Goal: Information Seeking & Learning: Check status

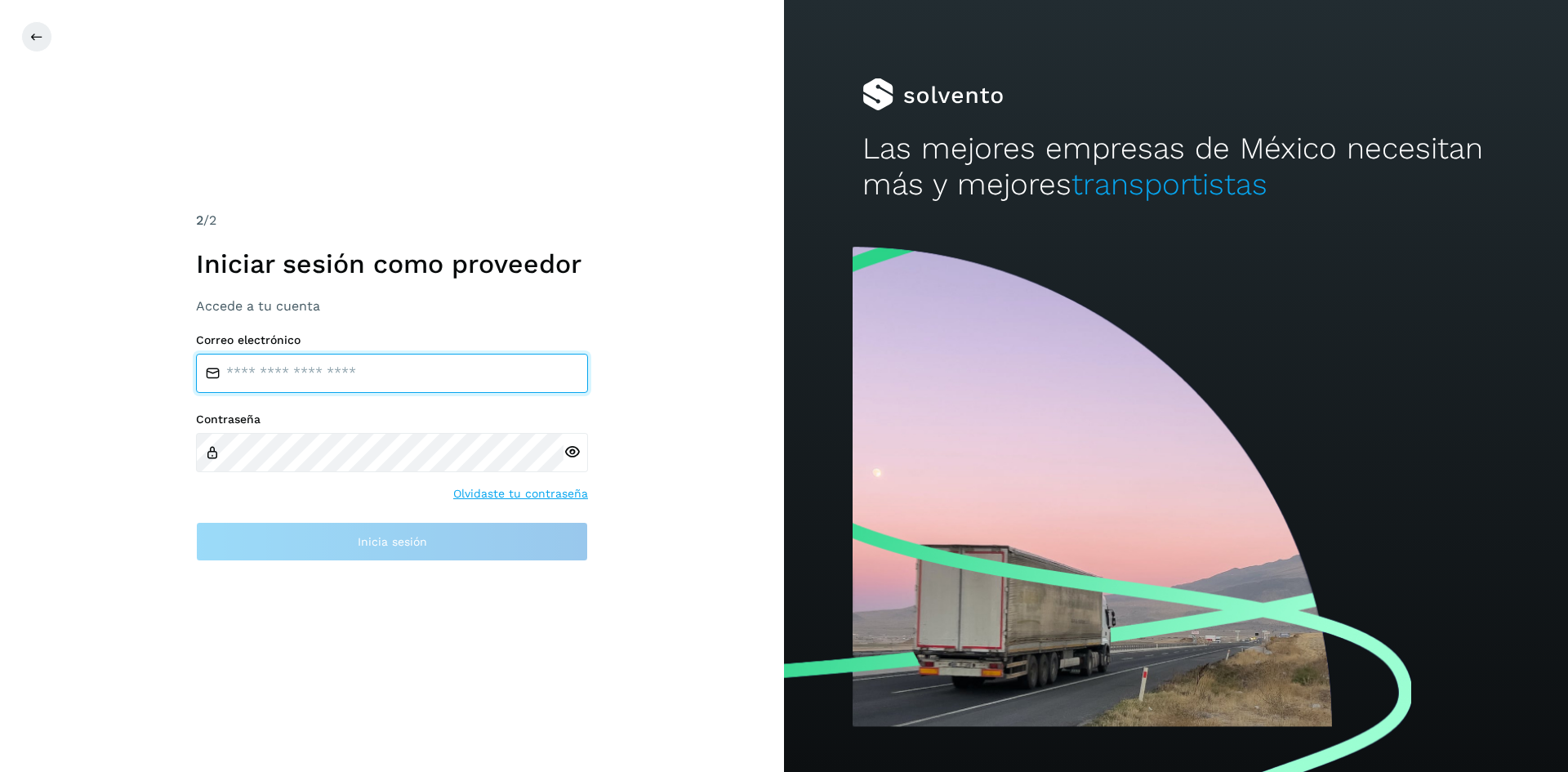
click at [415, 371] on input "email" at bounding box center [392, 373] width 392 height 39
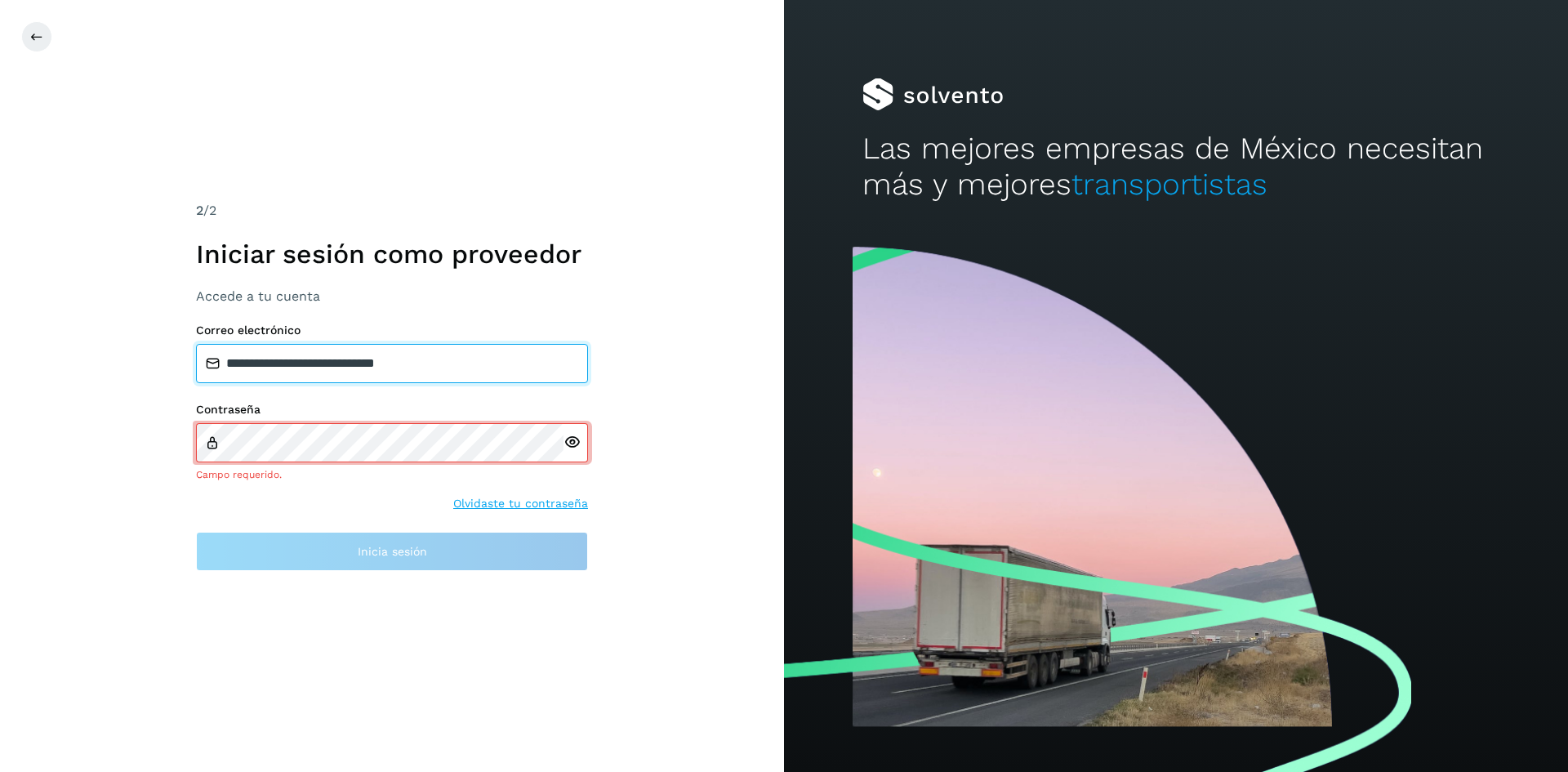
click at [499, 379] on input "**********" at bounding box center [392, 363] width 392 height 39
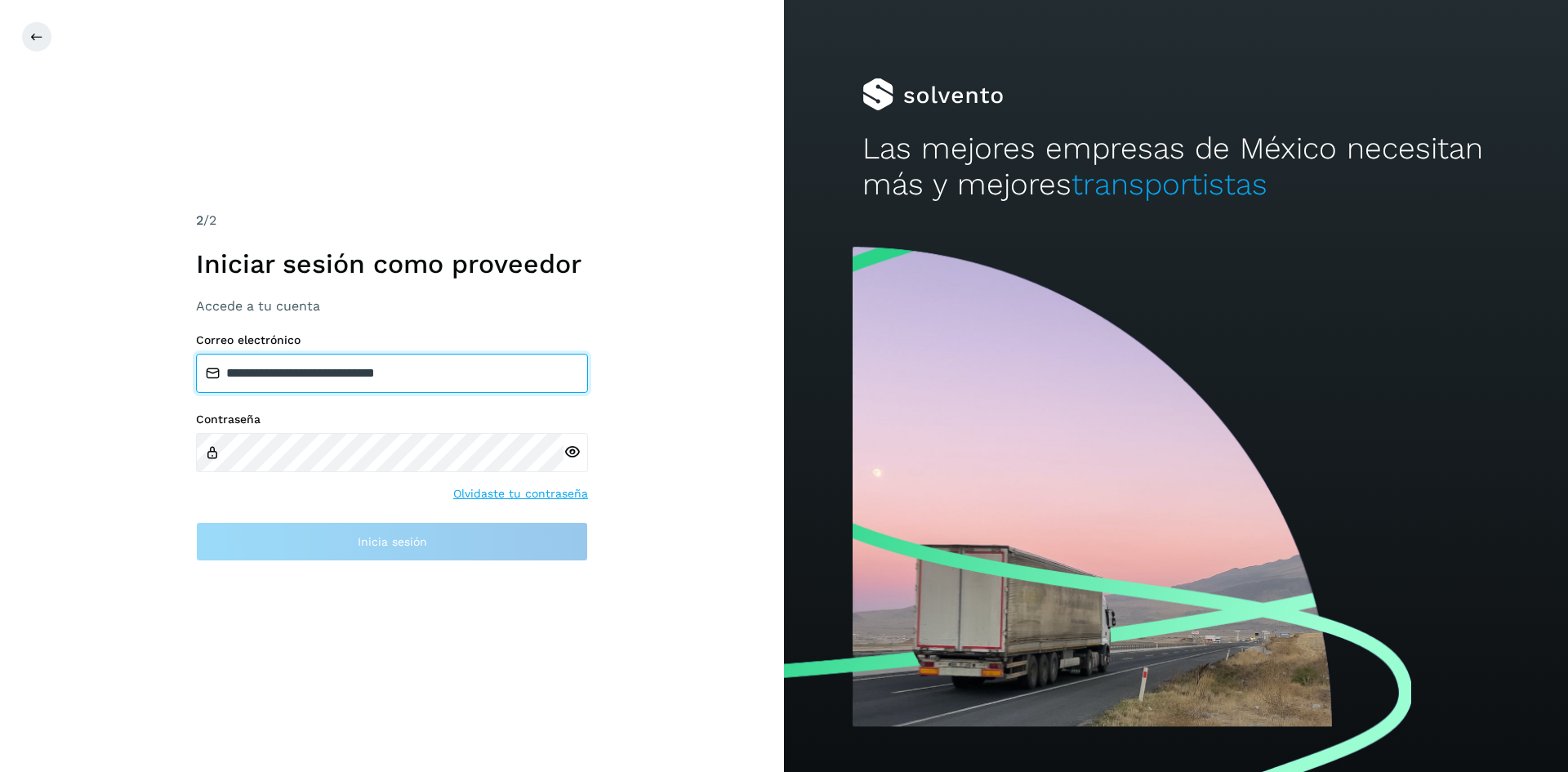
click at [475, 376] on input "**********" at bounding box center [392, 373] width 392 height 39
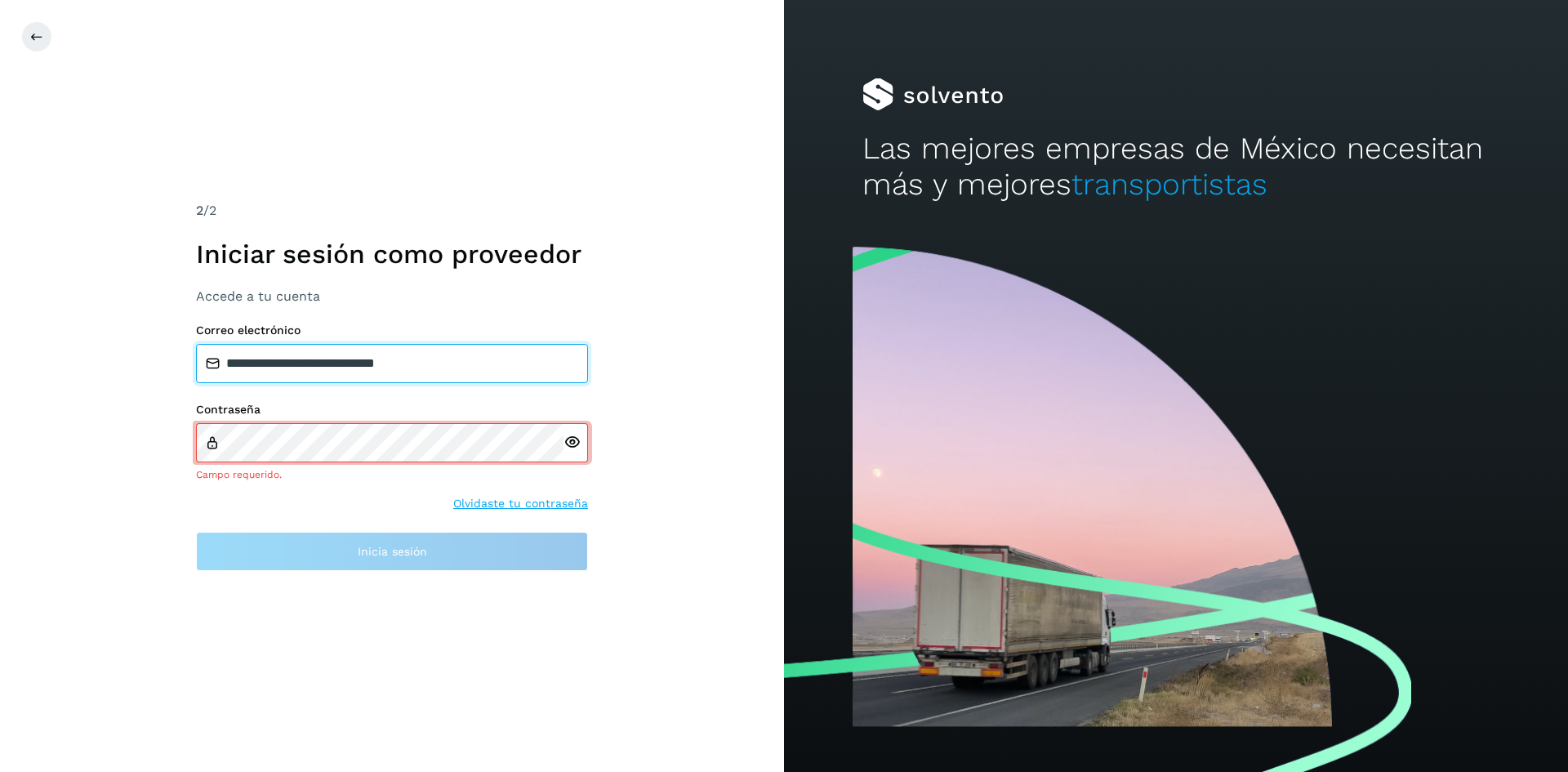
click at [449, 359] on input "**********" at bounding box center [392, 363] width 392 height 39
type input "**********"
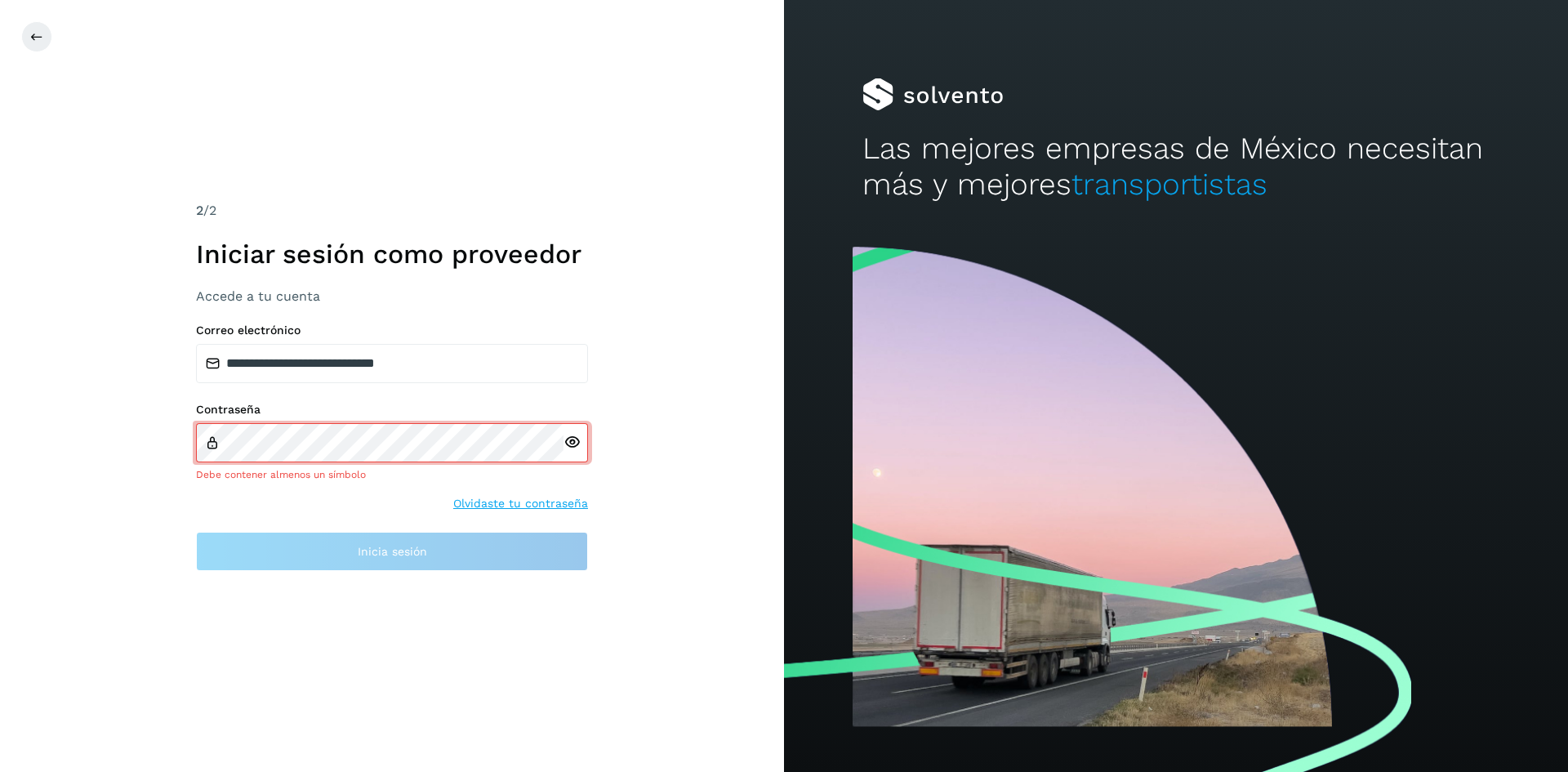
click at [577, 453] on div at bounding box center [575, 442] width 24 height 39
click at [574, 436] on icon at bounding box center [572, 442] width 17 height 17
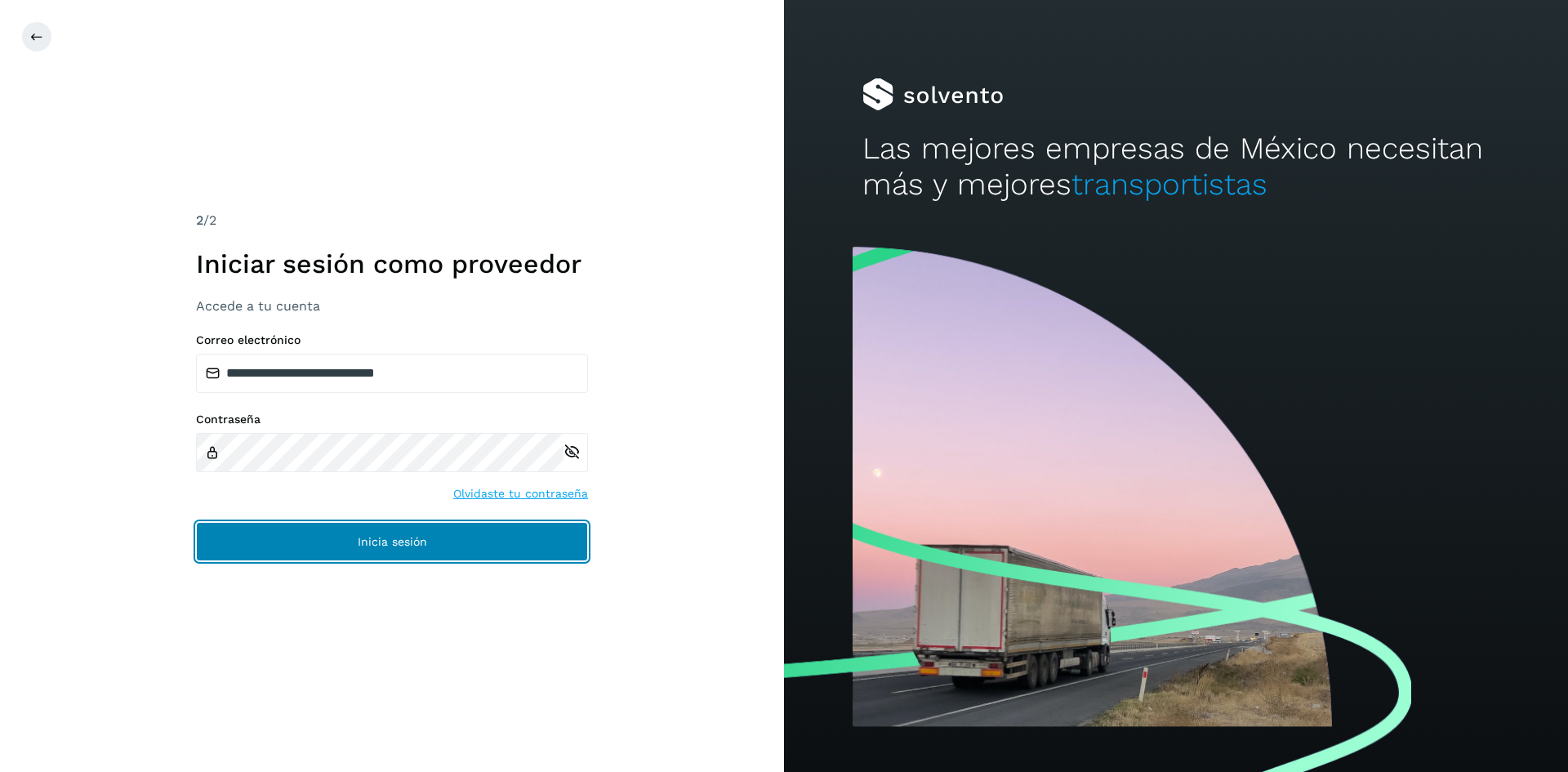
click at [386, 535] on span "Inicia sesión" at bounding box center [393, 540] width 70 height 11
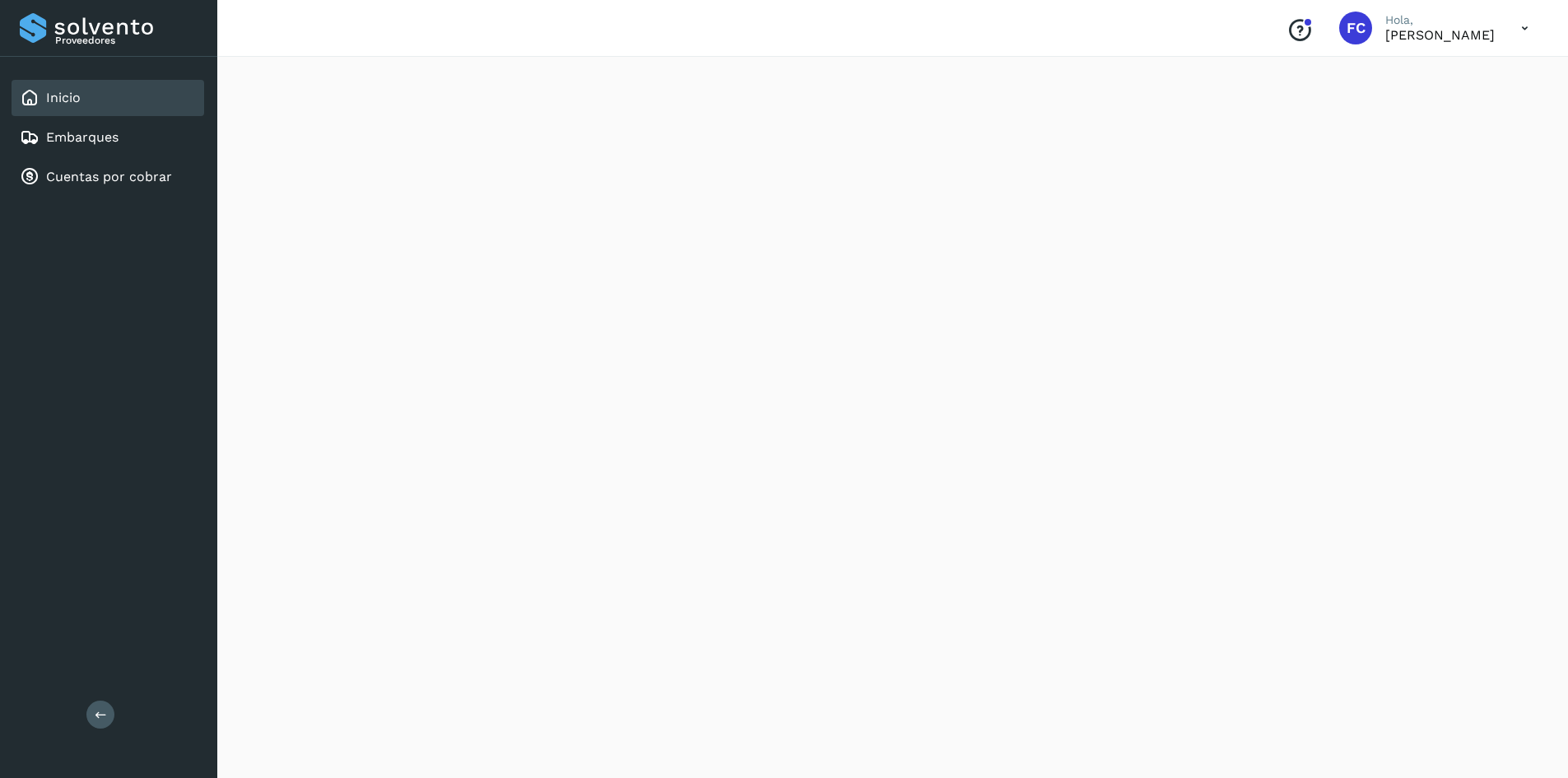
scroll to position [1152, 0]
click at [100, 144] on link "Embarques" at bounding box center [82, 137] width 73 height 16
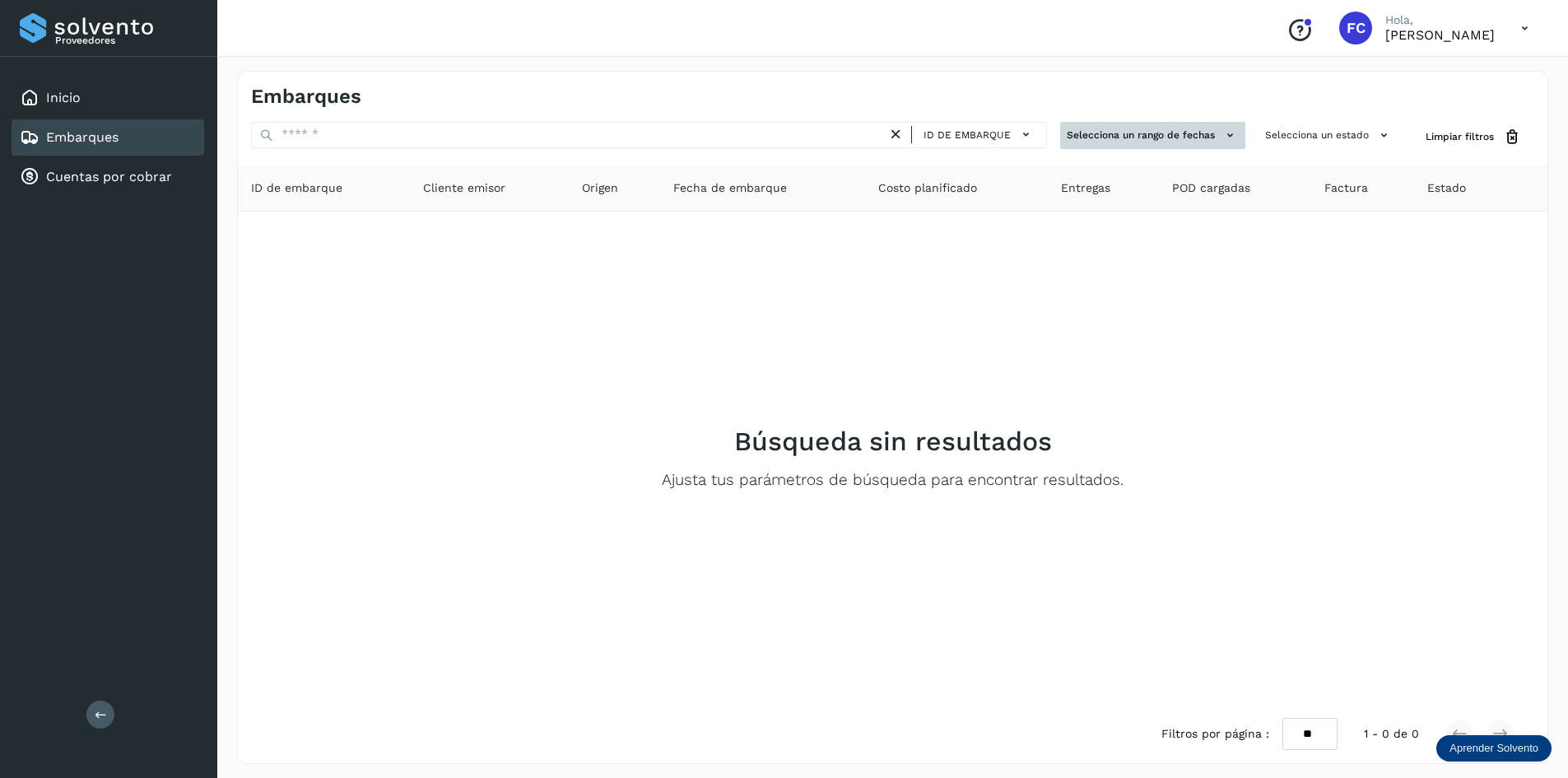
click at [1222, 136] on icon at bounding box center [1230, 135] width 18 height 18
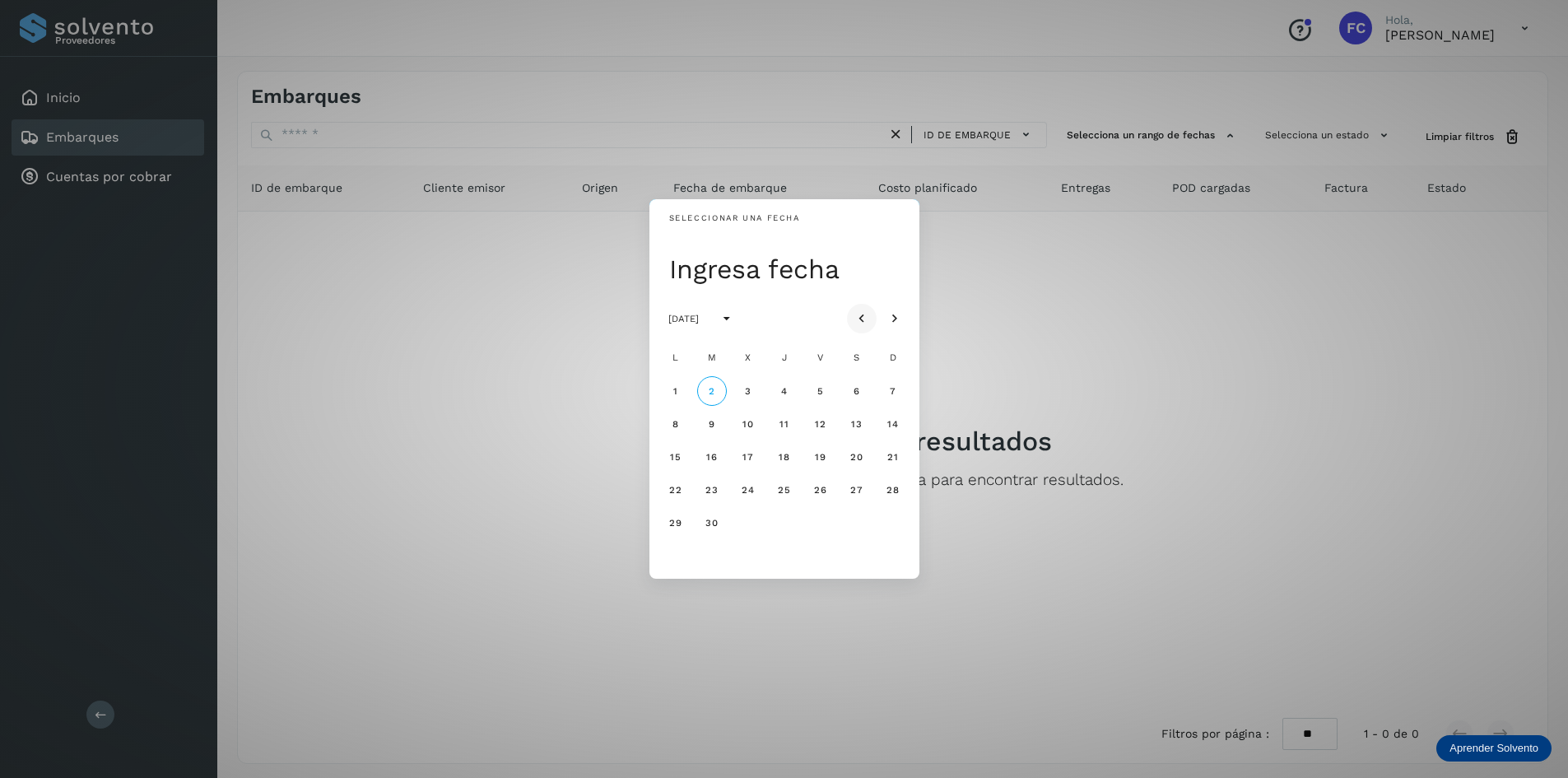
click at [860, 318] on icon "Mes anterior" at bounding box center [862, 318] width 17 height 17
click at [785, 460] on span "14" at bounding box center [784, 456] width 12 height 11
click at [786, 459] on span "14" at bounding box center [784, 456] width 12 height 11
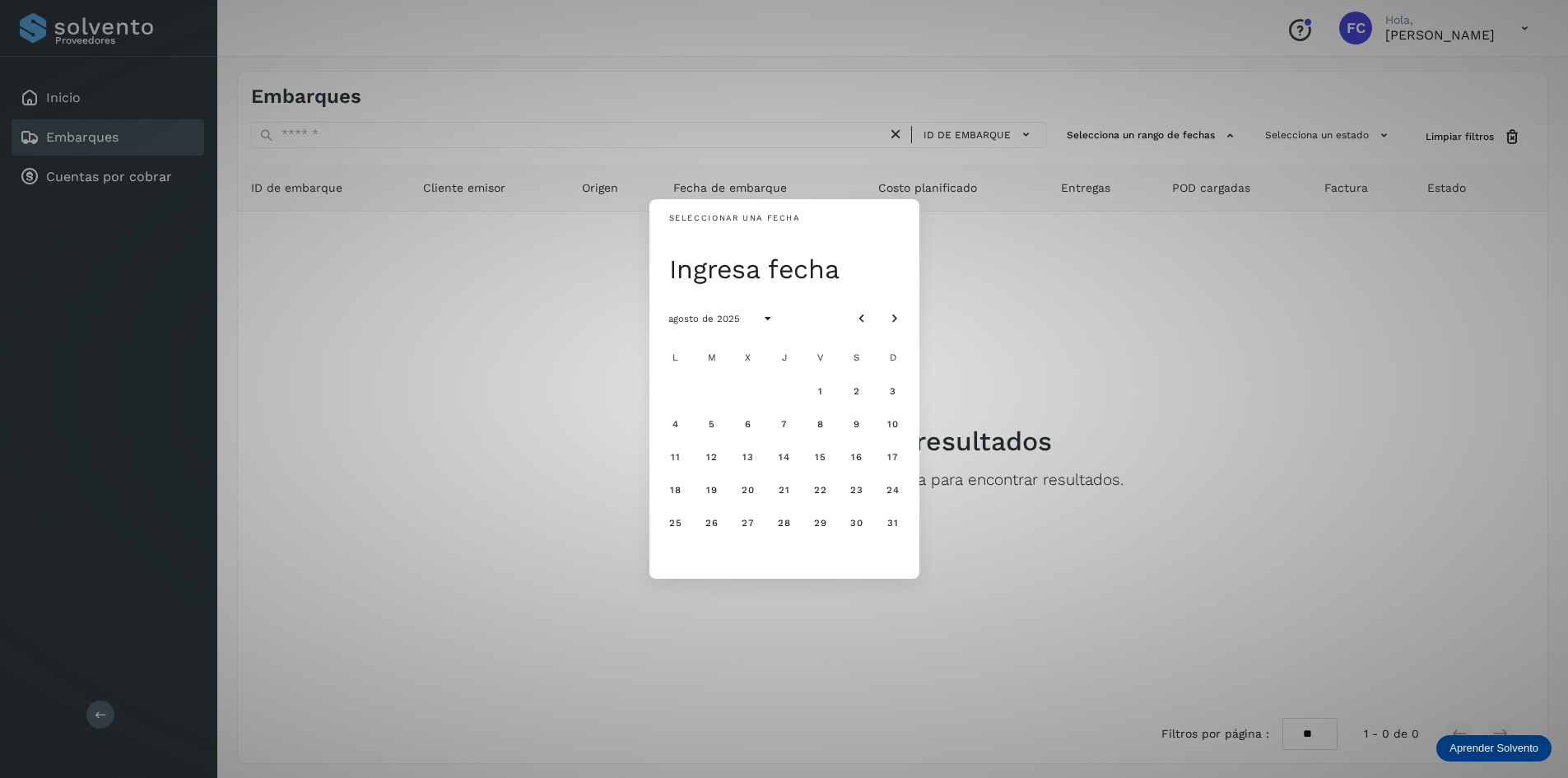
click at [1133, 355] on div "Seleccionar una fecha Ingresa fecha agosto de 2025 L M X J V S D 1 2 3 4 5 6 7 …" at bounding box center [784, 389] width 1568 height 778
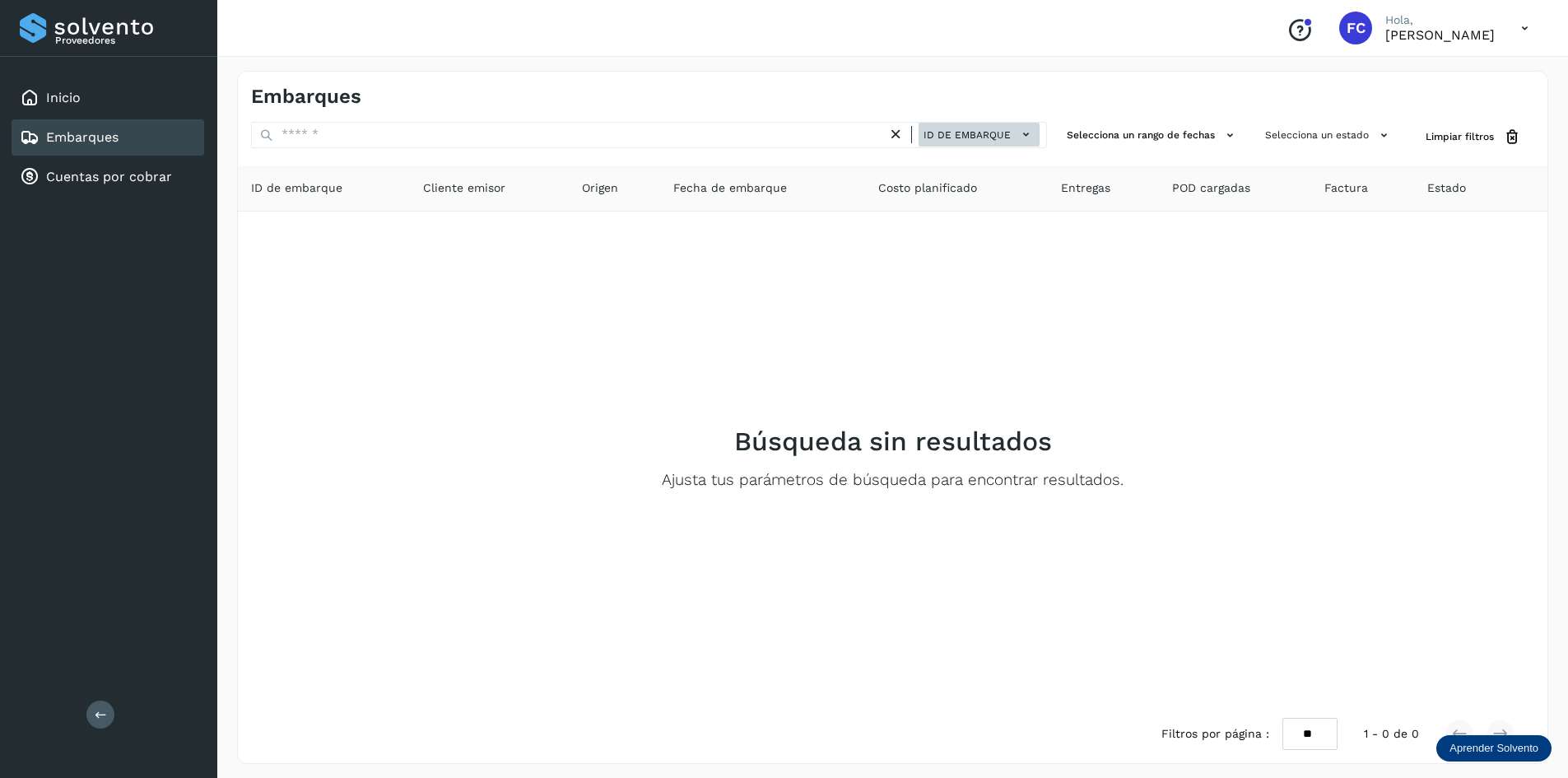
click at [1032, 139] on icon at bounding box center [1027, 135] width 18 height 18
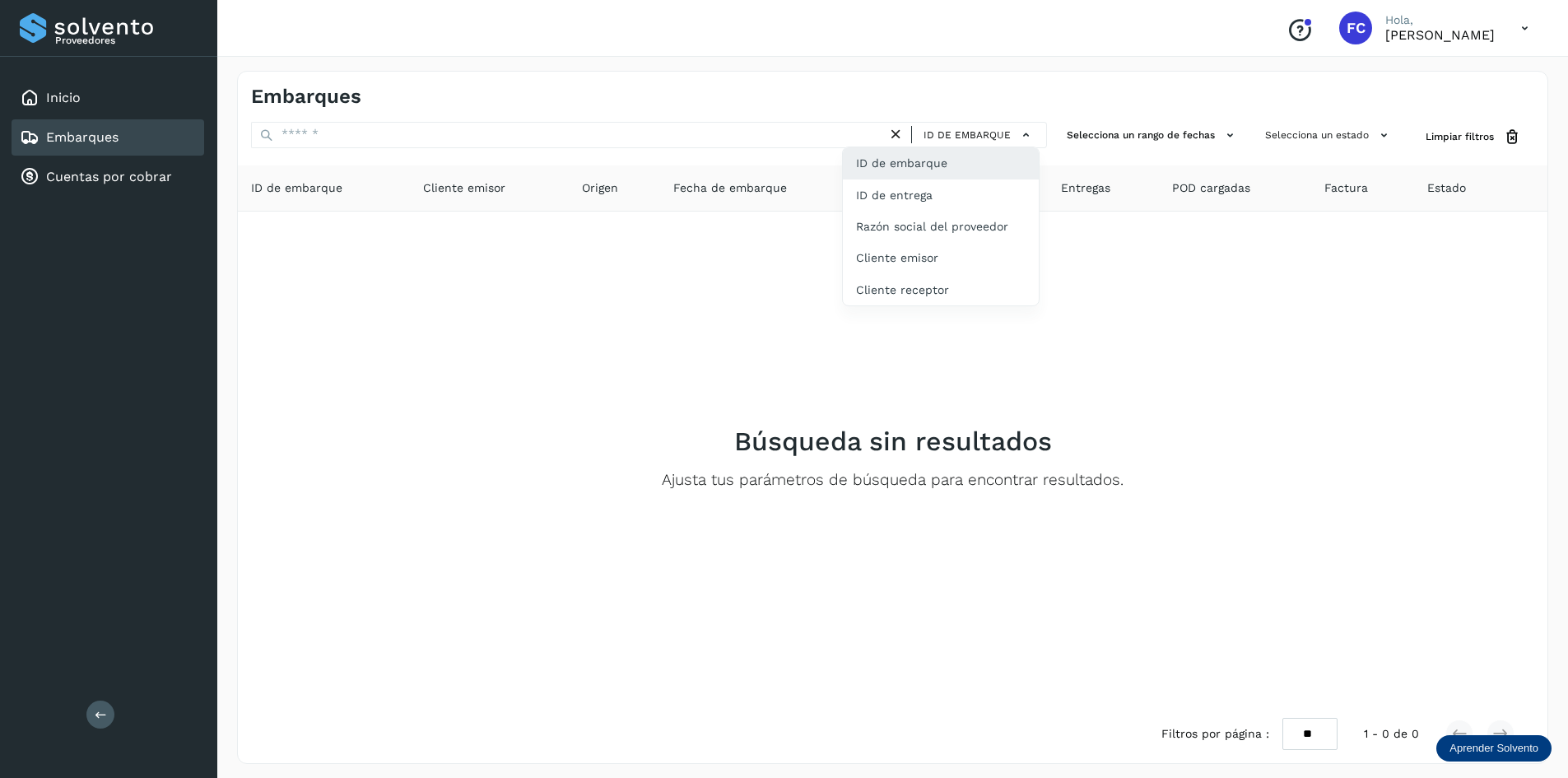
click at [1199, 324] on div at bounding box center [784, 389] width 1568 height 778
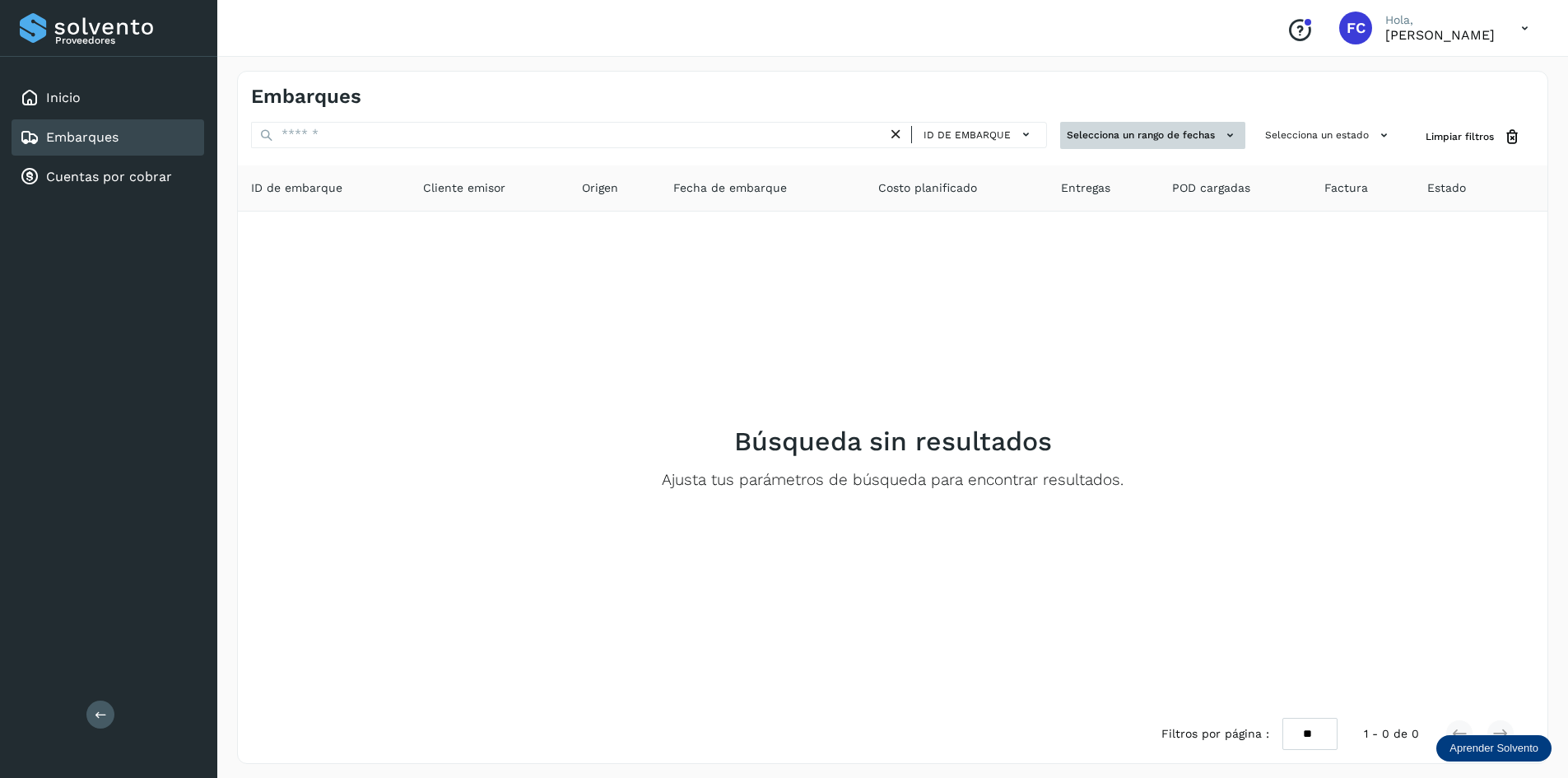
click at [1238, 133] on icon at bounding box center [1230, 135] width 18 height 18
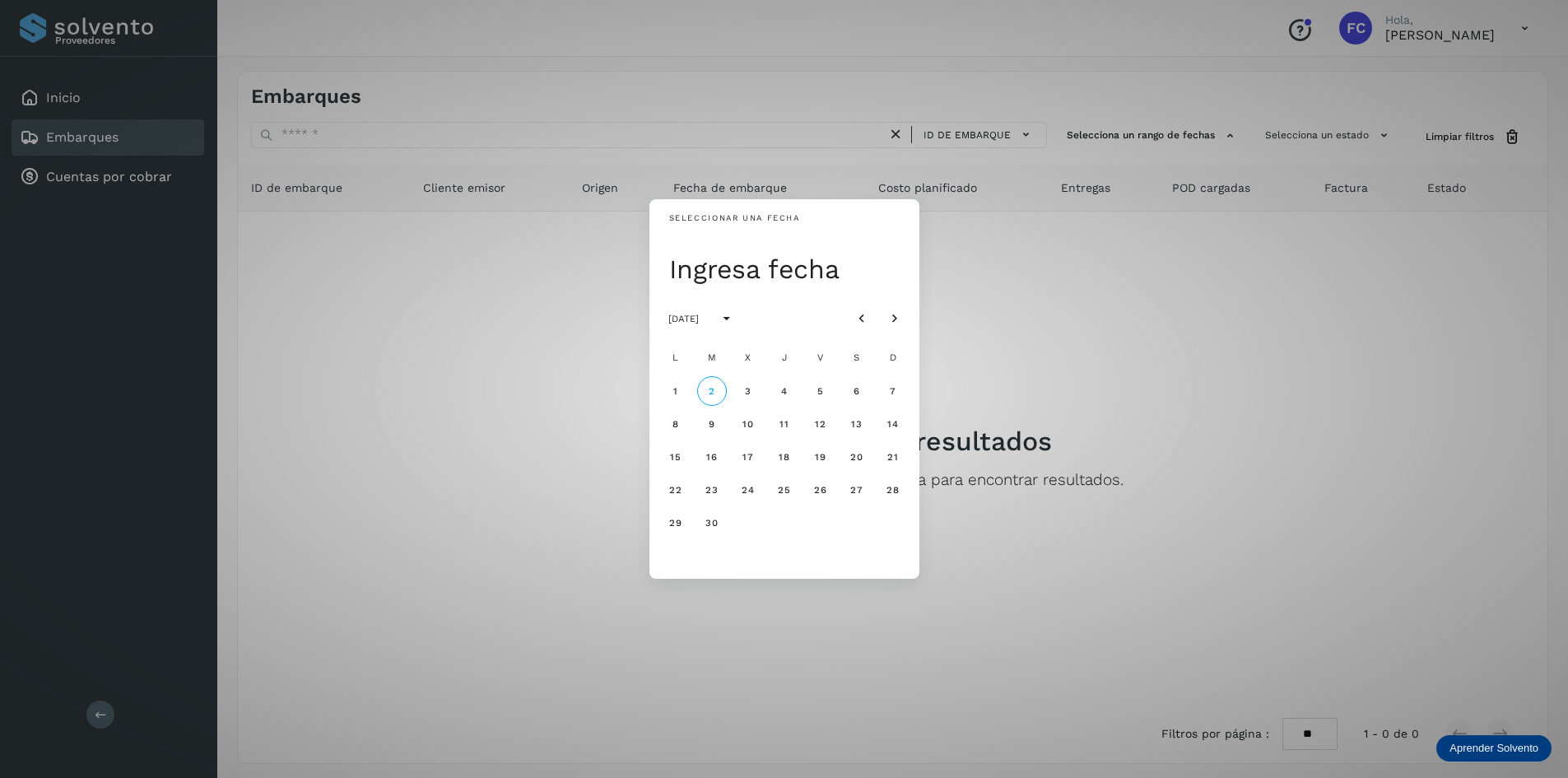
click at [1162, 353] on div "Seleccionar una fecha Ingresa fecha [DATE] L M X J V S D 1 2 3 4 5 6 7 8 9 10 1…" at bounding box center [784, 389] width 1568 height 778
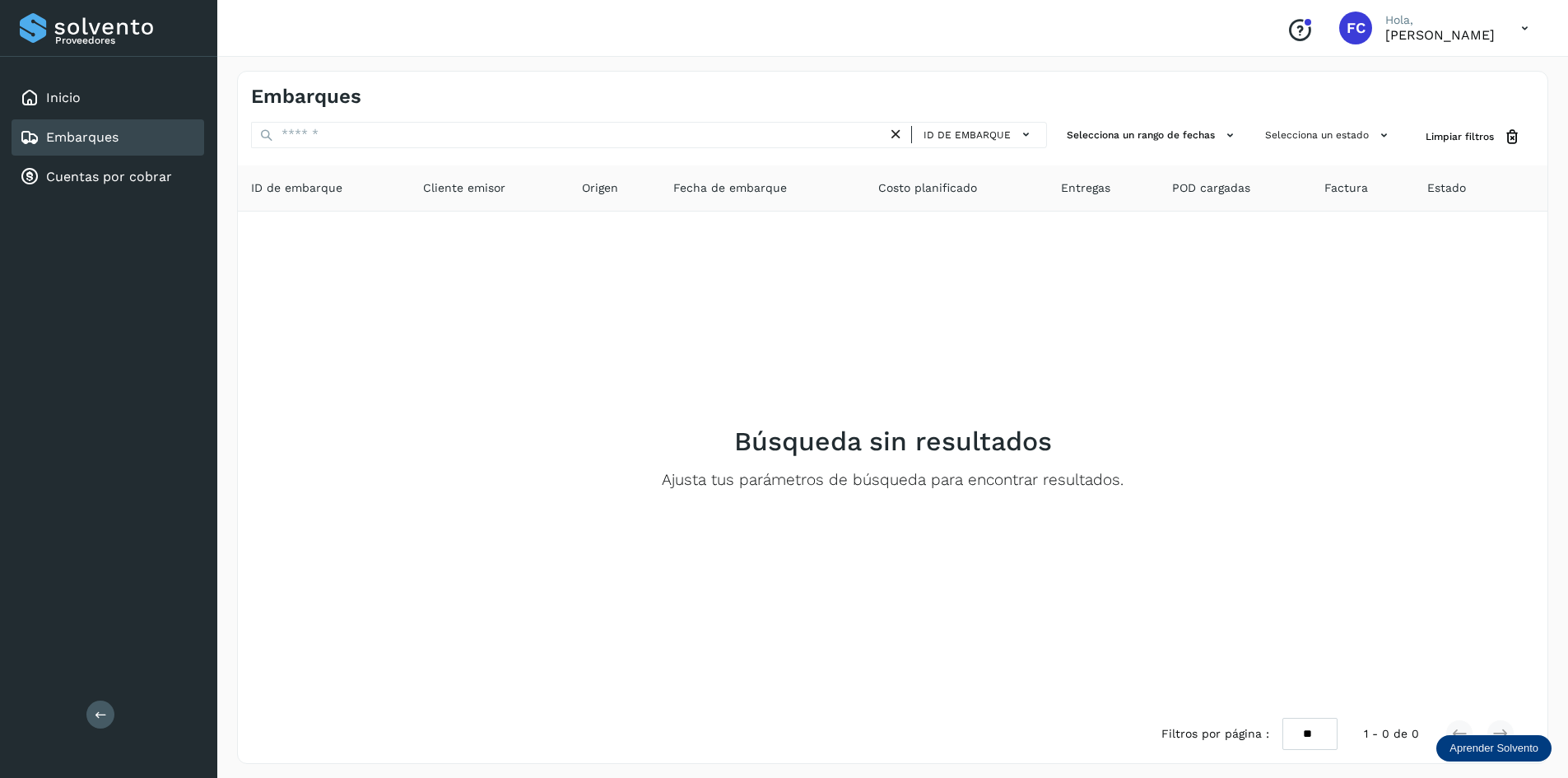
click at [1529, 28] on icon at bounding box center [1525, 28] width 33 height 33
click at [1358, 318] on div at bounding box center [784, 389] width 1568 height 778
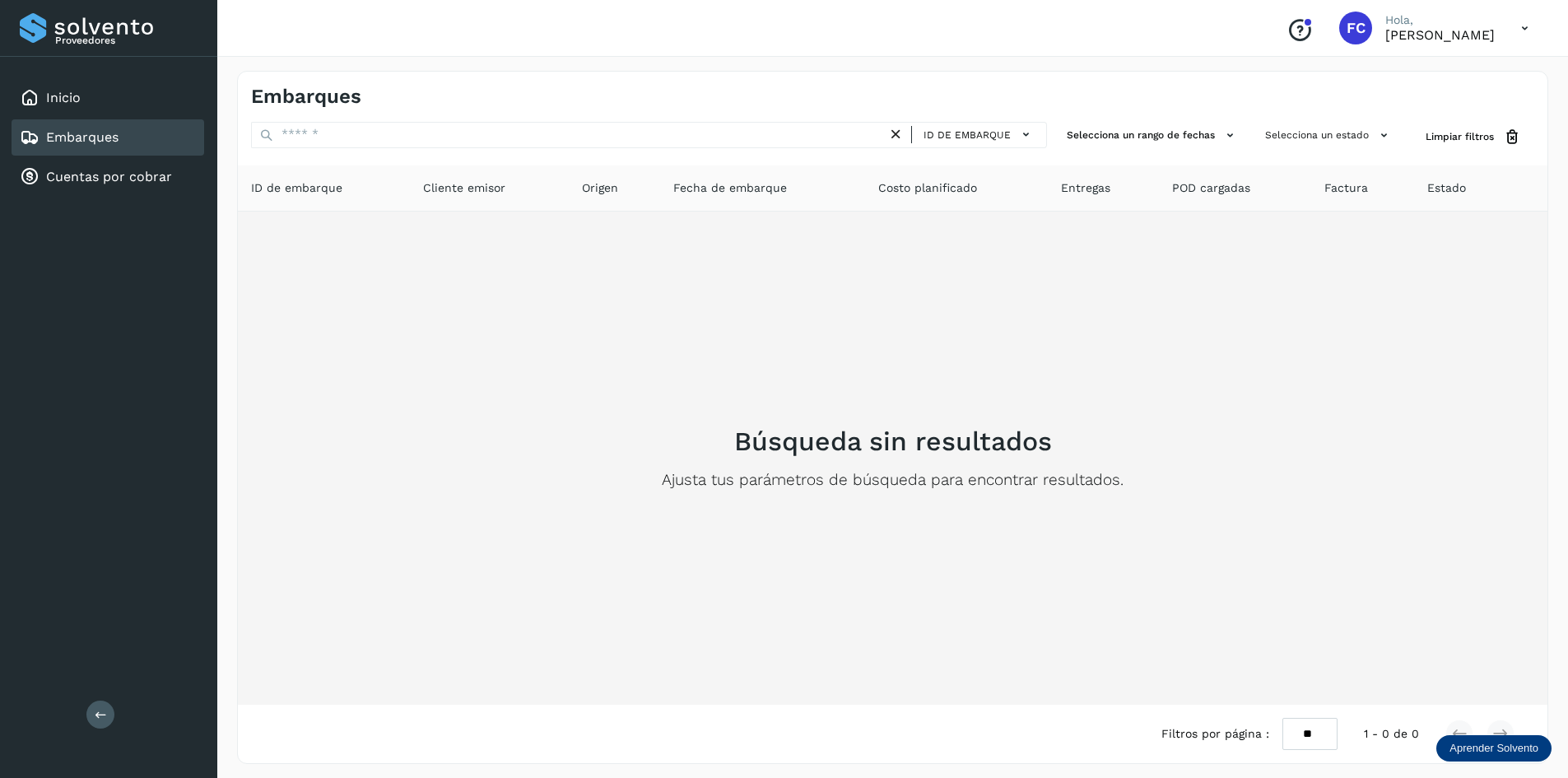
click at [250, 322] on td "Búsqueda sin resultados Ajusta tus parámetros de búsqueda para encontrar result…" at bounding box center [892, 458] width 1310 height 493
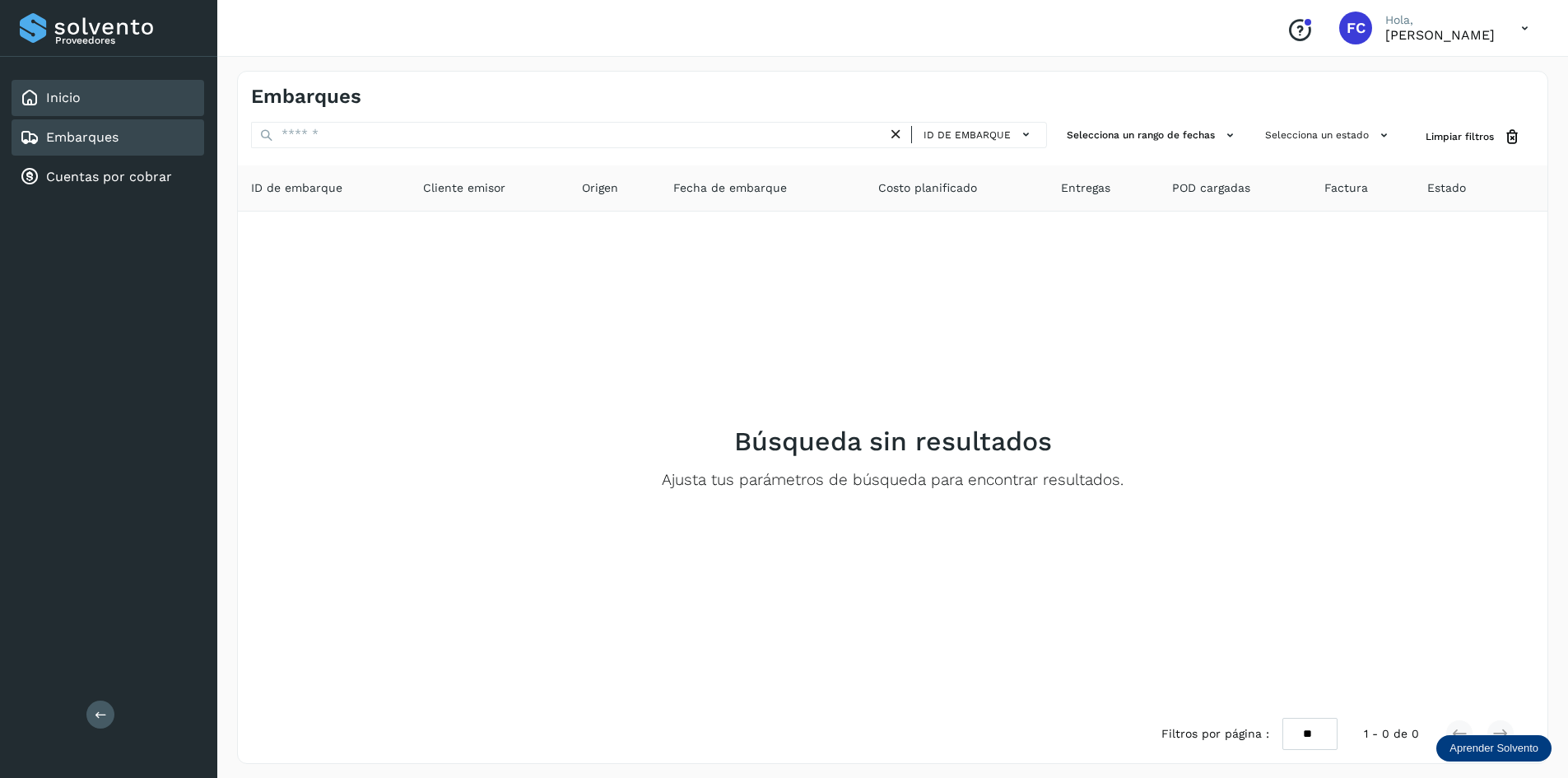
click at [97, 95] on div "Inicio" at bounding box center [108, 97] width 193 height 36
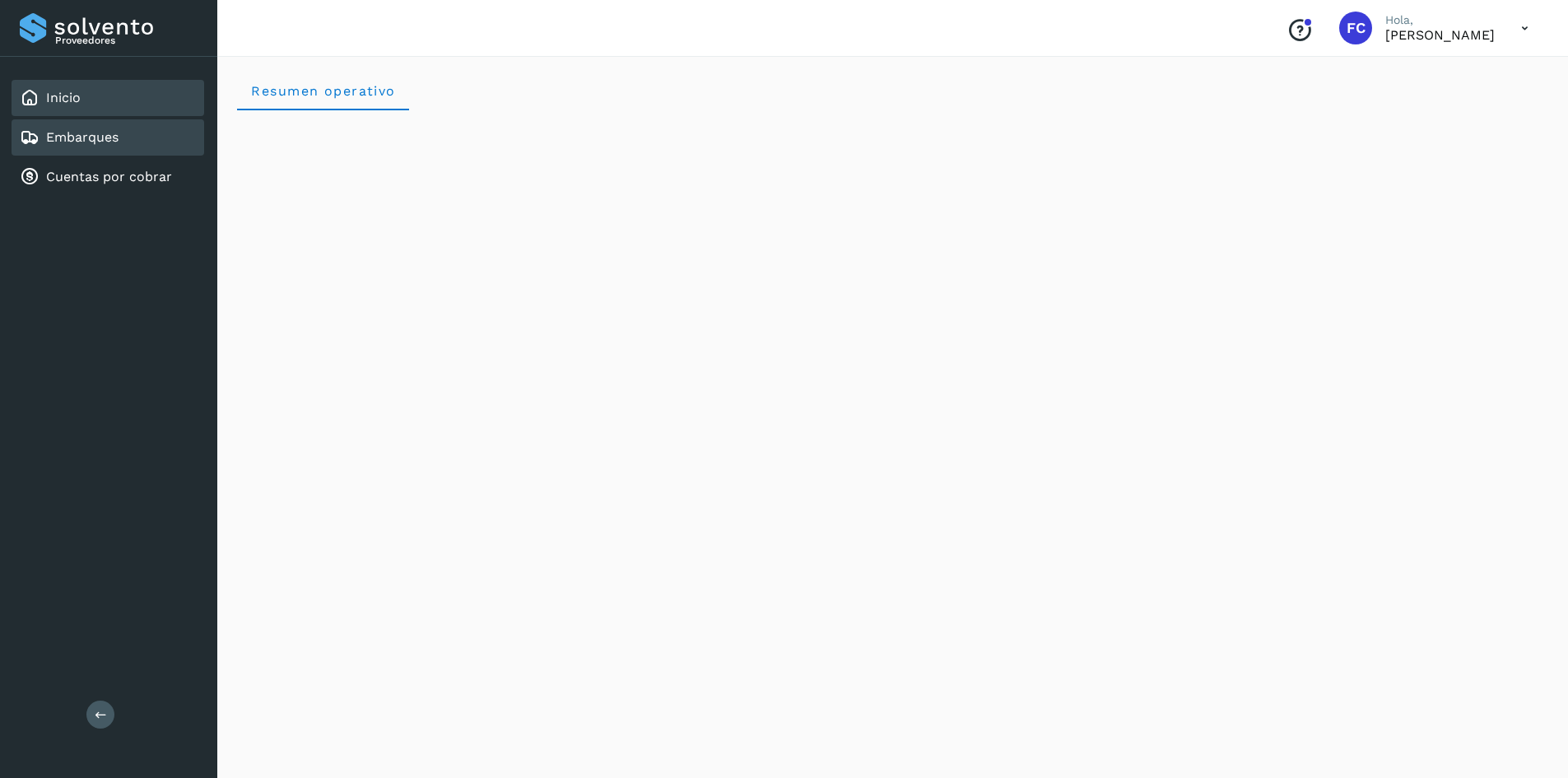
click at [132, 135] on div "Embarques" at bounding box center [108, 137] width 193 height 36
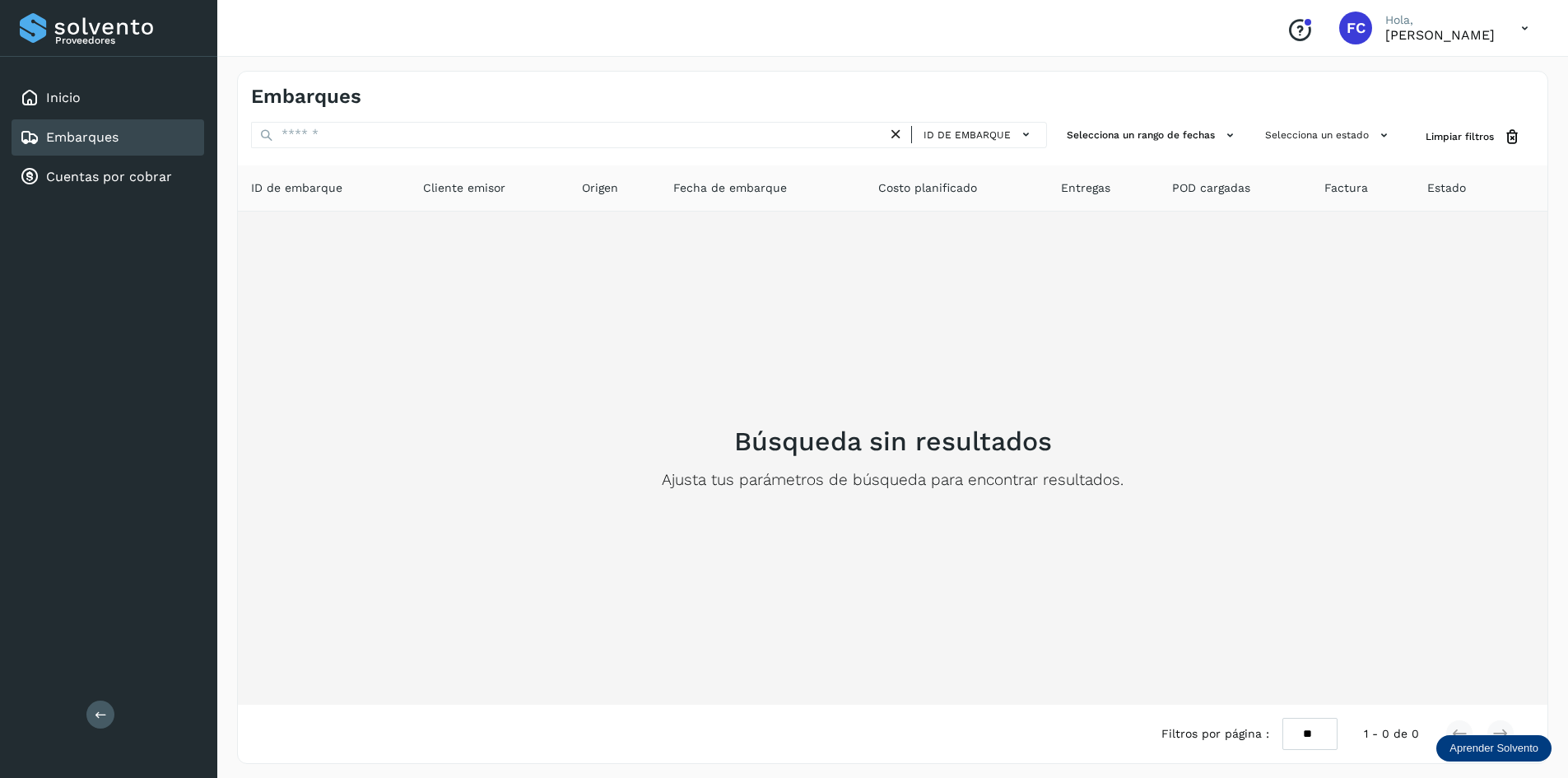
click at [610, 319] on div "Búsqueda sin resultados Ajusta tus parámetros de búsqueda para encontrar result…" at bounding box center [892, 458] width 1284 height 467
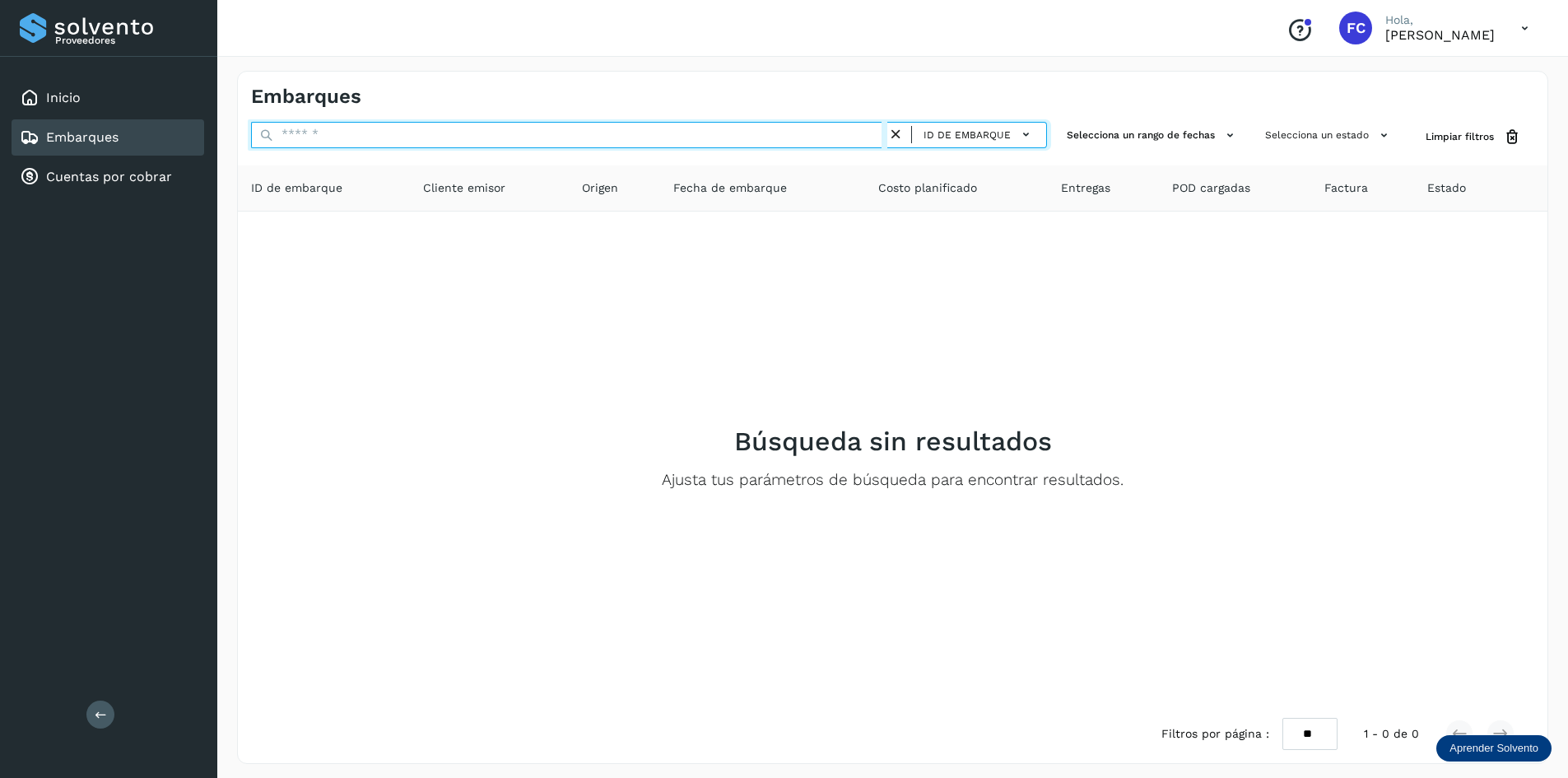
click at [356, 139] on input "text" at bounding box center [569, 135] width 636 height 26
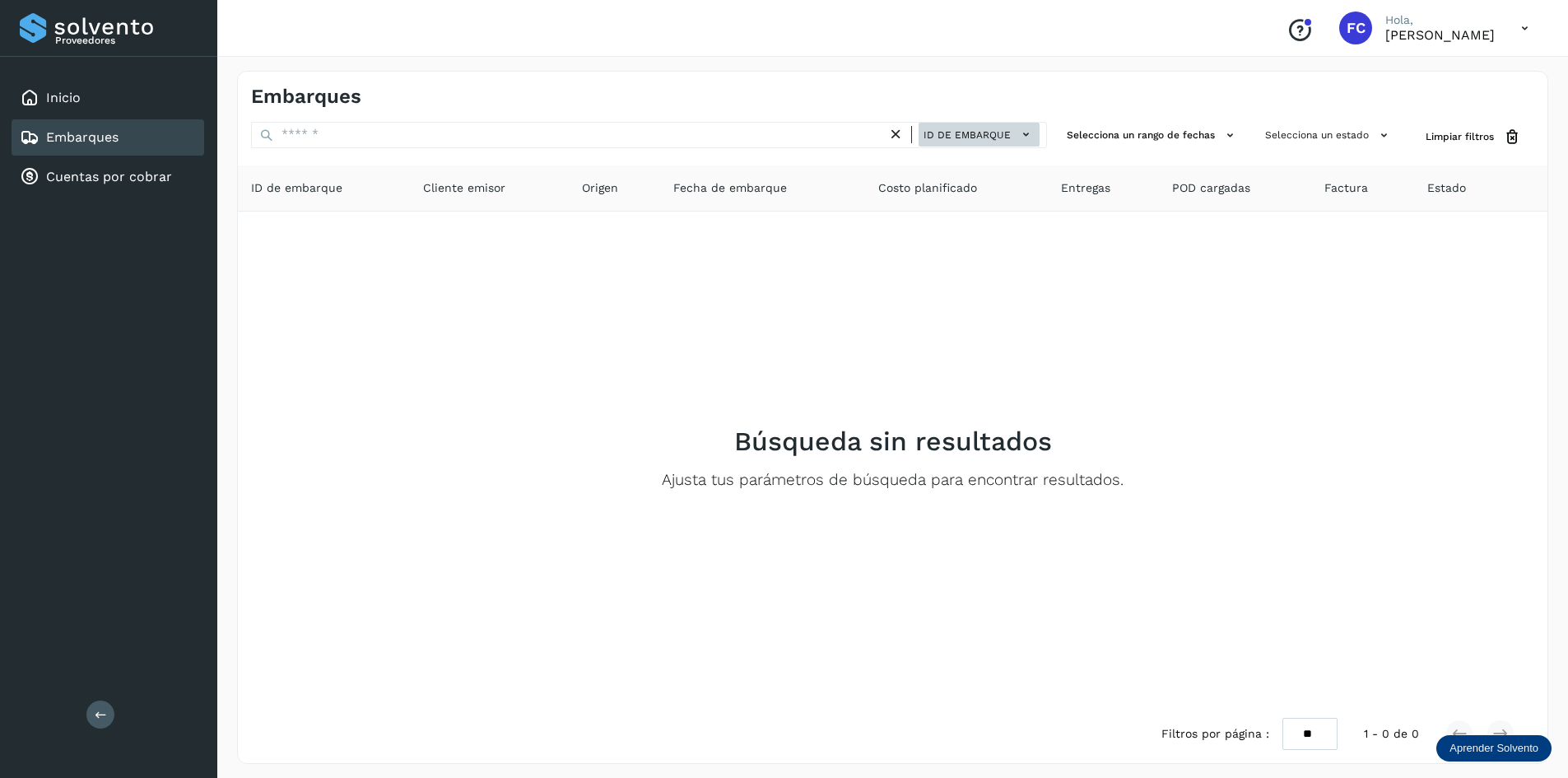
click at [1022, 132] on icon at bounding box center [1027, 135] width 18 height 18
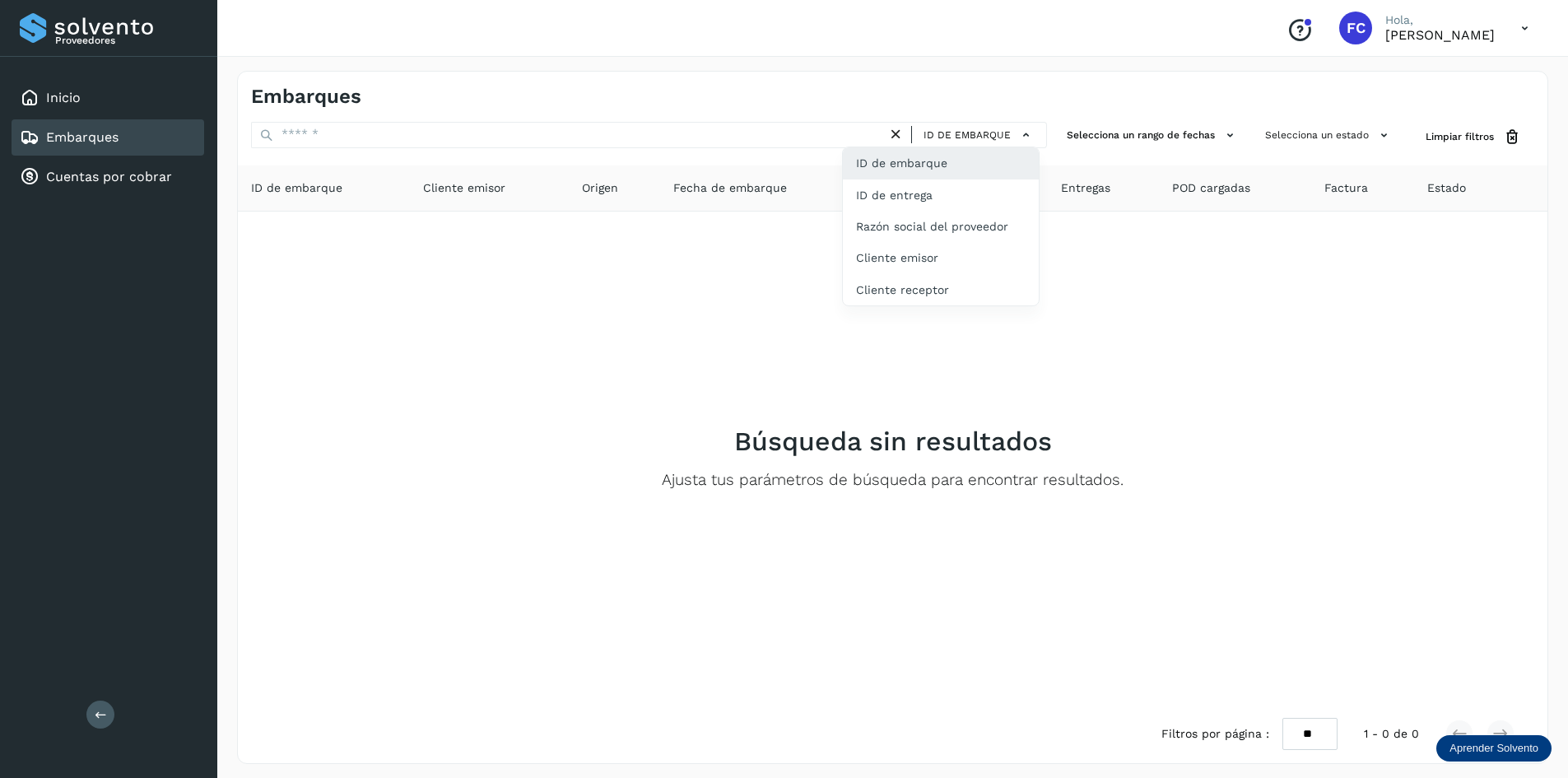
click at [1197, 332] on div at bounding box center [784, 389] width 1568 height 778
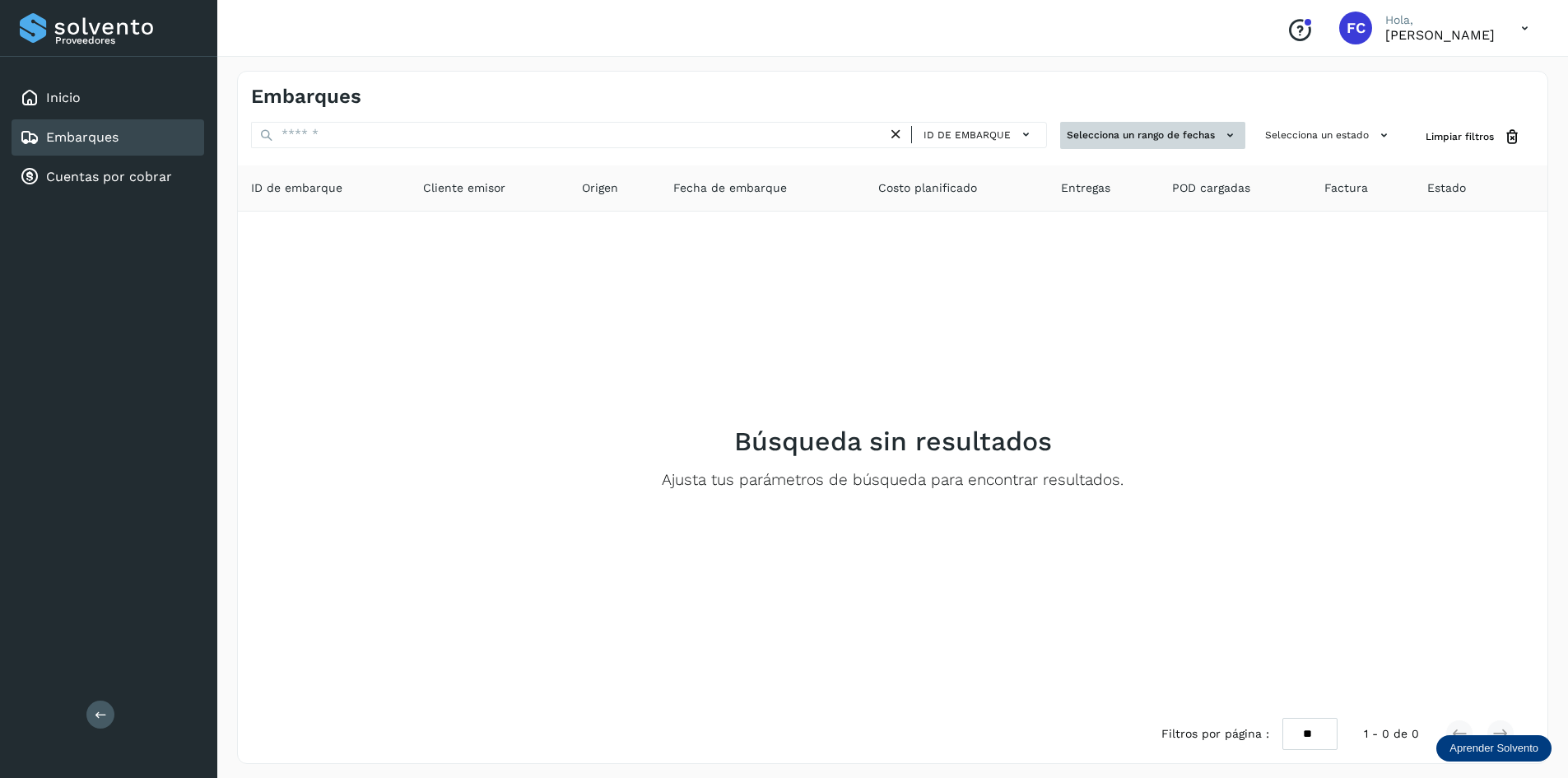
click at [1202, 135] on button "Selecciona un rango de fechas" at bounding box center [1152, 135] width 185 height 27
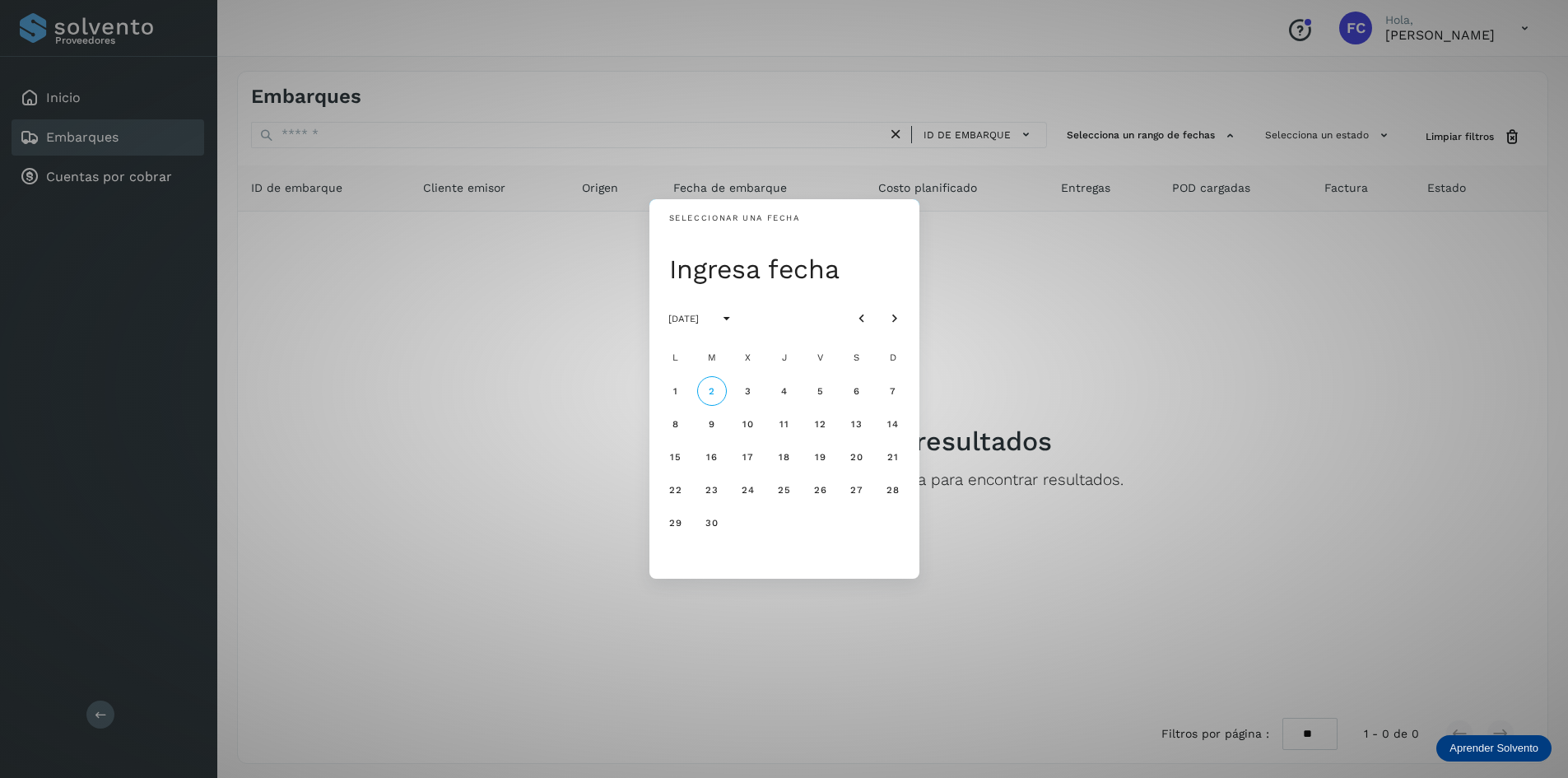
drag, startPoint x: 1271, startPoint y: 356, endPoint x: 1333, endPoint y: 188, distance: 179.1
click at [1274, 353] on div "Seleccionar una fecha Ingresa fecha [DATE] L M X J V S D 1 2 3 4 5 6 7 8 9 10 1…" at bounding box center [784, 389] width 1568 height 778
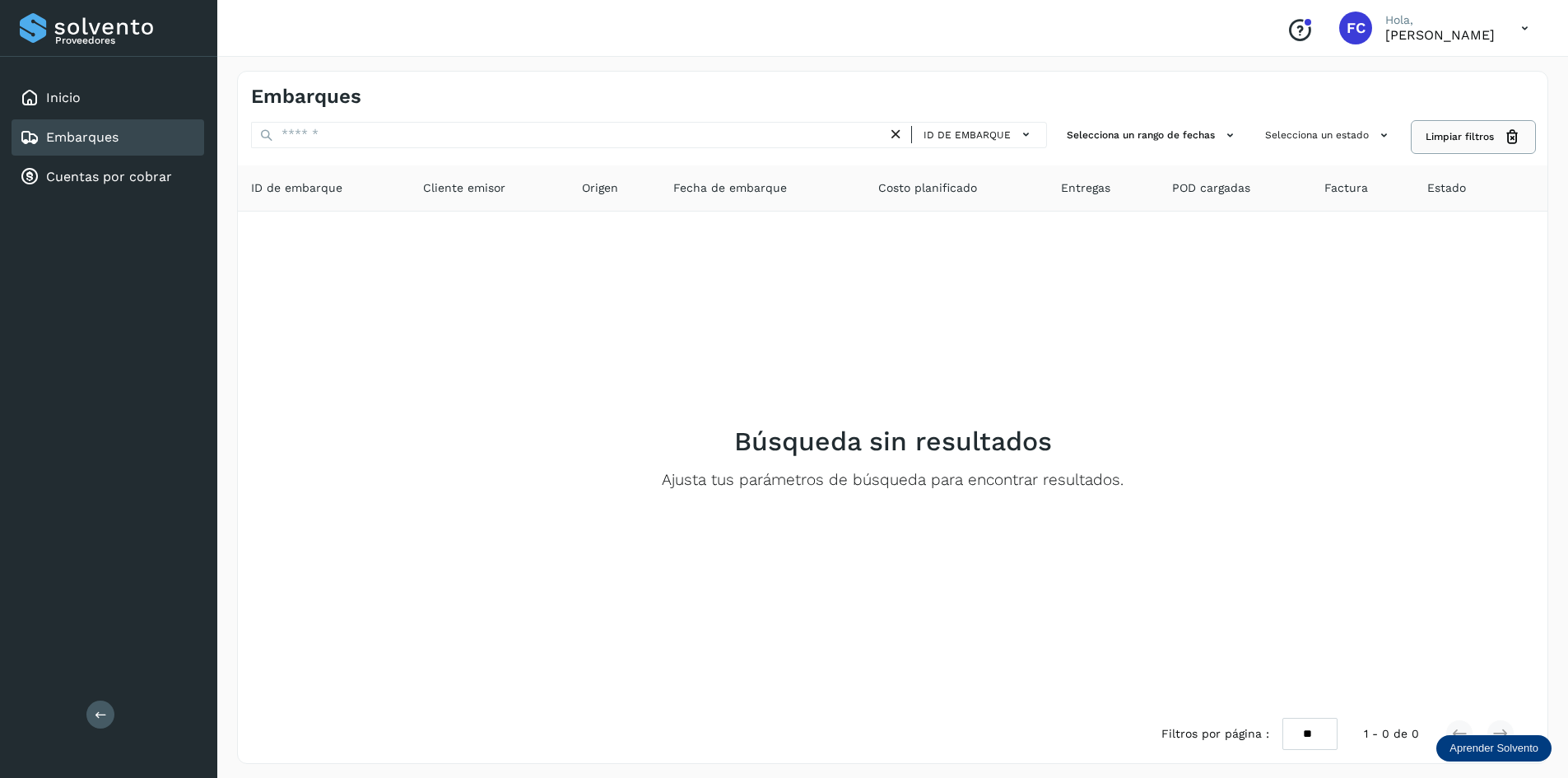
click at [1513, 132] on icon at bounding box center [1513, 137] width 18 height 18
click at [1526, 25] on icon at bounding box center [1525, 28] width 33 height 33
click at [1185, 432] on div at bounding box center [784, 389] width 1568 height 778
click at [96, 718] on icon at bounding box center [101, 714] width 12 height 12
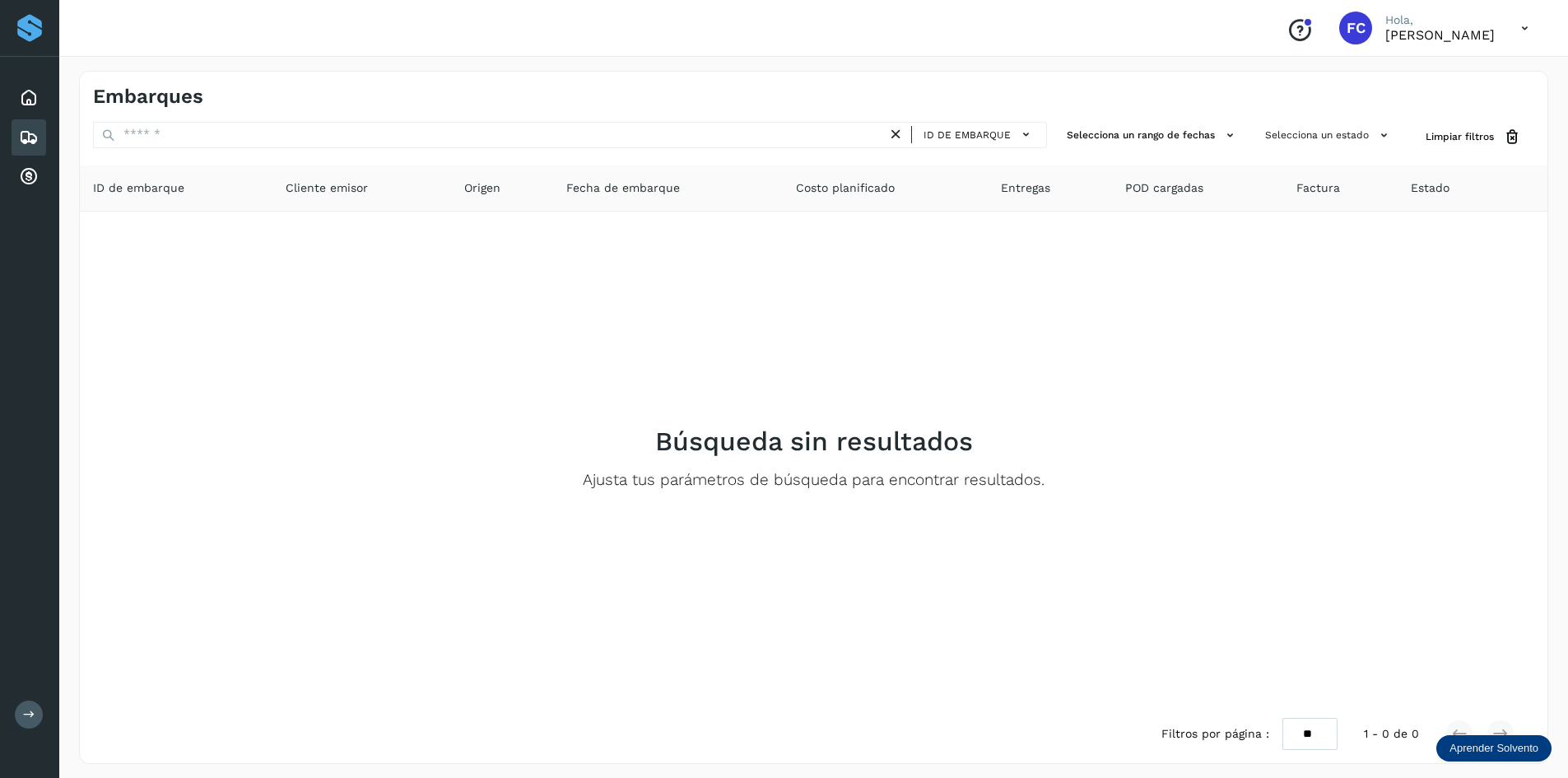
click at [29, 135] on icon at bounding box center [29, 137] width 20 height 20
click at [34, 175] on icon at bounding box center [29, 176] width 20 height 20
click at [25, 175] on icon at bounding box center [29, 176] width 20 height 20
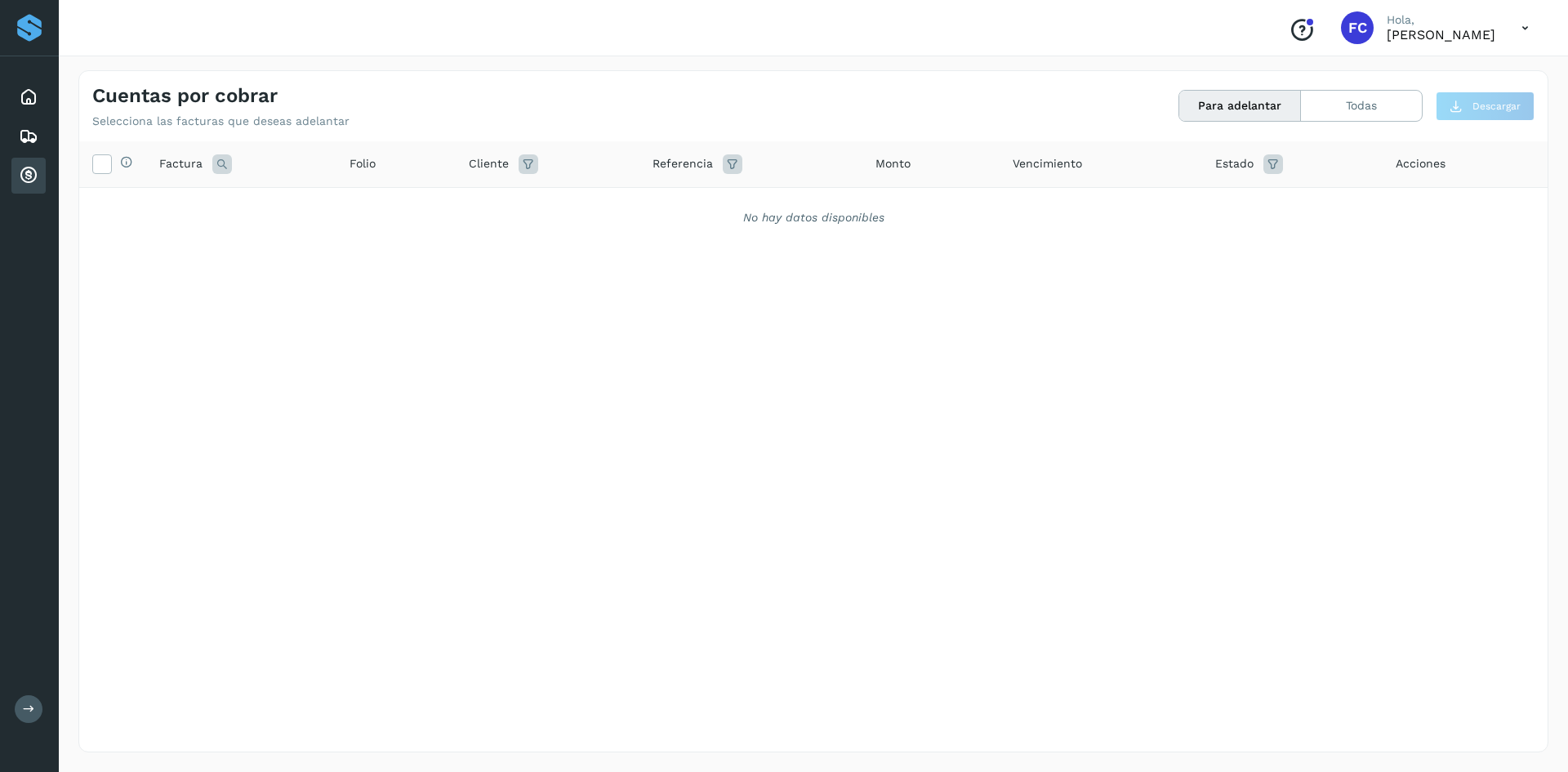
click at [30, 715] on button at bounding box center [29, 708] width 28 height 28
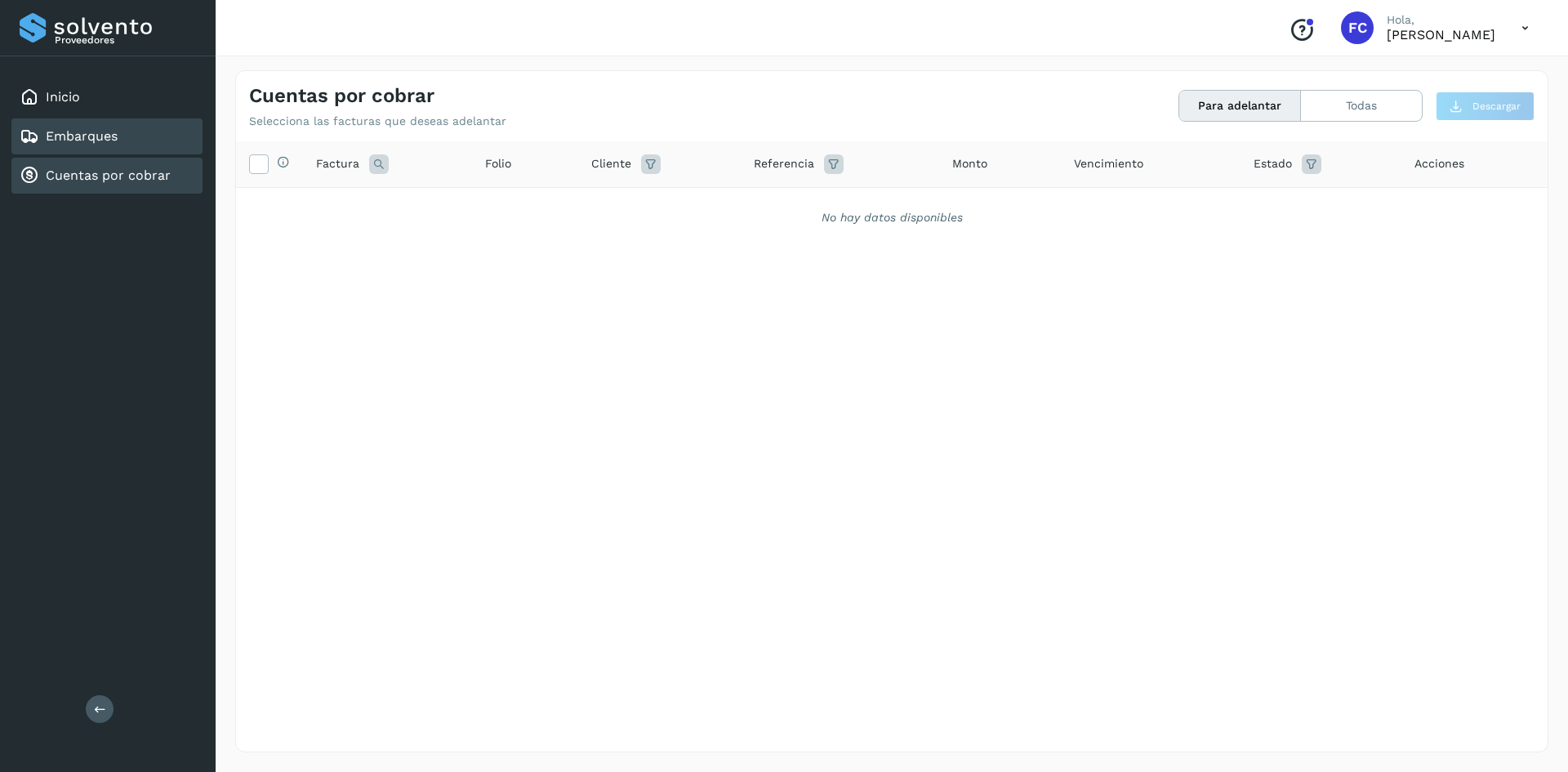
click at [85, 138] on link "Embarques" at bounding box center [82, 136] width 72 height 16
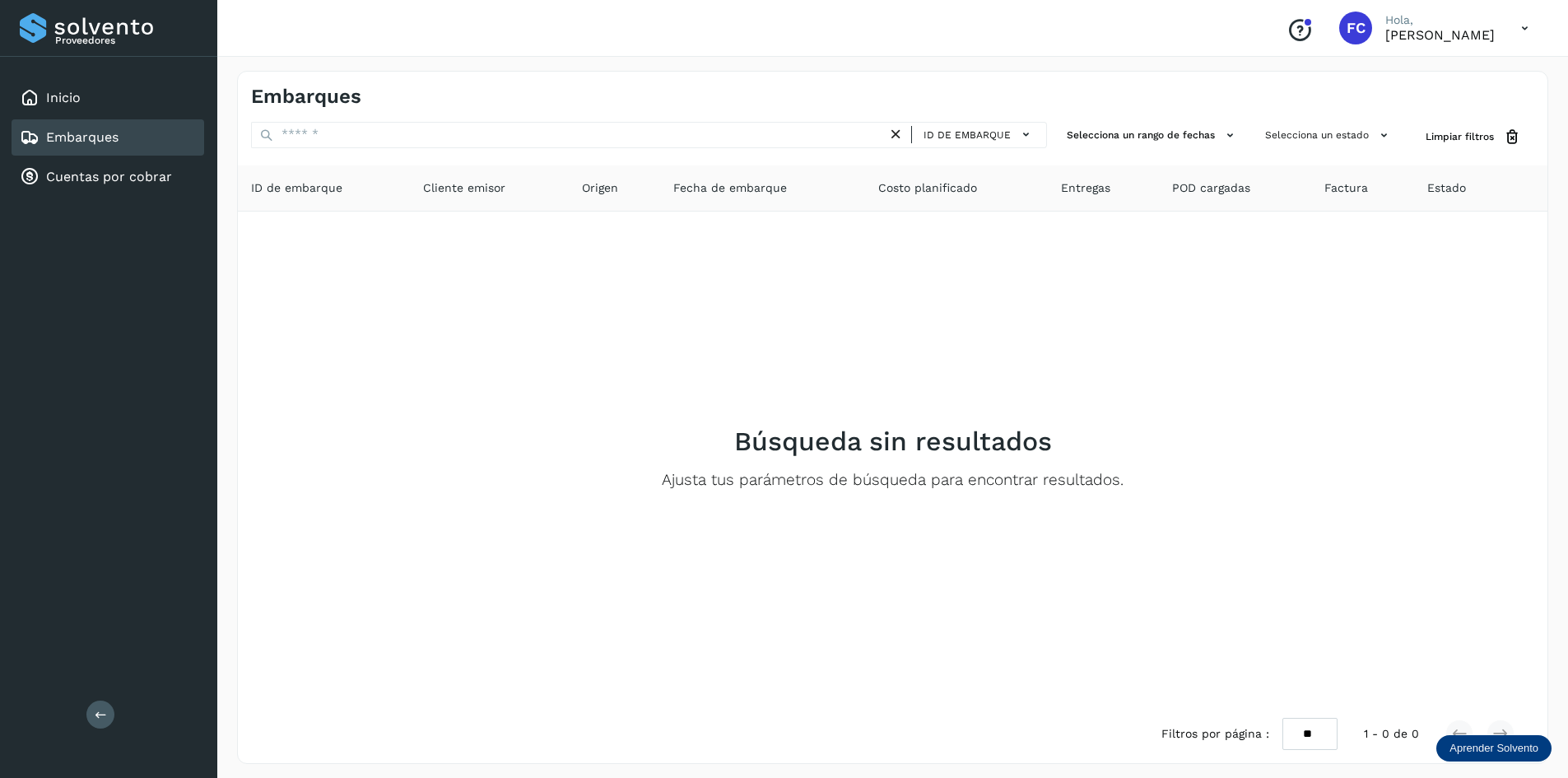
click at [1329, 736] on select "** ** **" at bounding box center [1310, 733] width 55 height 32
select select "**"
click at [1296, 717] on select "** ** **" at bounding box center [1310, 733] width 55 height 32
click at [103, 89] on div "Inicio" at bounding box center [108, 97] width 193 height 36
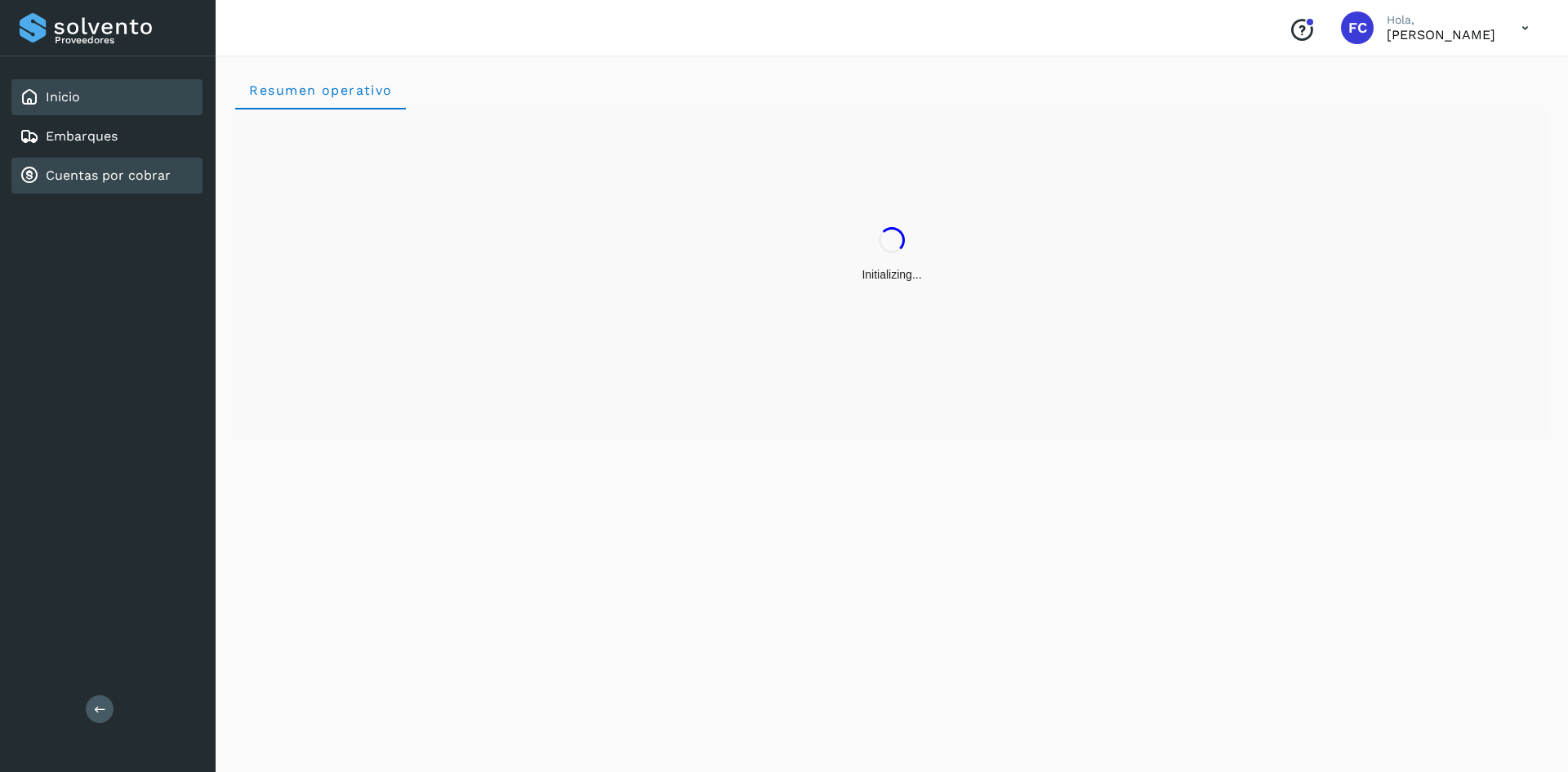
click at [123, 175] on link "Cuentas por cobrar" at bounding box center [109, 175] width 125 height 16
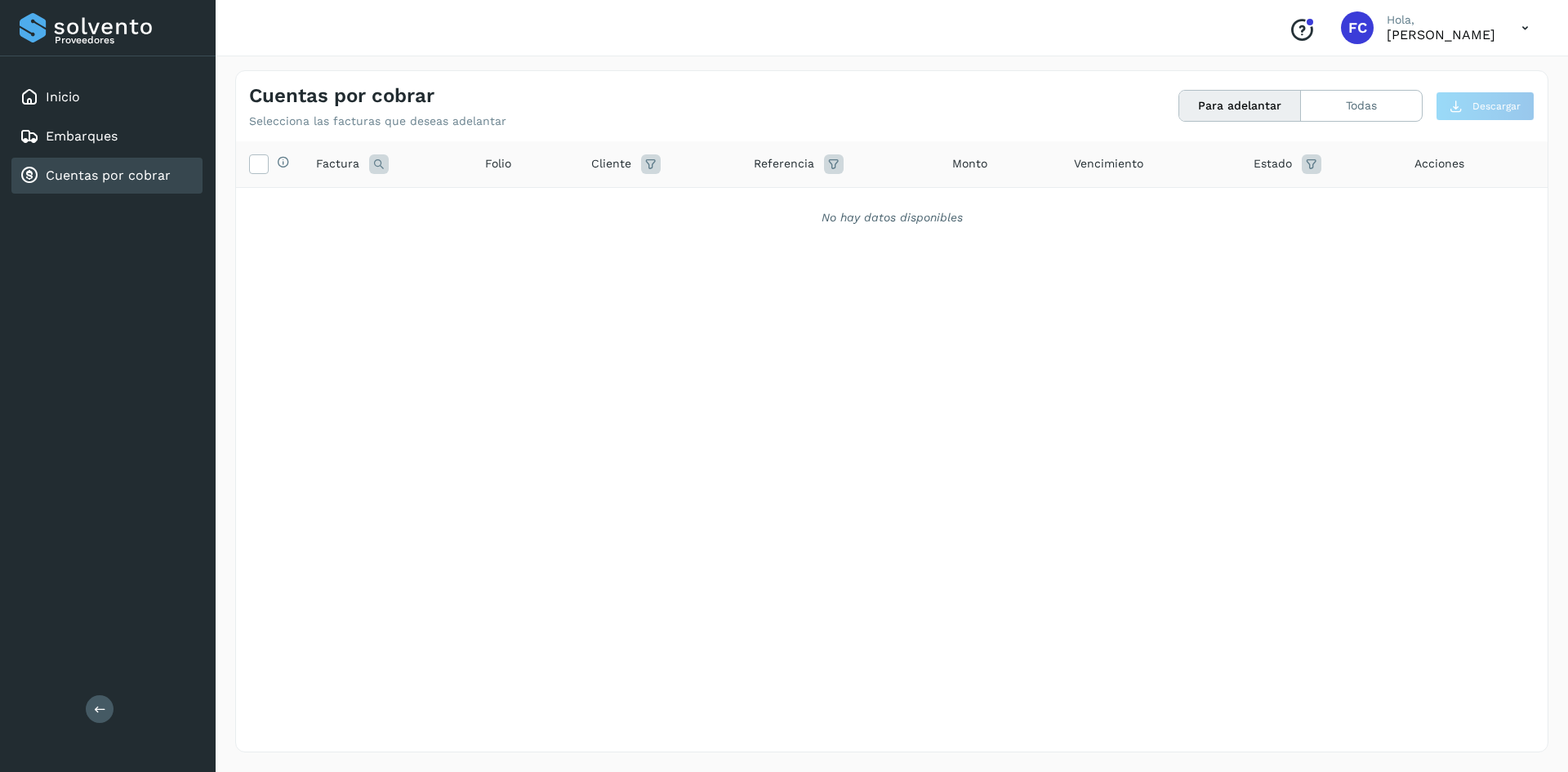
click at [384, 159] on icon at bounding box center [379, 164] width 20 height 20
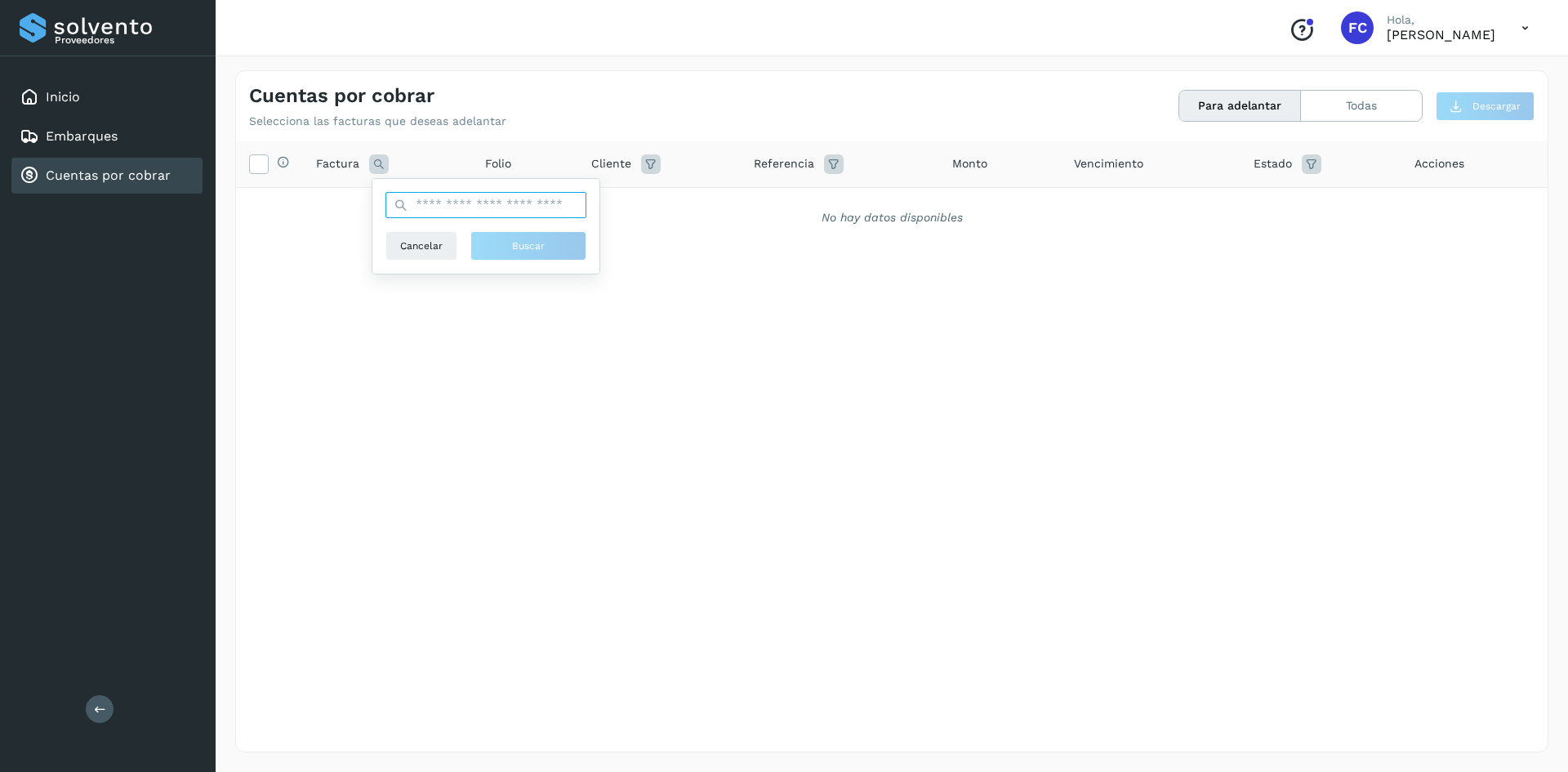
click at [441, 204] on input "text" at bounding box center [486, 205] width 201 height 26
type input "***"
click at [524, 239] on span "Buscar" at bounding box center [528, 245] width 33 height 15
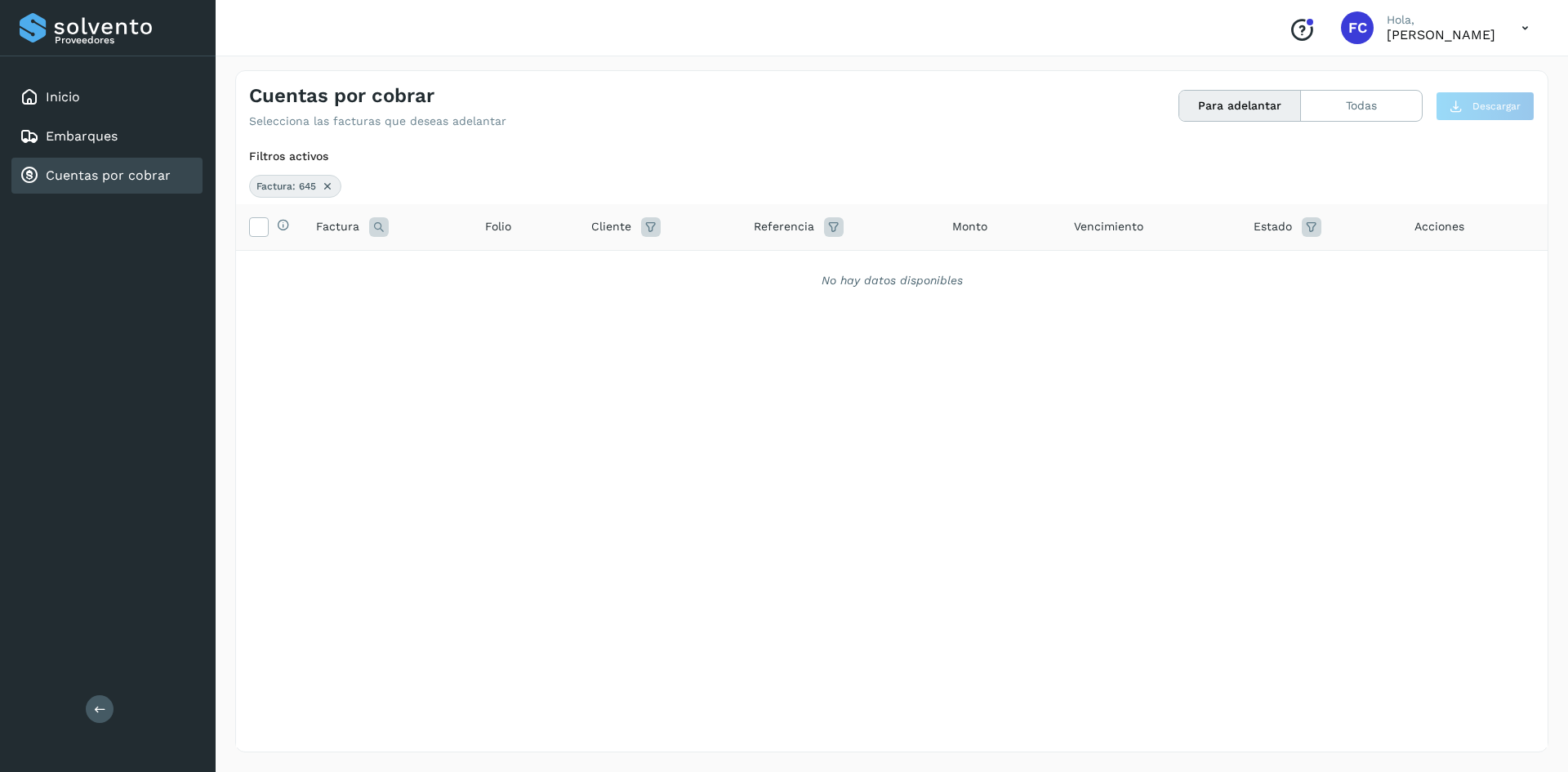
click at [328, 188] on icon at bounding box center [327, 185] width 13 height 13
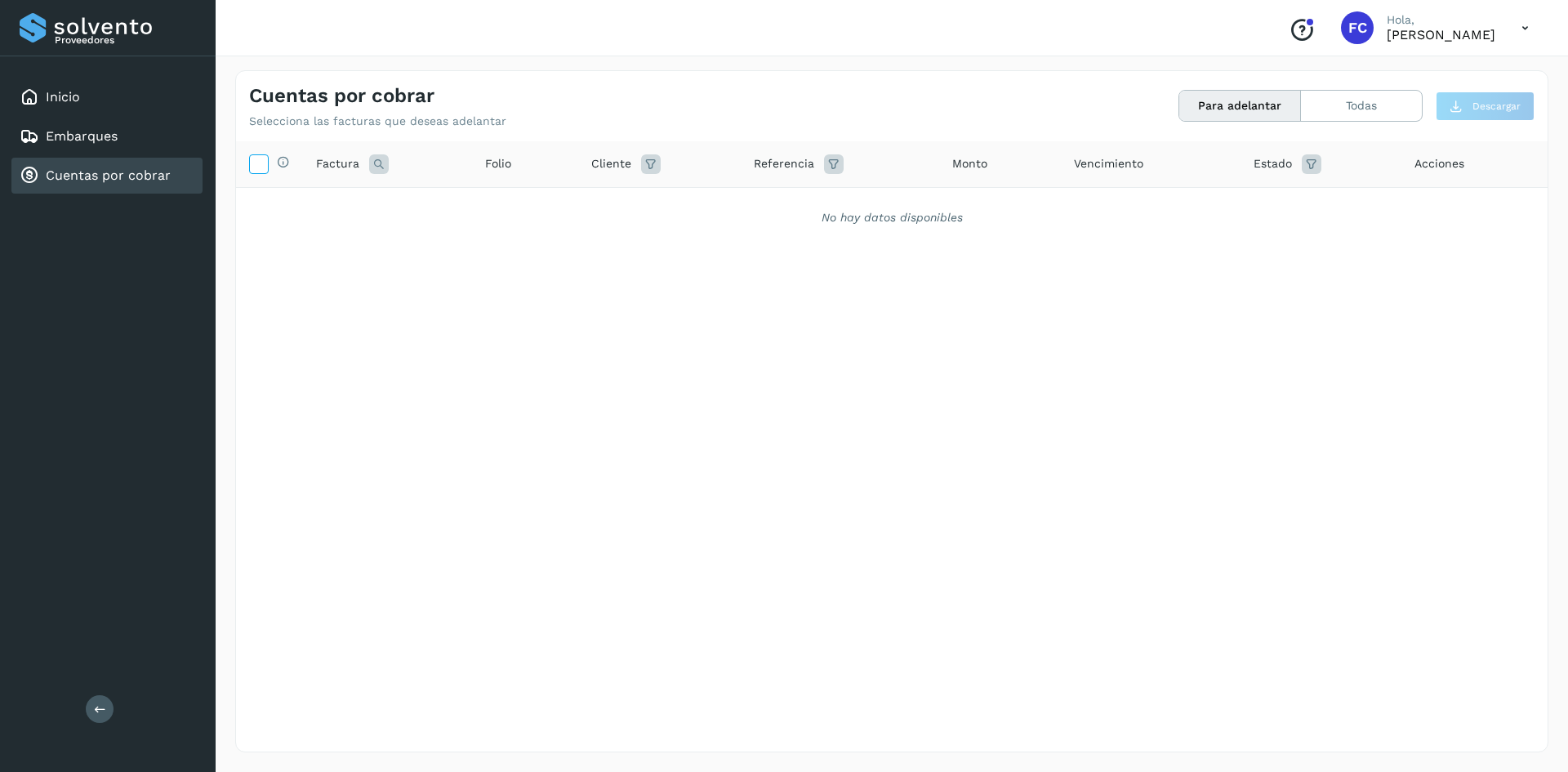
click at [249, 159] on label at bounding box center [259, 164] width 20 height 20
click at [376, 165] on icon at bounding box center [379, 164] width 20 height 20
click at [253, 162] on icon at bounding box center [259, 163] width 17 height 17
drag, startPoint x: 433, startPoint y: 430, endPoint x: 114, endPoint y: 209, distance: 388.1
click at [432, 430] on div "Selecciona todas las facturas disponibles para adelanto Factura Folio Cliente R…" at bounding box center [892, 413] width 1312 height 543
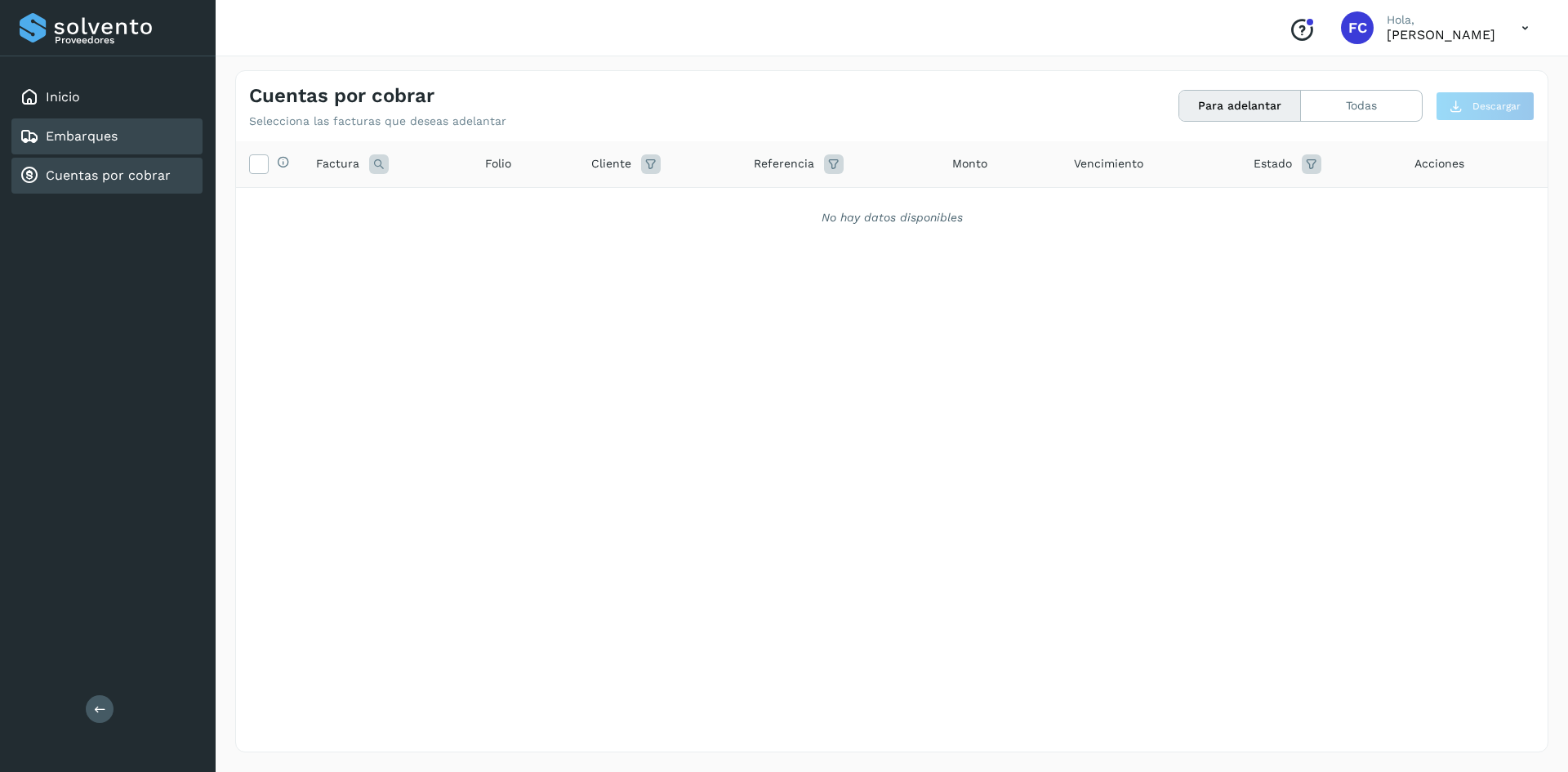
click at [125, 144] on div "Embarques" at bounding box center [107, 136] width 192 height 36
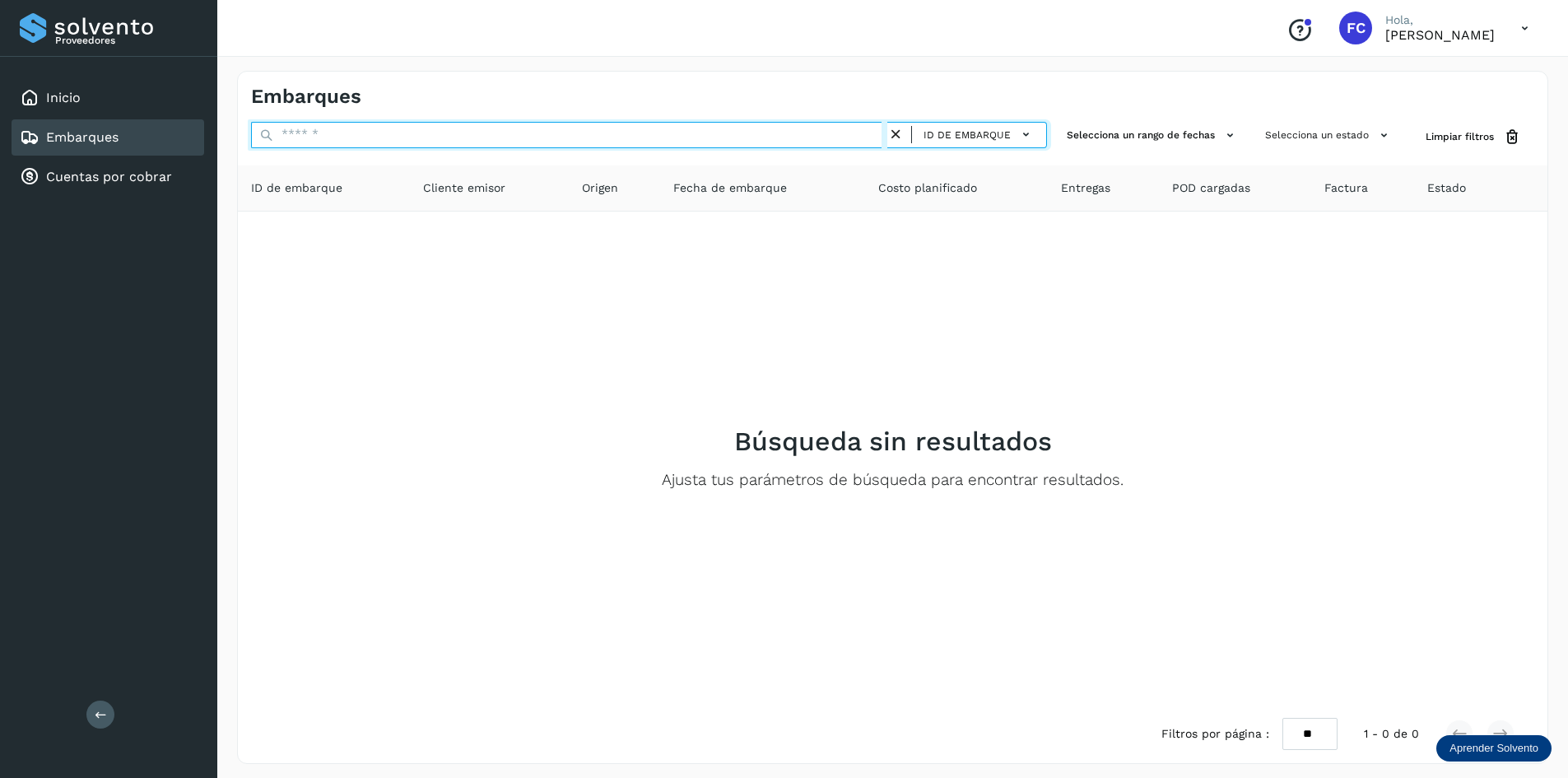
click at [413, 130] on input "text" at bounding box center [569, 135] width 636 height 26
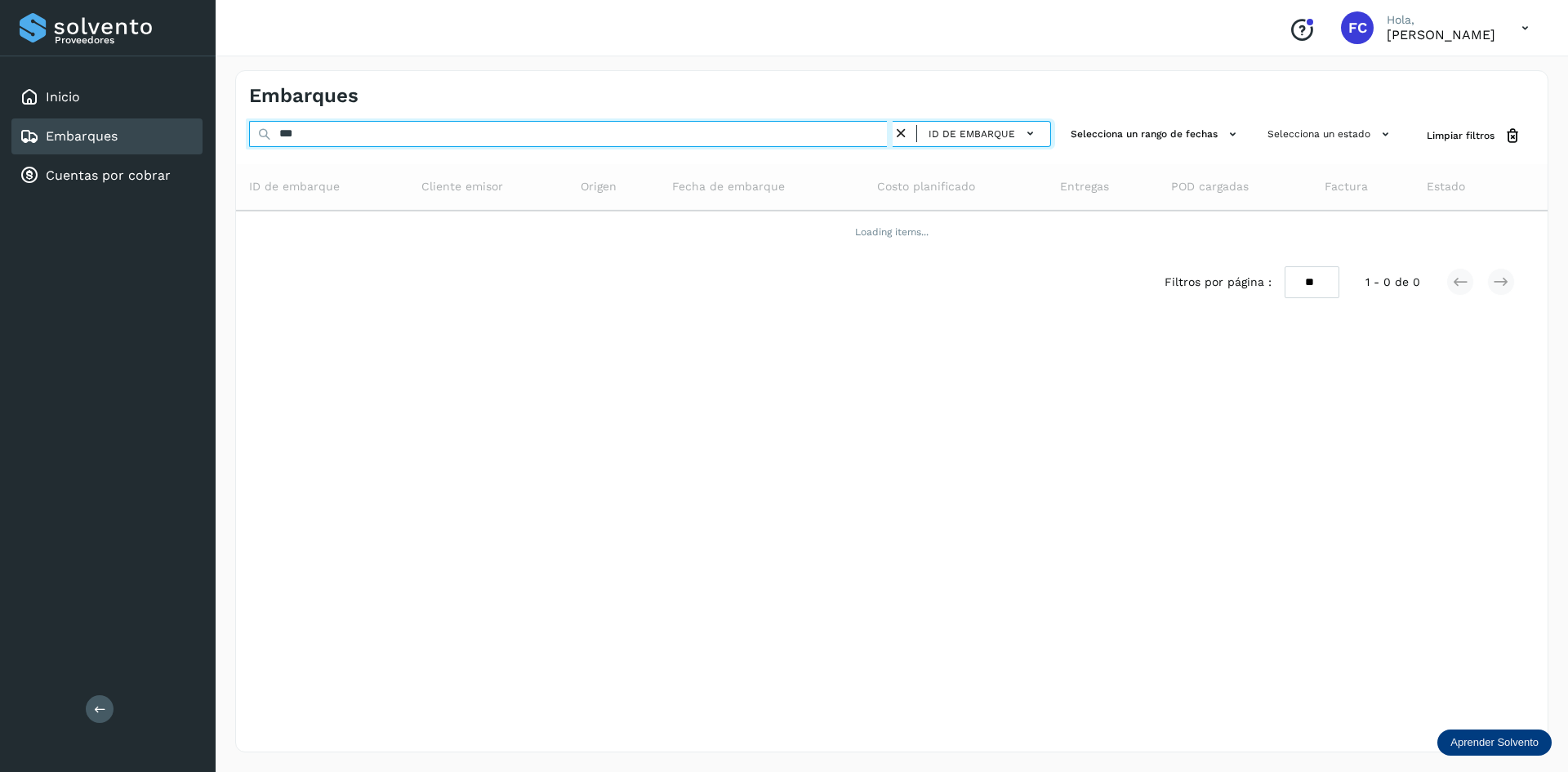
type input "***"
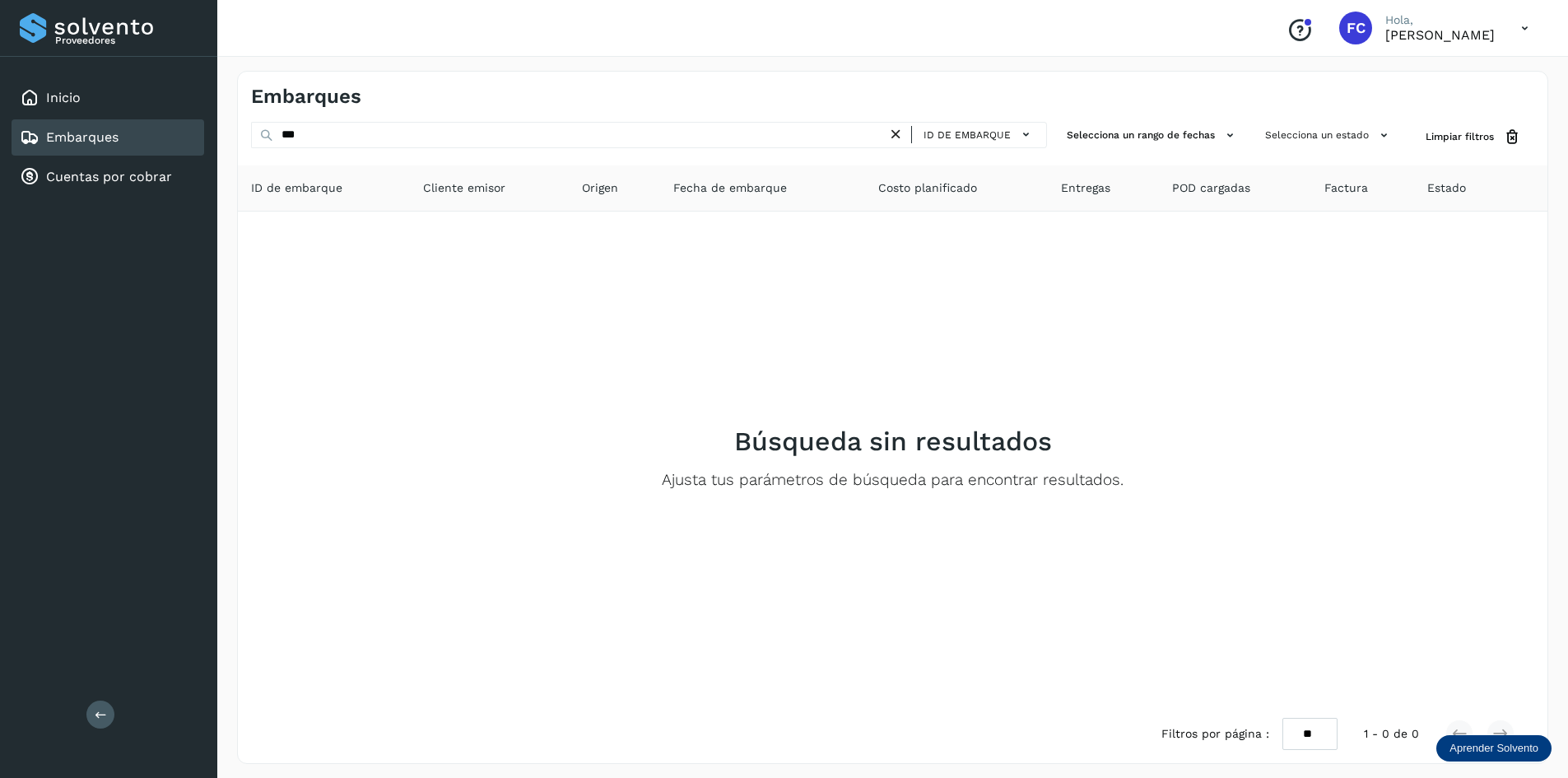
click at [899, 139] on icon at bounding box center [896, 135] width 18 height 18
click at [114, 98] on div "Inicio" at bounding box center [108, 97] width 193 height 36
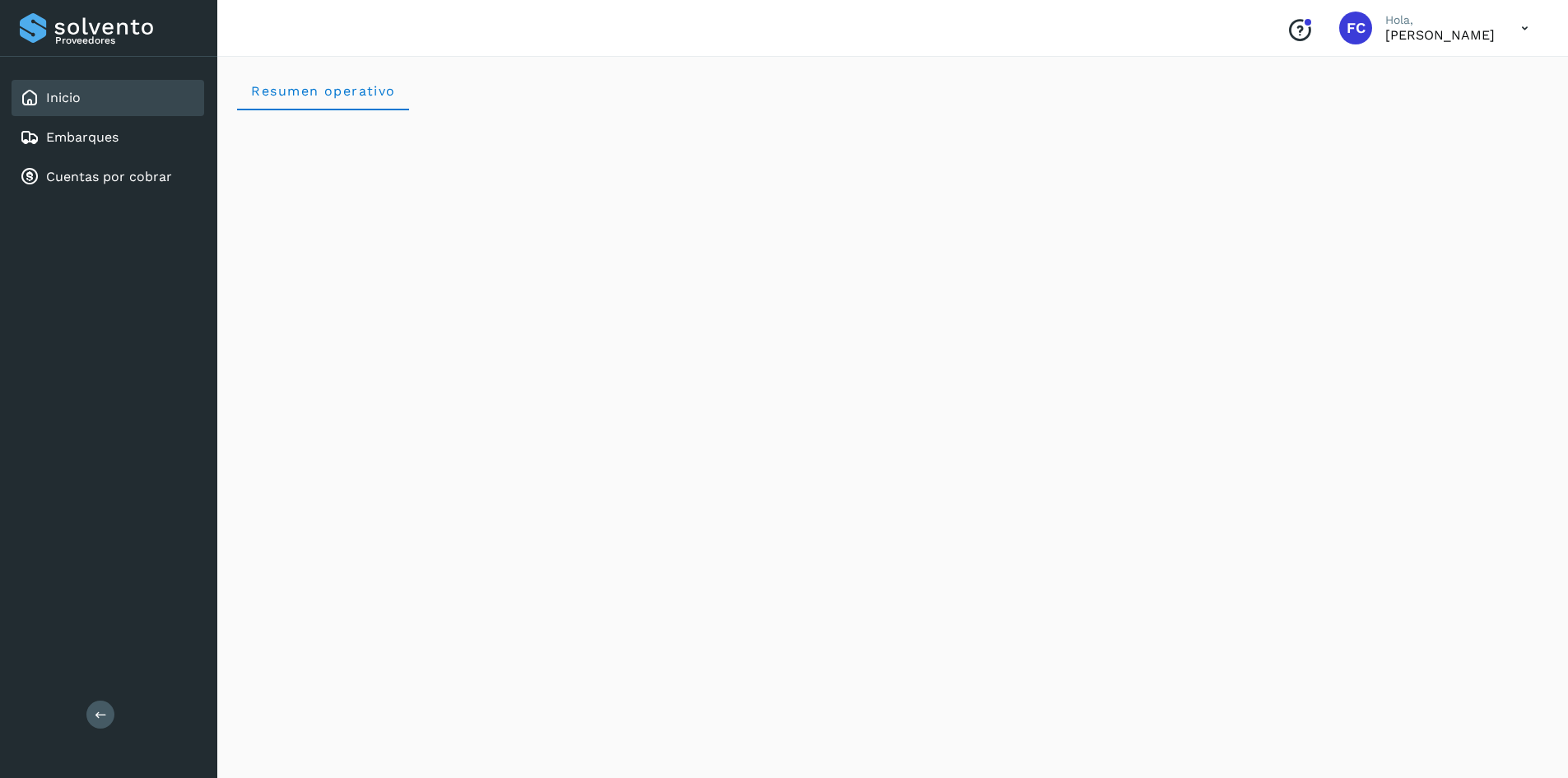
click at [1303, 22] on div at bounding box center [1307, 22] width 10 height 10
click at [361, 89] on span "Resumen operativo" at bounding box center [323, 91] width 146 height 16
click at [1524, 28] on icon at bounding box center [1525, 28] width 33 height 33
click at [1524, 28] on div at bounding box center [784, 389] width 1568 height 778
click at [74, 139] on link "Embarques" at bounding box center [82, 137] width 73 height 16
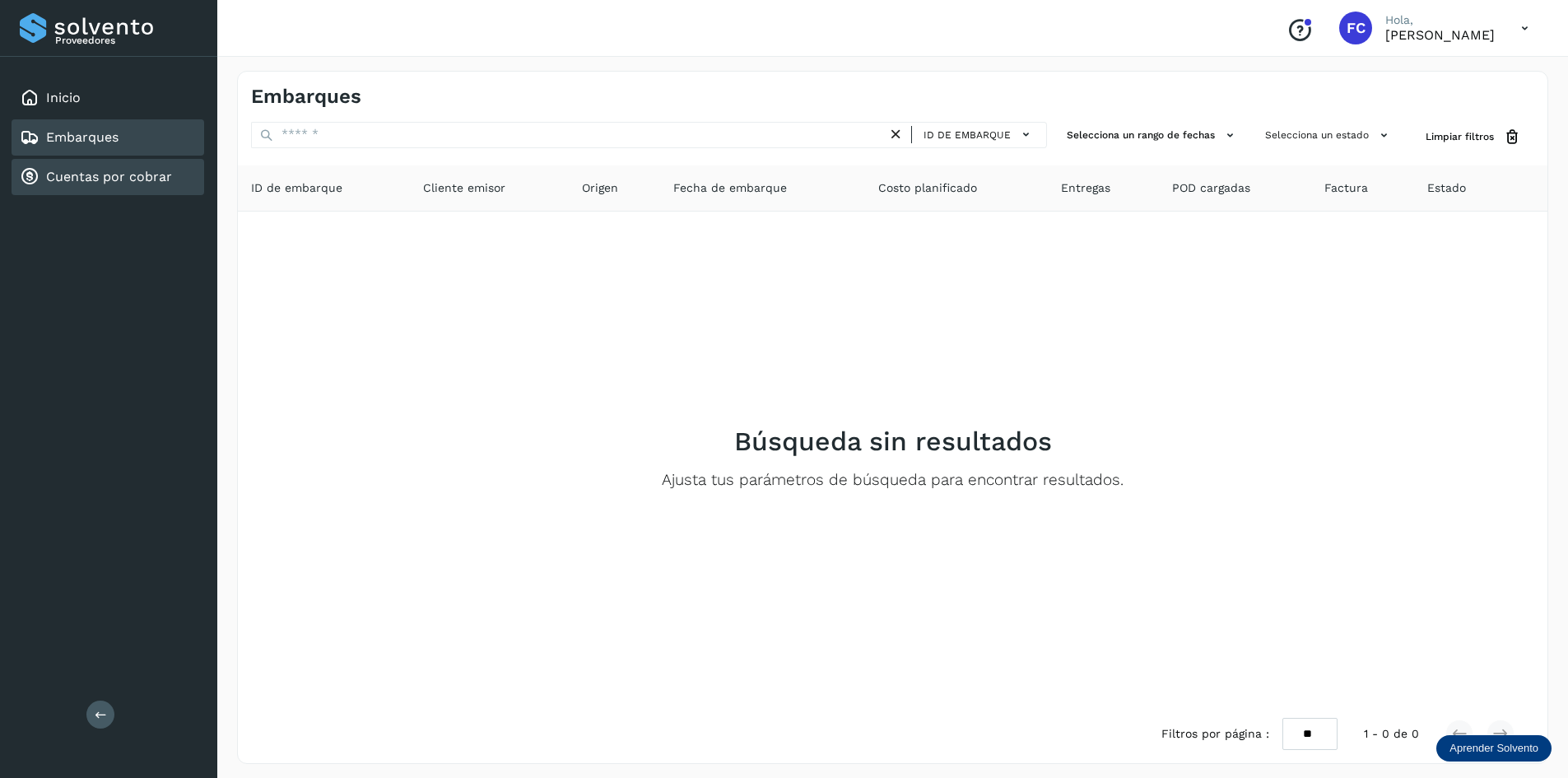
drag, startPoint x: 159, startPoint y: 158, endPoint x: 180, endPoint y: 180, distance: 30.4
click at [163, 165] on div "Inicio Embarques Cuentas por cobrar" at bounding box center [109, 138] width 218 height 161
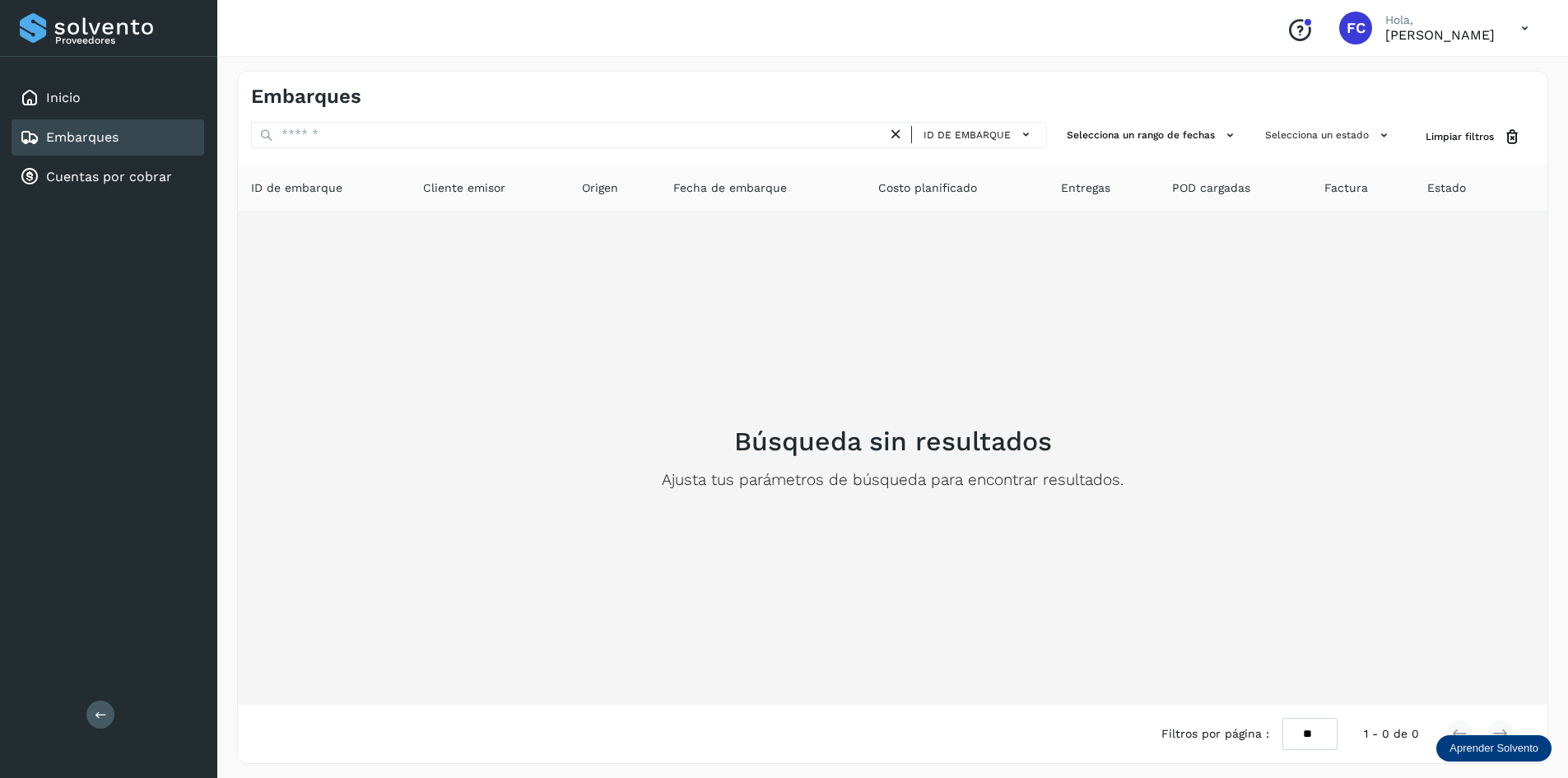
click at [1174, 334] on div "Búsqueda sin resultados Ajusta tus parámetros de búsqueda para encontrar result…" at bounding box center [892, 458] width 1284 height 467
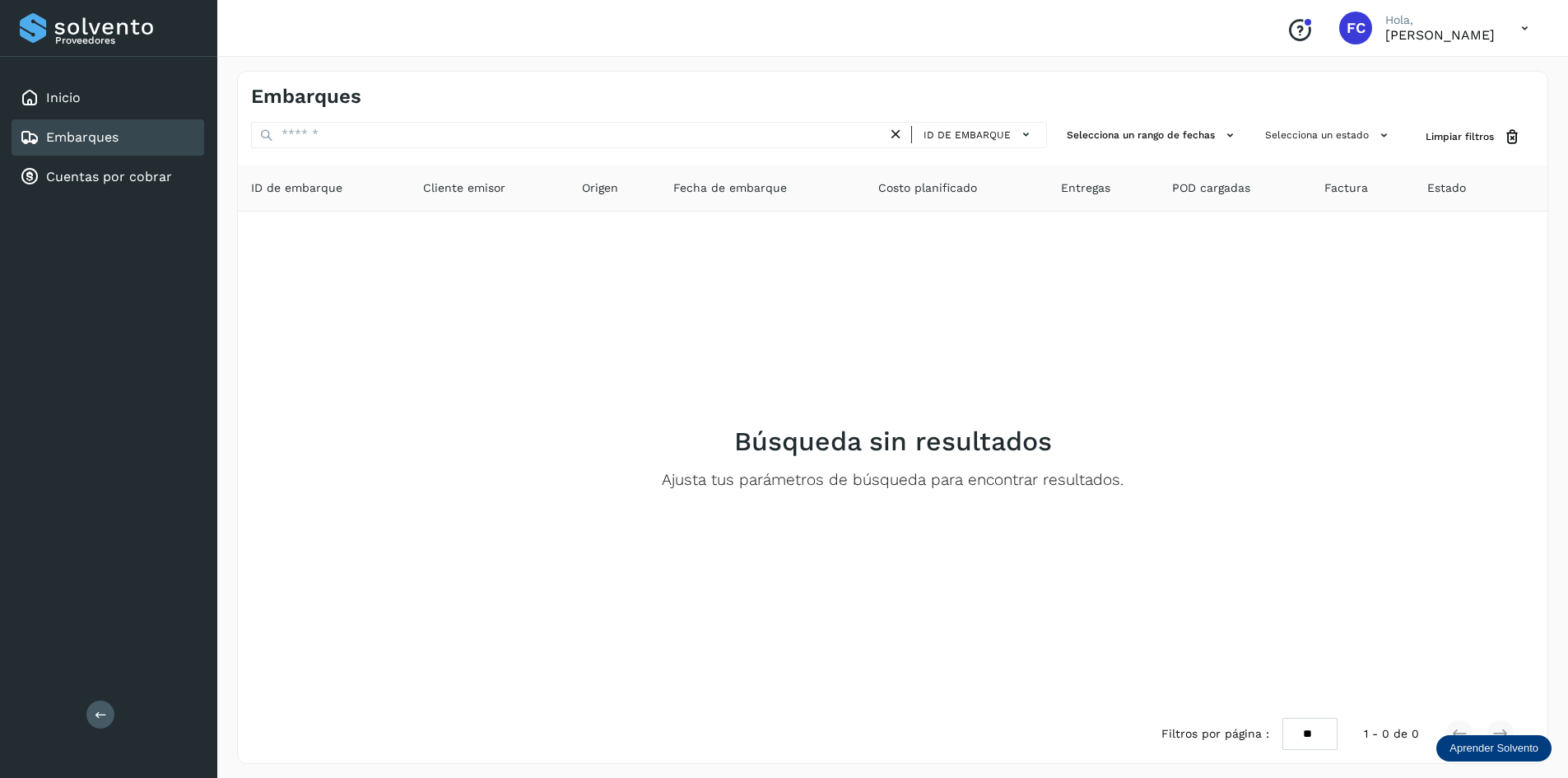
click at [902, 131] on icon at bounding box center [896, 135] width 18 height 18
click at [1227, 137] on icon at bounding box center [1230, 135] width 18 height 18
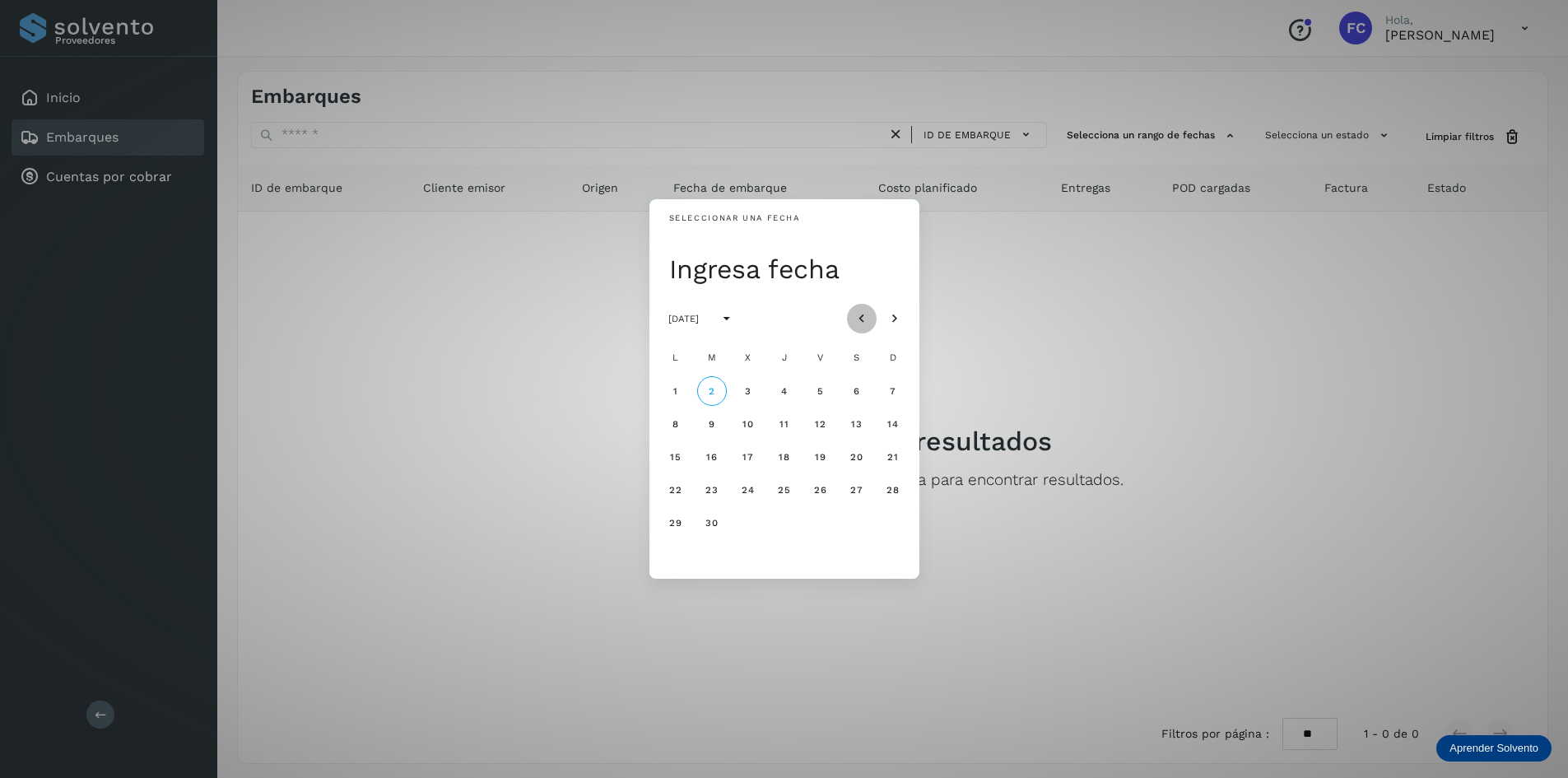
click at [863, 318] on icon "Mes anterior" at bounding box center [862, 318] width 17 height 17
click at [777, 455] on button "14" at bounding box center [784, 457] width 30 height 30
click at [770, 442] on button "14" at bounding box center [784, 457] width 30 height 30
click at [447, 527] on div "Seleccionar una fecha Ingresa fecha agosto de 2025 L M X J V S D 1 2 3 4 5 6 7 …" at bounding box center [784, 389] width 1568 height 778
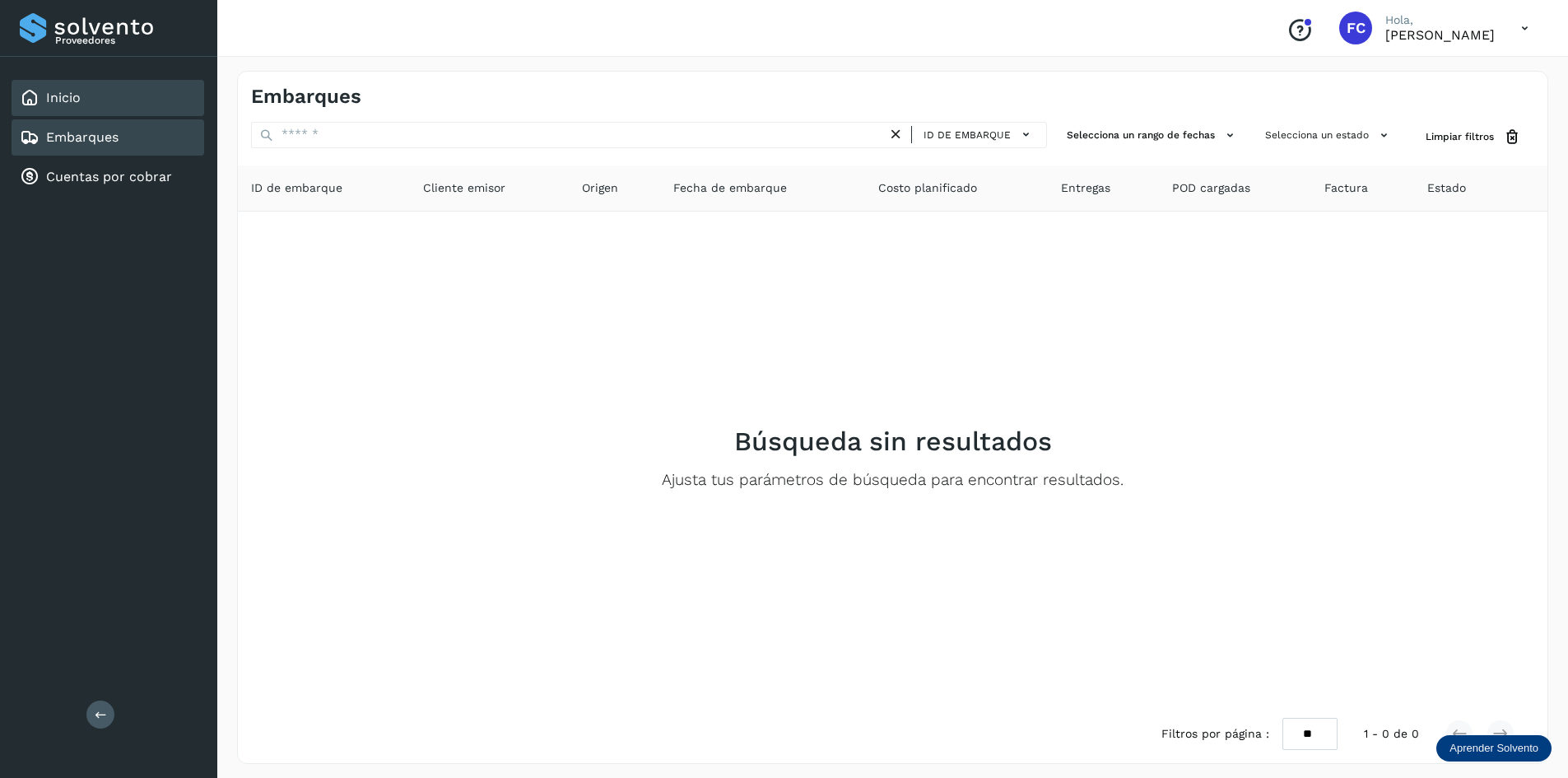
click at [92, 101] on div "Inicio" at bounding box center [108, 97] width 193 height 36
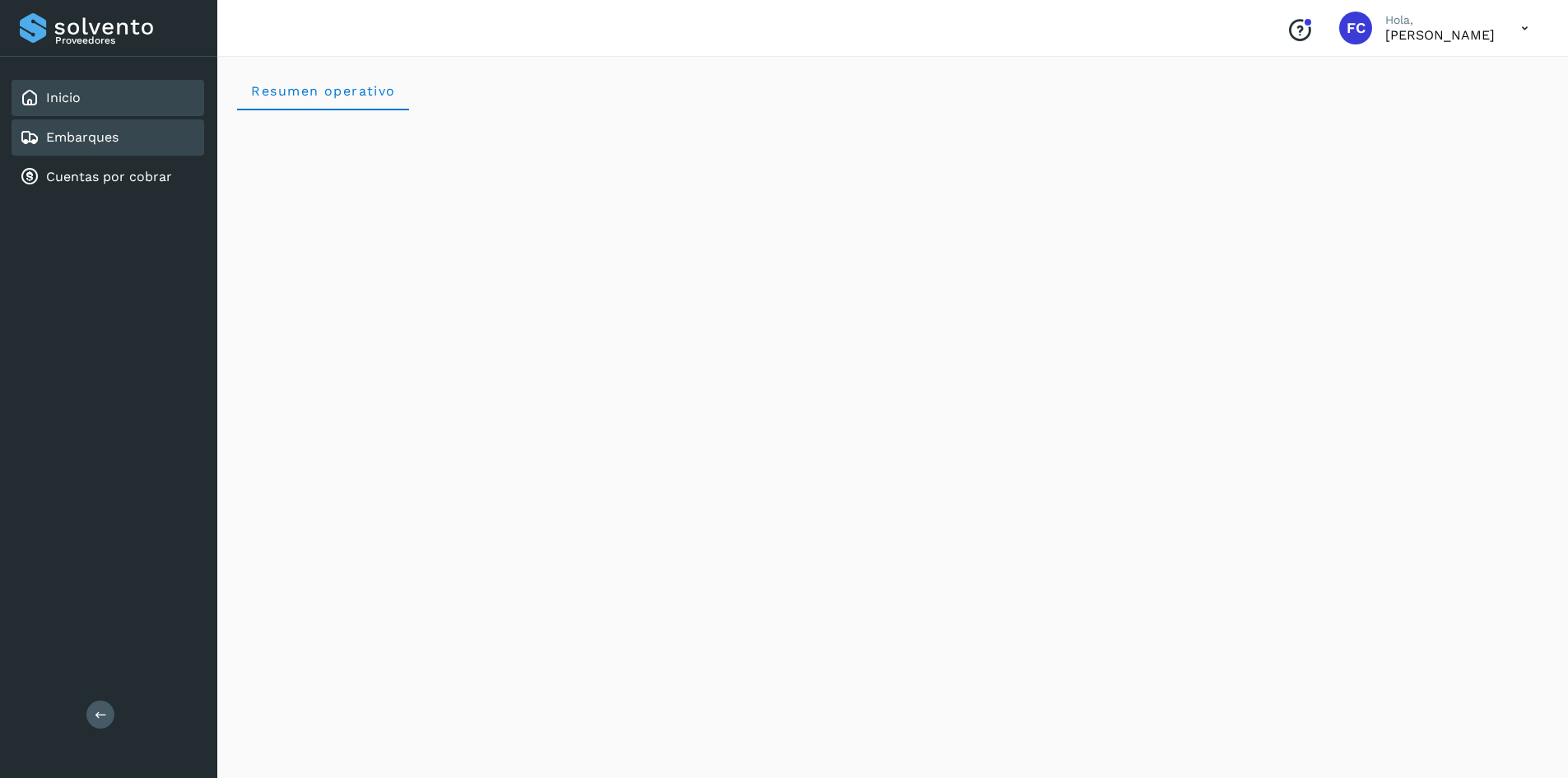
click at [135, 134] on div "Embarques" at bounding box center [108, 137] width 193 height 36
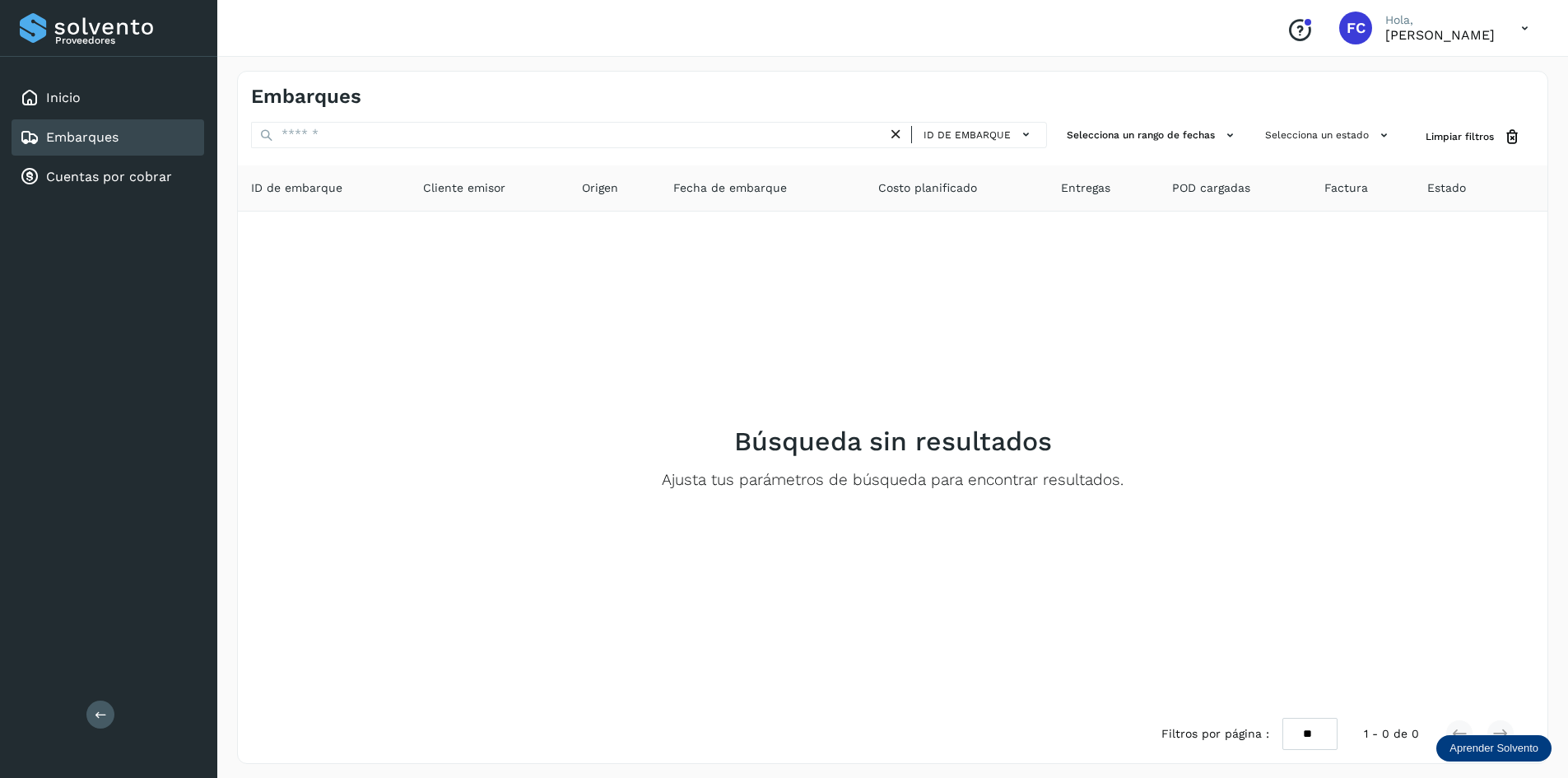
click at [1208, 185] on span "POD cargadas" at bounding box center [1211, 189] width 78 height 18
click at [1074, 182] on span "Entregas" at bounding box center [1085, 189] width 49 height 18
click at [1340, 191] on span "Factura" at bounding box center [1346, 189] width 44 height 18
click at [1471, 137] on span "Limpiar filtros" at bounding box center [1460, 136] width 68 height 15
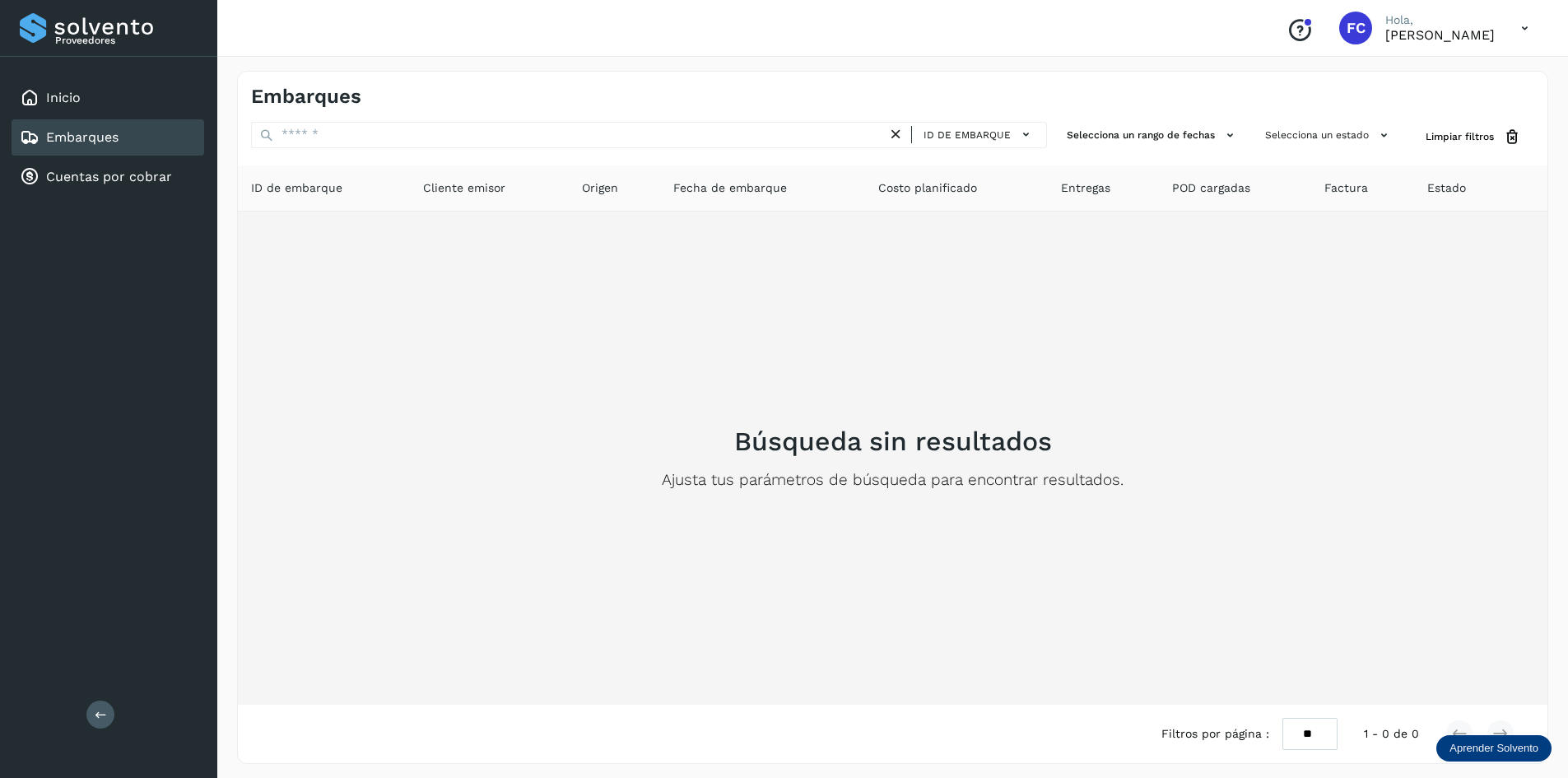
click at [1399, 560] on div "Búsqueda sin resultados Ajusta tus parámetros de búsqueda para encontrar result…" at bounding box center [892, 458] width 1284 height 467
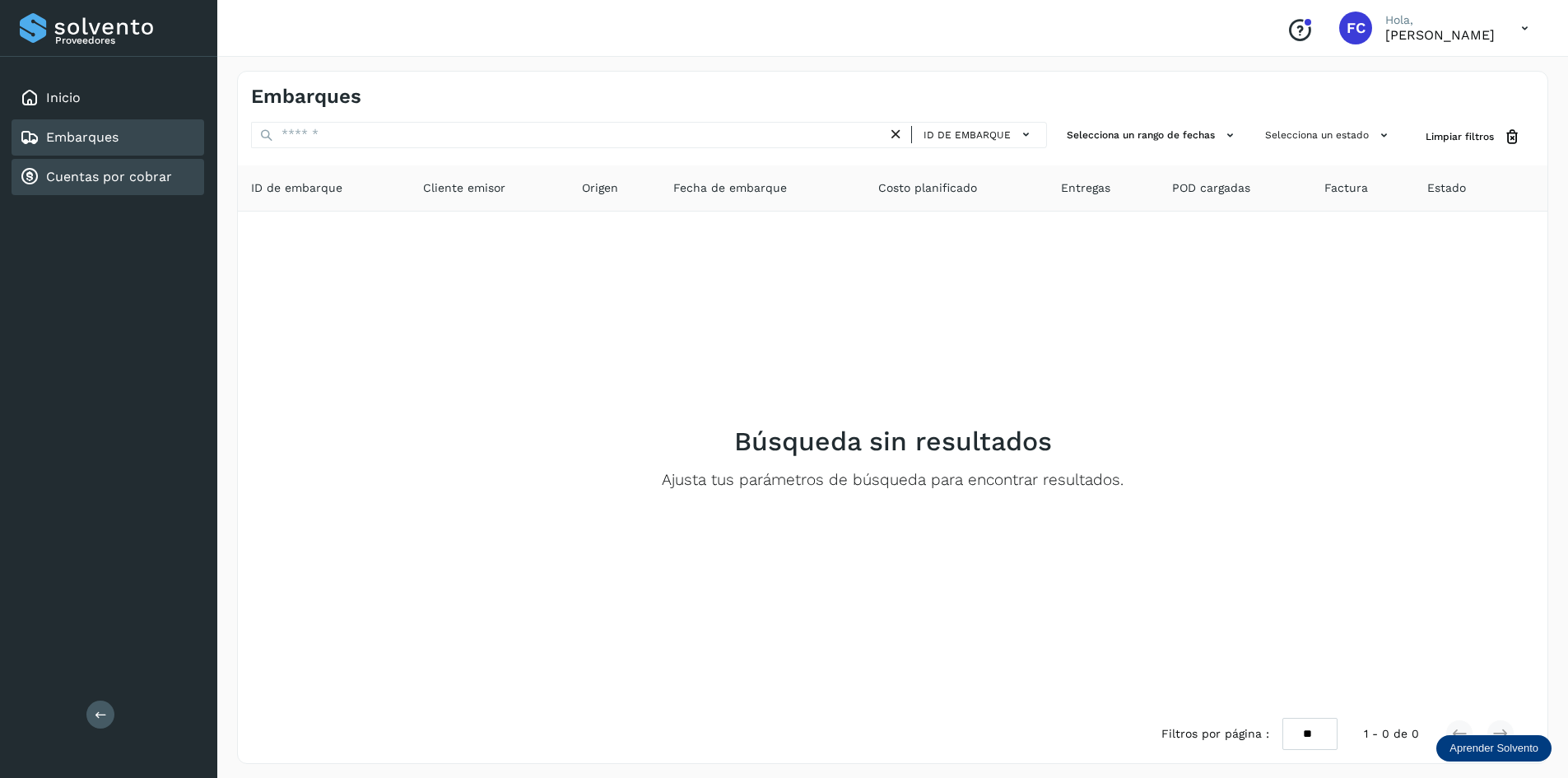
click at [104, 172] on link "Cuentas por cobrar" at bounding box center [110, 176] width 126 height 16
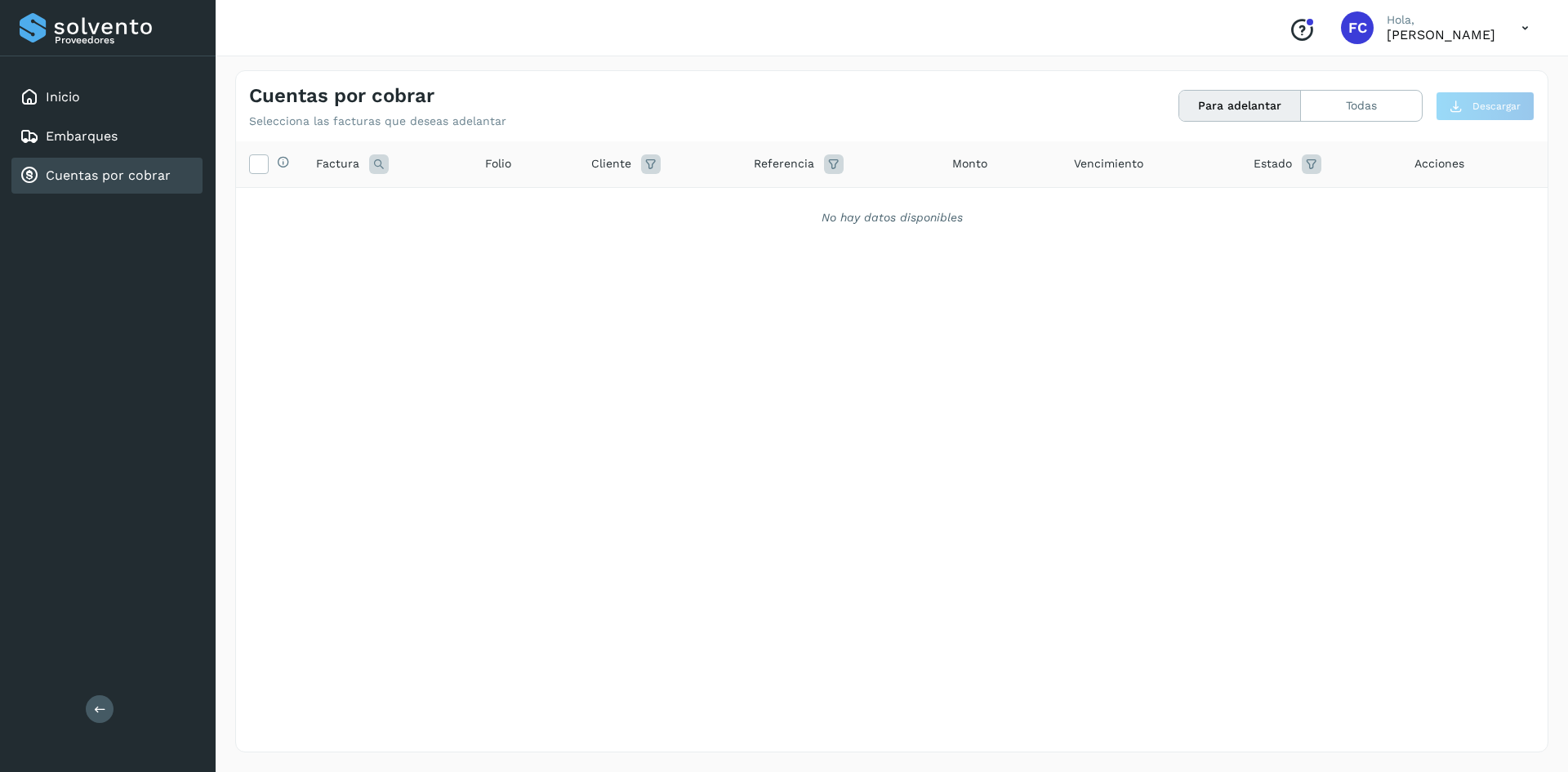
click at [378, 162] on icon at bounding box center [379, 164] width 20 height 20
click at [258, 165] on icon at bounding box center [259, 163] width 17 height 17
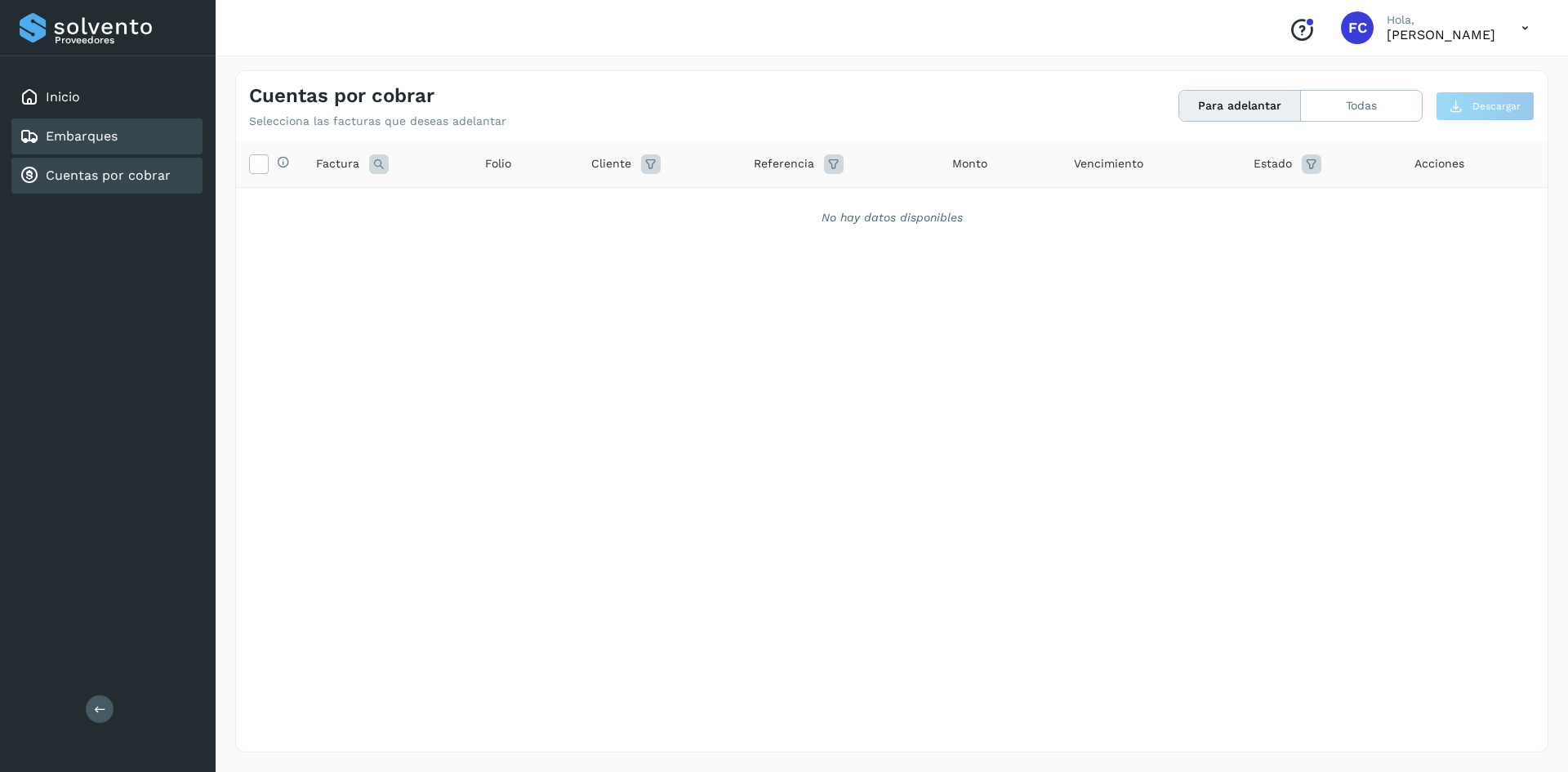
click at [124, 141] on div "Embarques" at bounding box center [107, 136] width 192 height 36
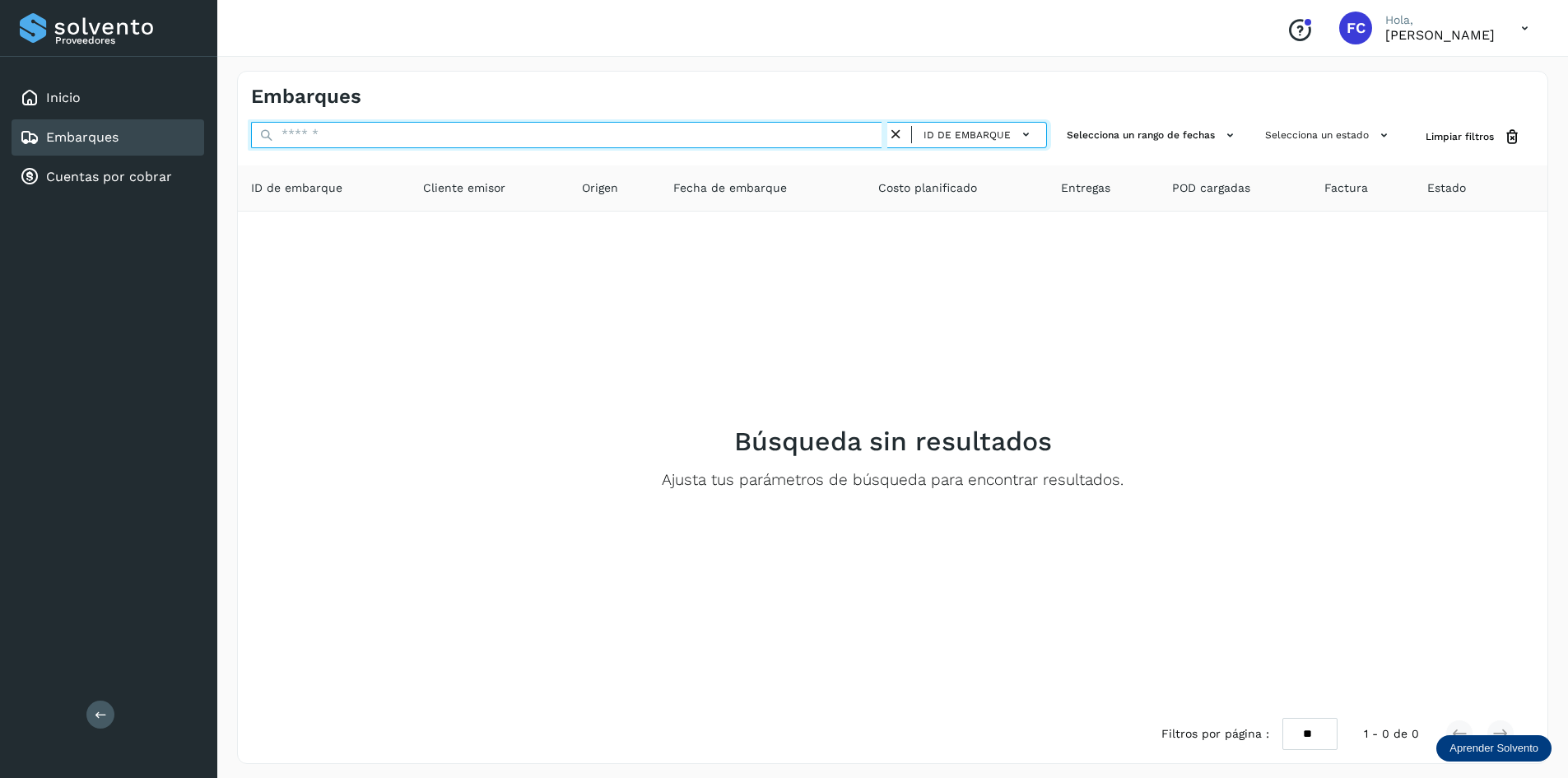
click at [371, 144] on input "text" at bounding box center [569, 135] width 636 height 26
type input "***"
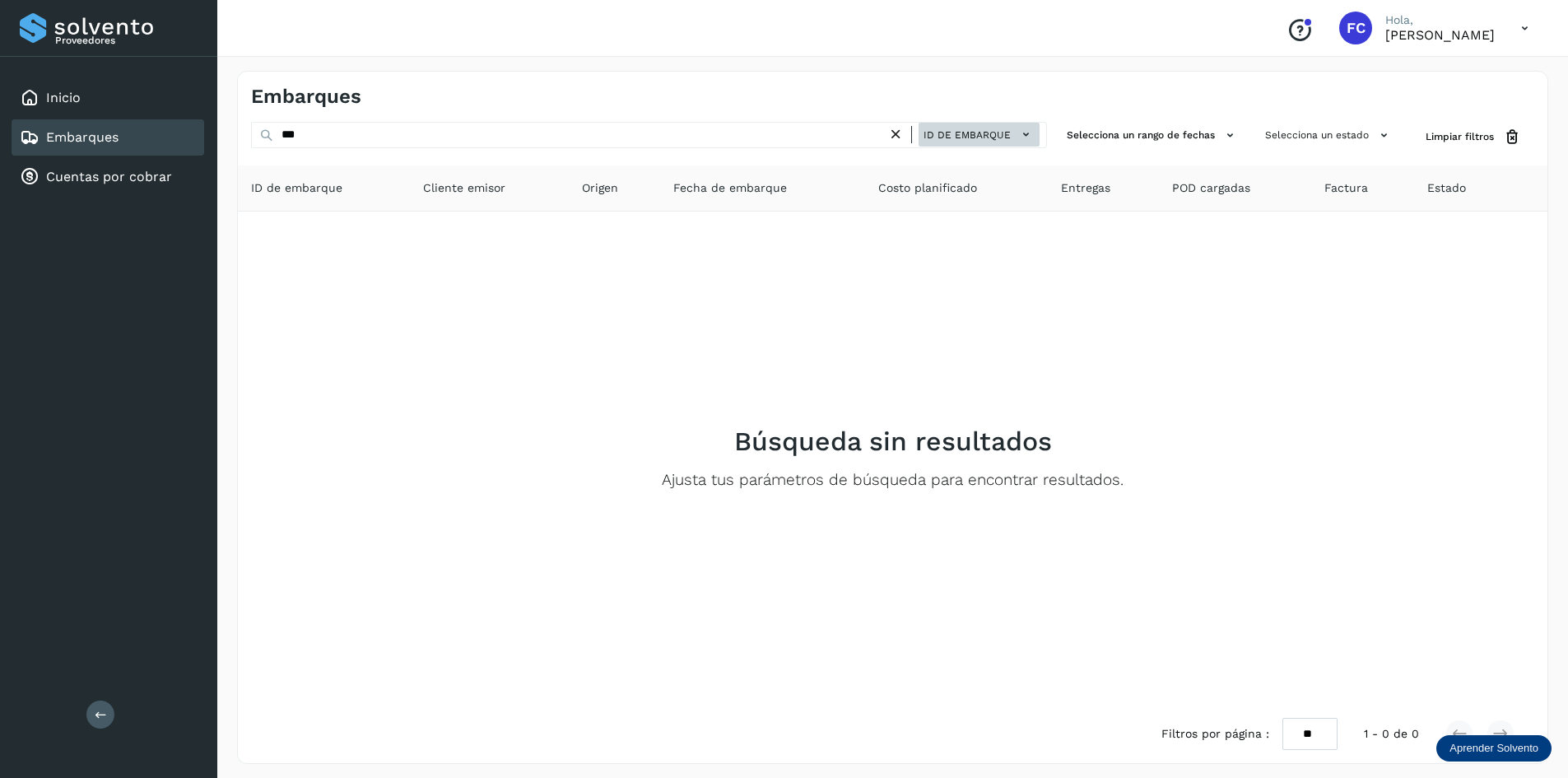
click at [1022, 132] on icon at bounding box center [1027, 135] width 18 height 18
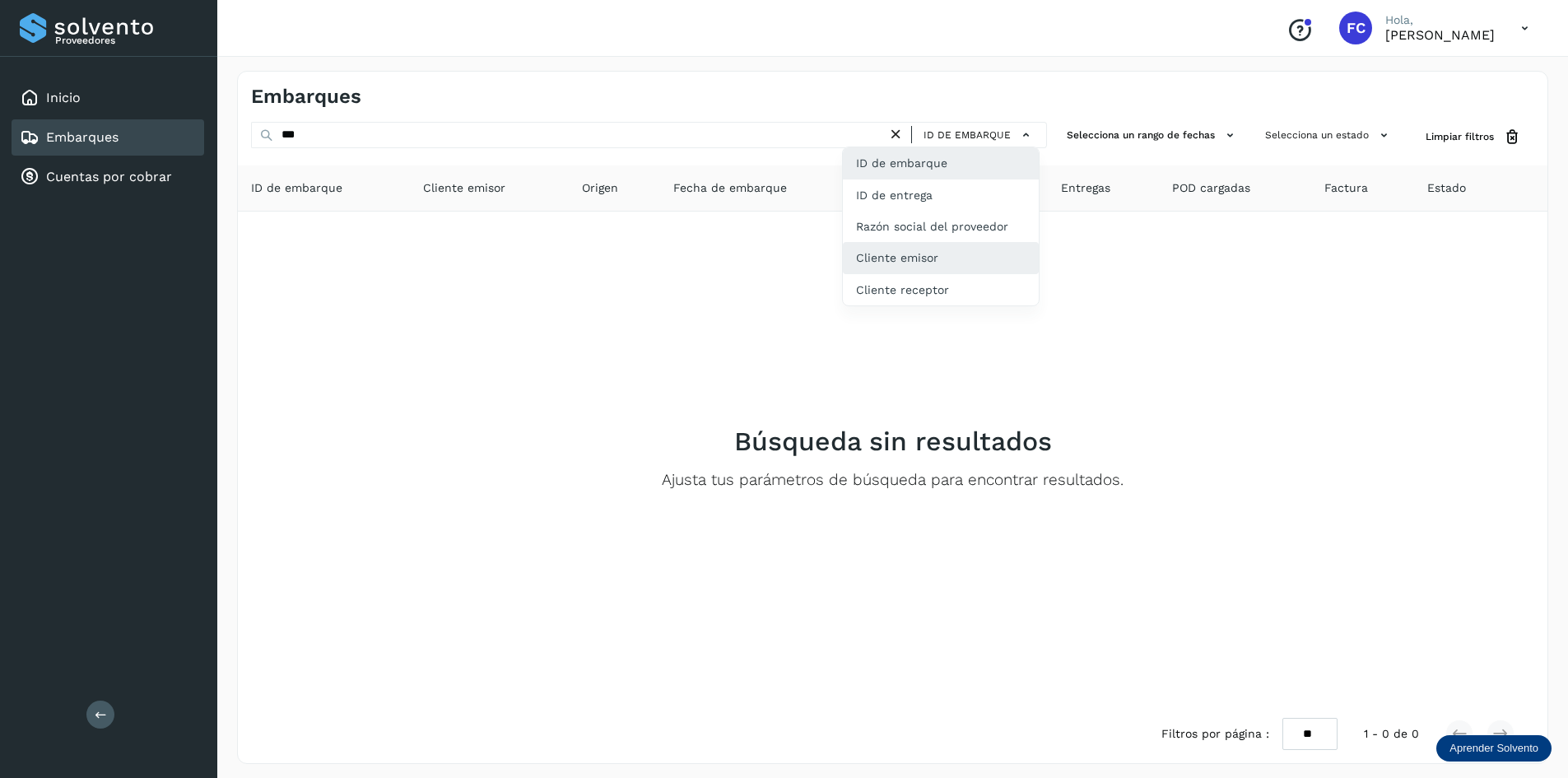
click at [933, 260] on div "Cliente emisor" at bounding box center [941, 258] width 196 height 32
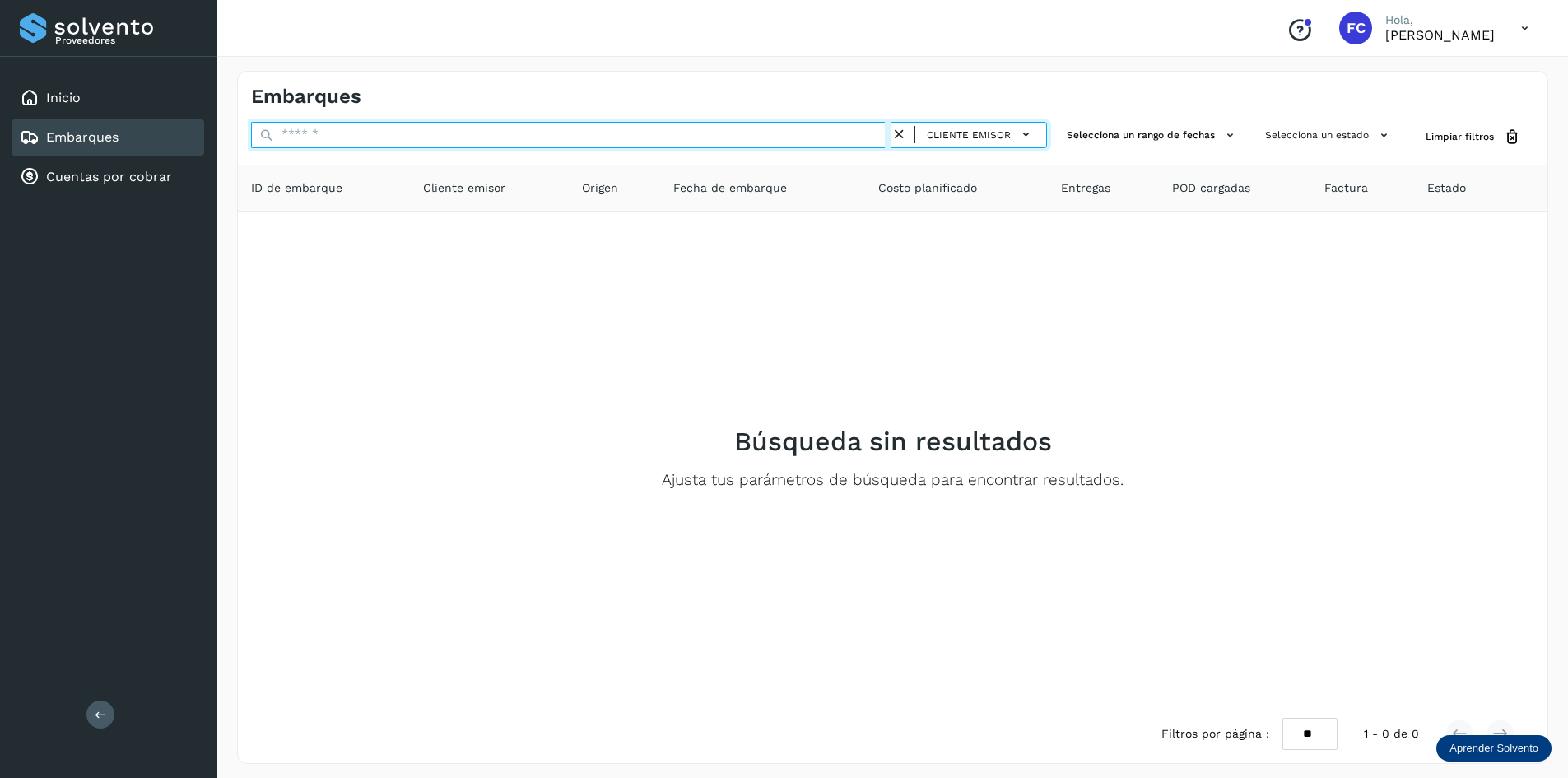
click at [601, 128] on input "text" at bounding box center [570, 135] width 640 height 26
type input "***"
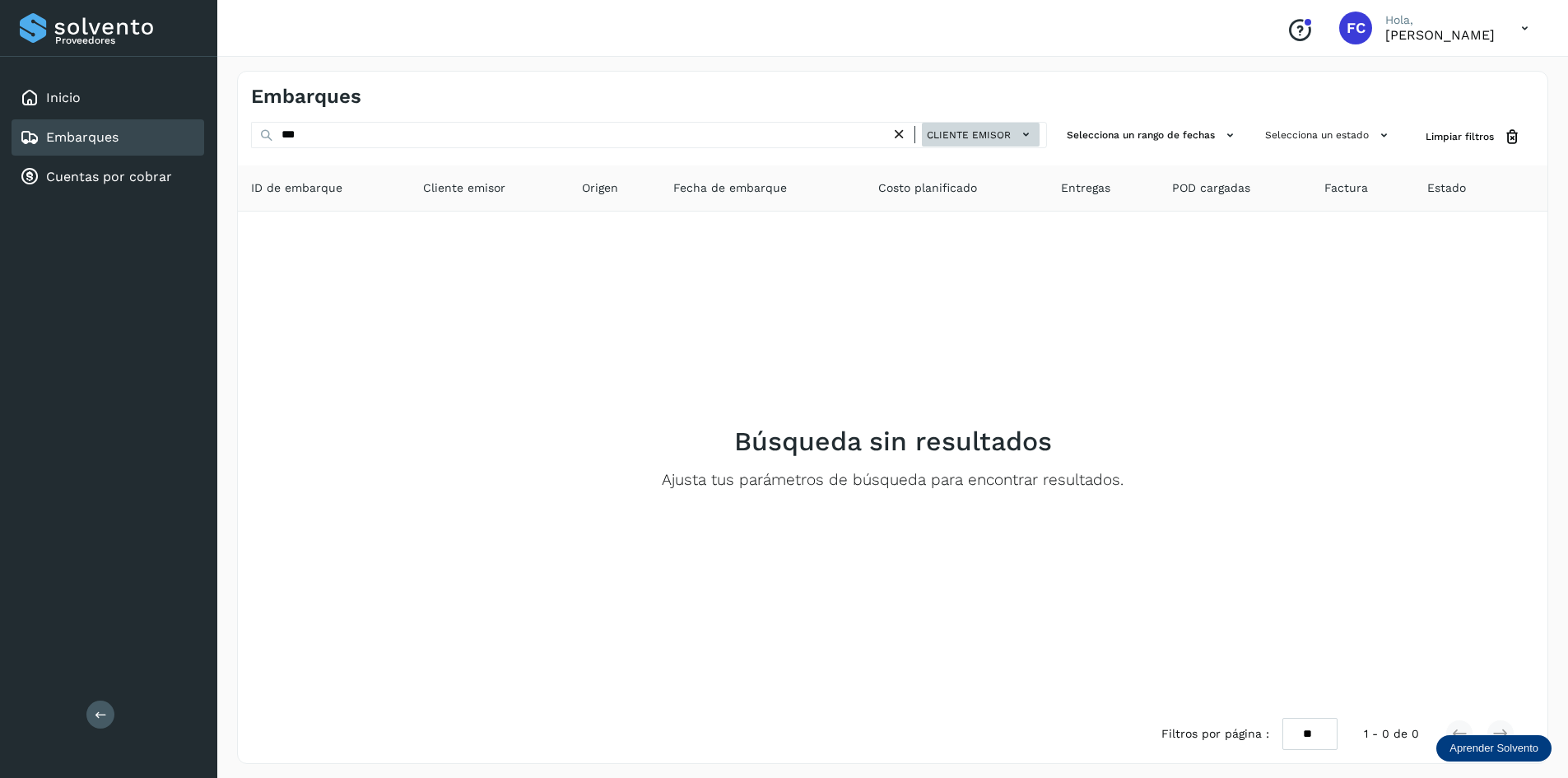
click at [1030, 138] on icon at bounding box center [1027, 135] width 18 height 18
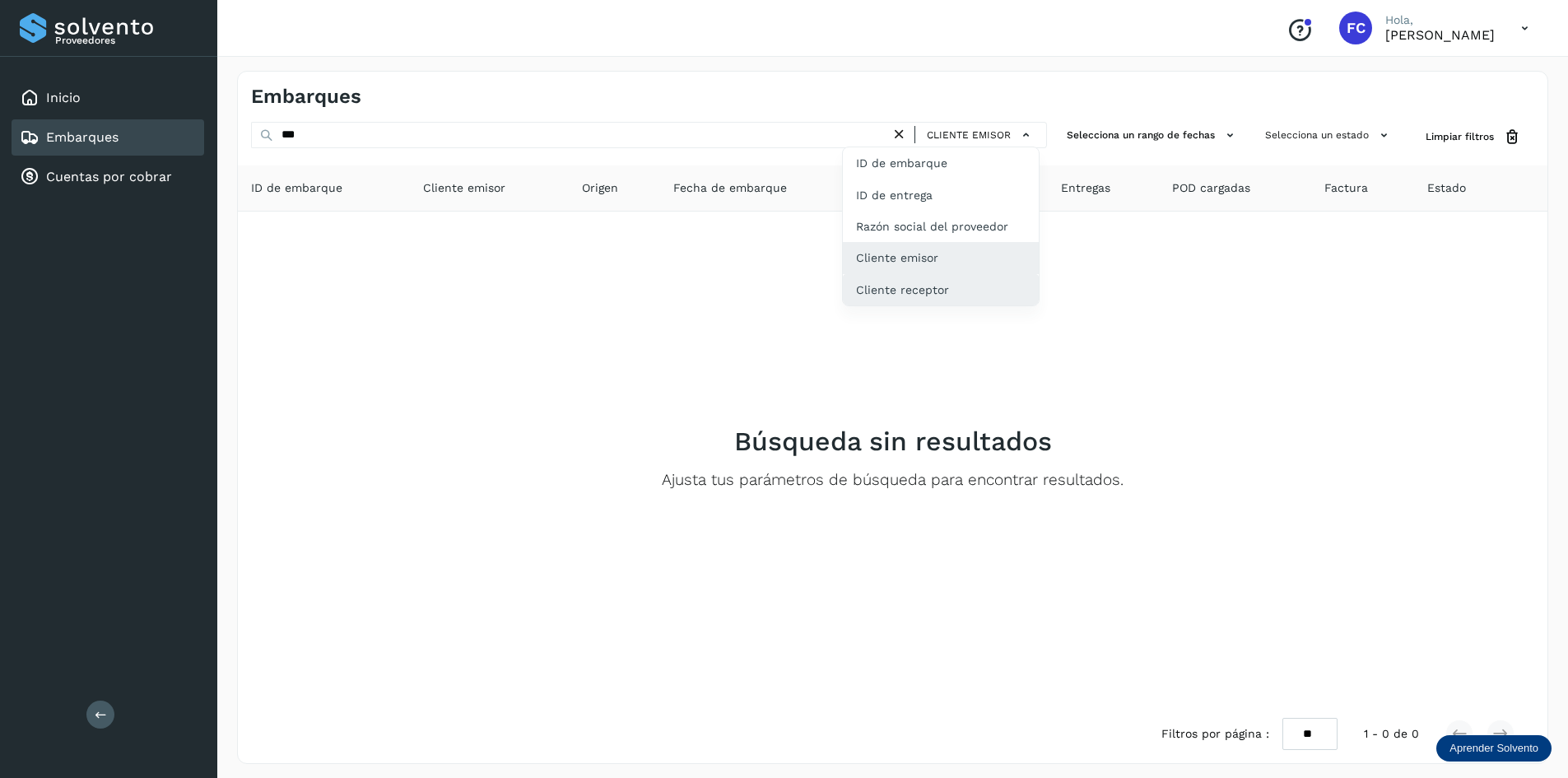
click at [938, 289] on div "Cliente receptor" at bounding box center [941, 289] width 196 height 32
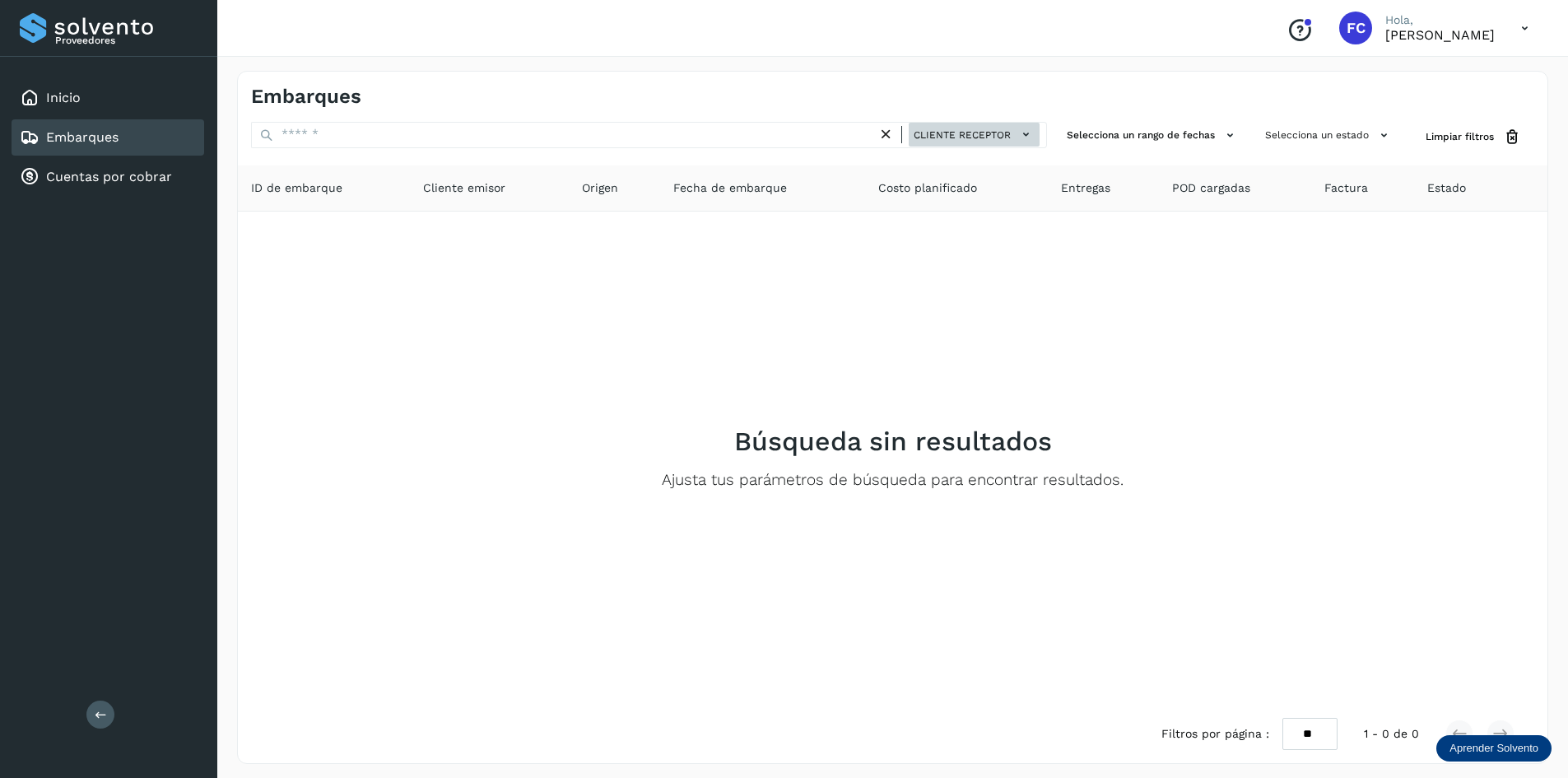
click at [1027, 138] on icon at bounding box center [1027, 135] width 18 height 18
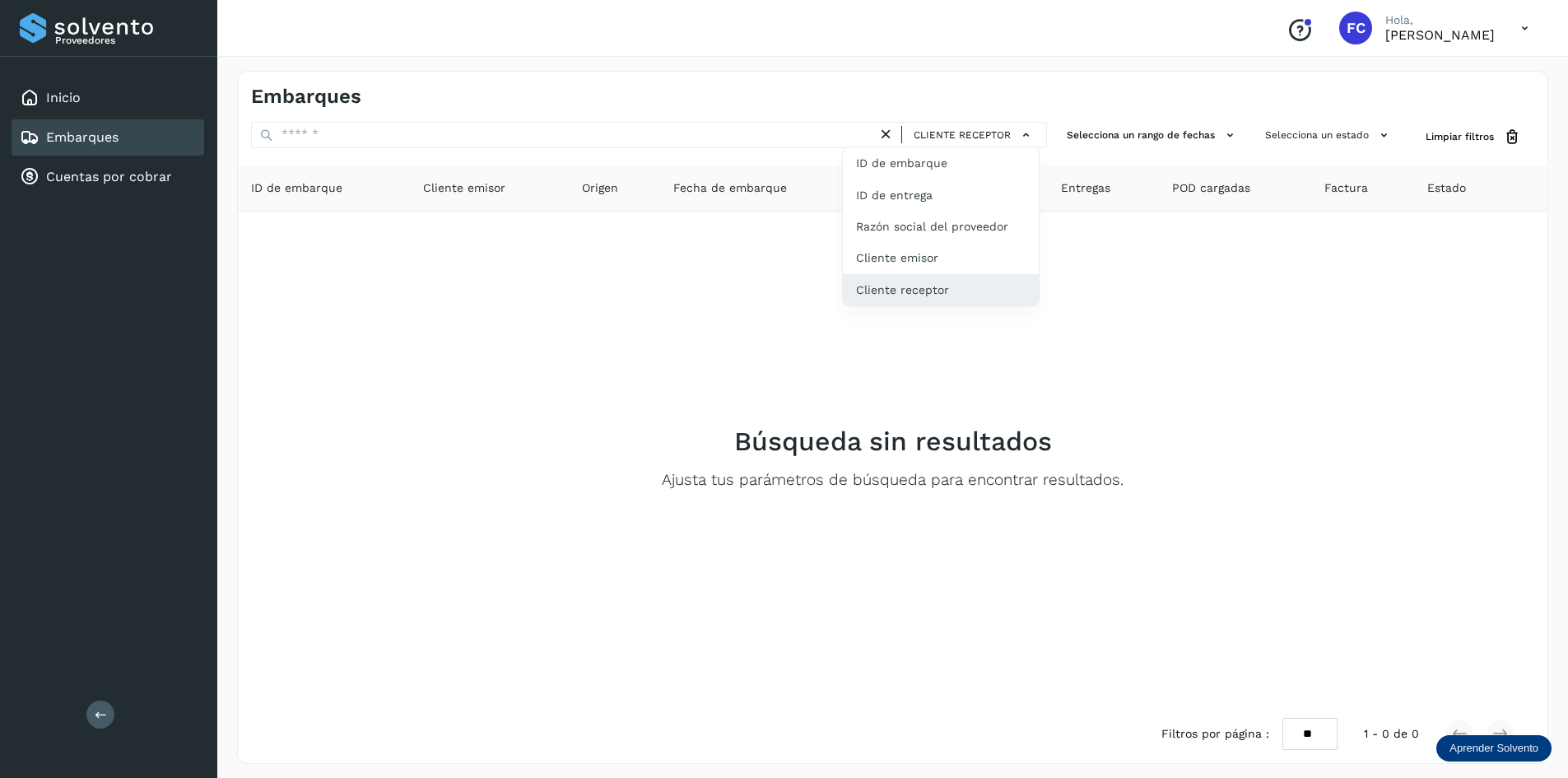
click at [888, 139] on div at bounding box center [784, 389] width 1568 height 778
click at [885, 126] on icon at bounding box center [886, 135] width 18 height 18
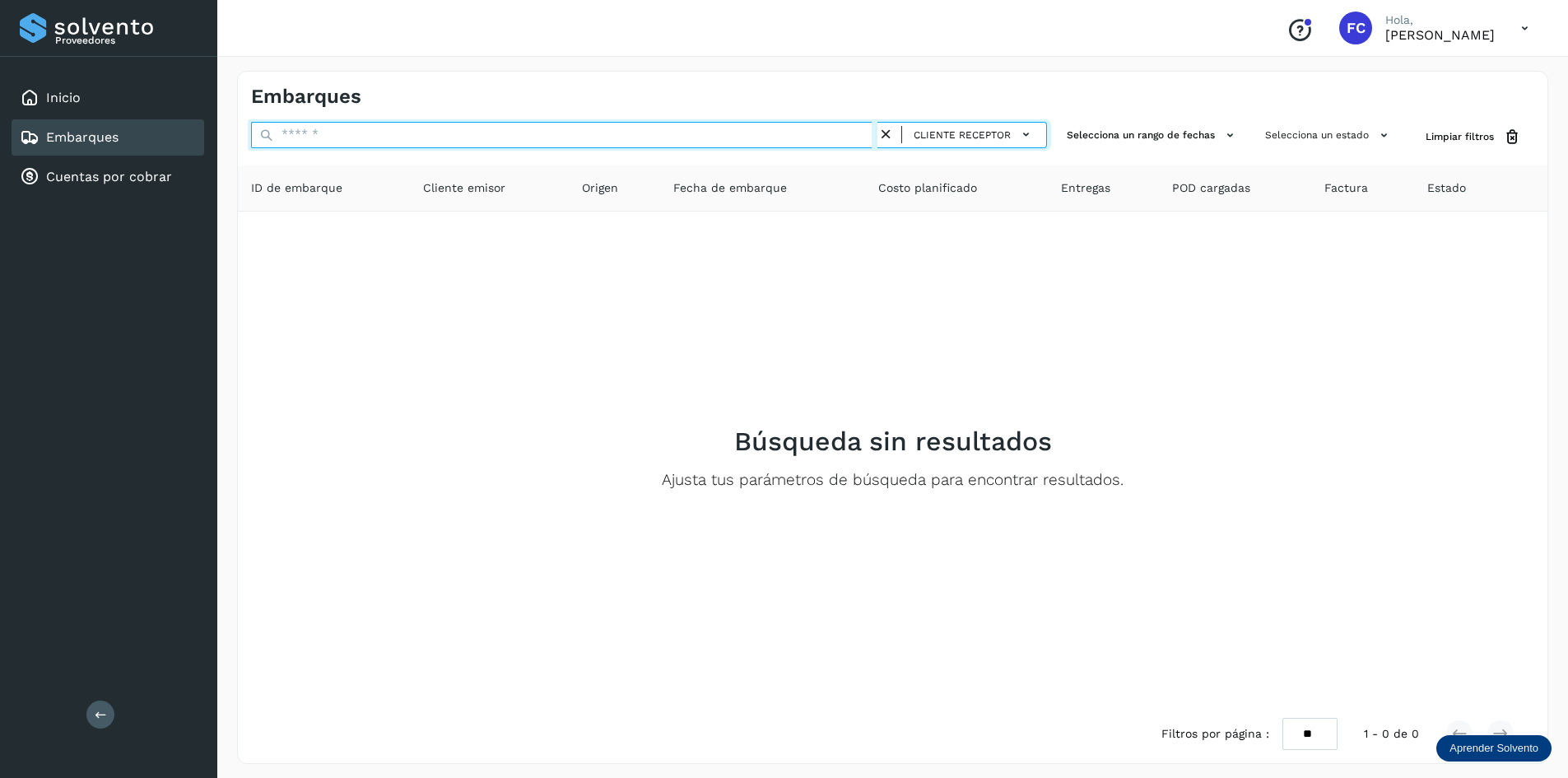
click at [856, 132] on input "text" at bounding box center [564, 135] width 626 height 26
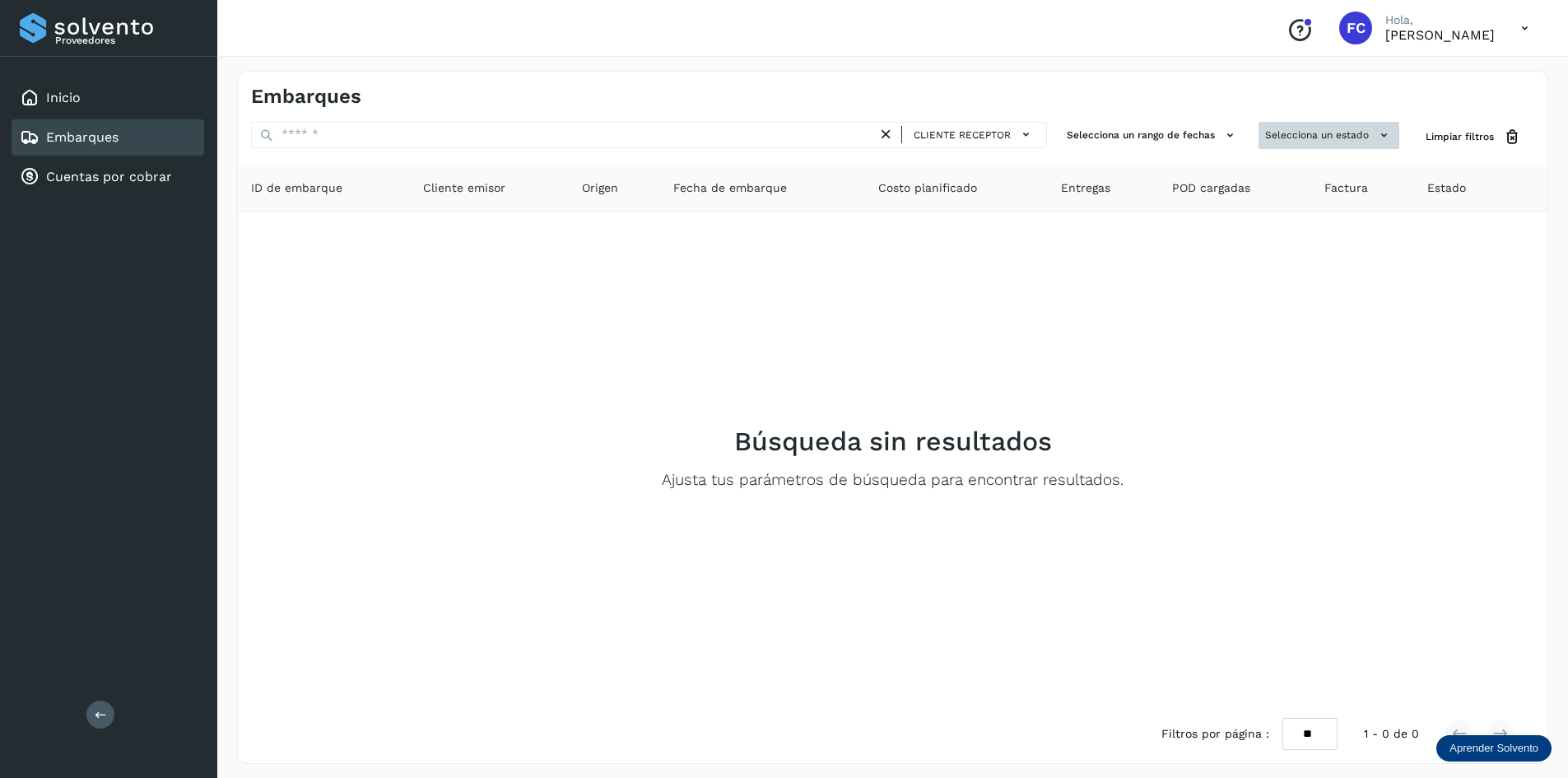
click at [1329, 139] on button "Selecciona un estado" at bounding box center [1328, 135] width 140 height 27
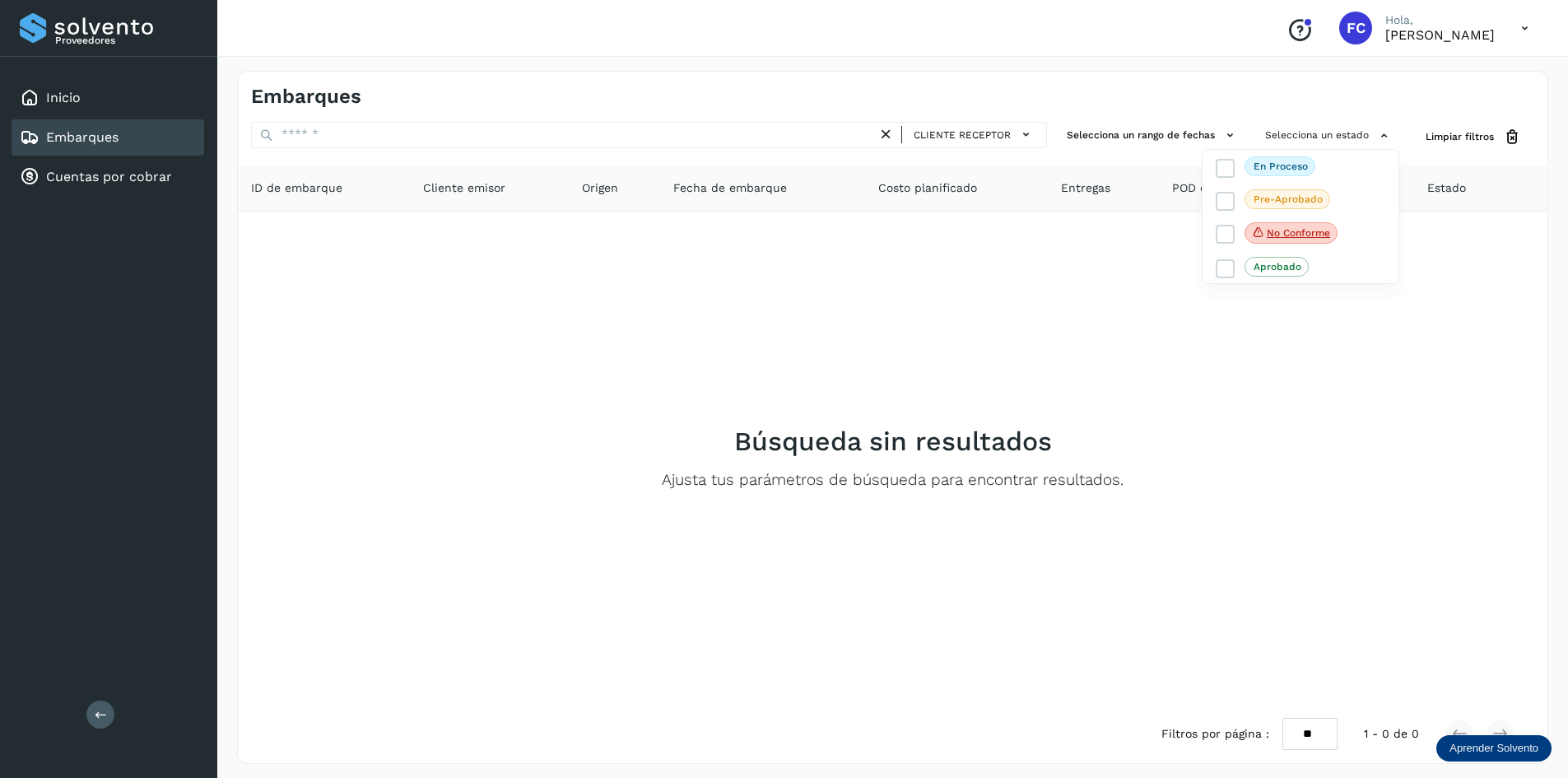
click at [1348, 389] on div at bounding box center [784, 389] width 1568 height 778
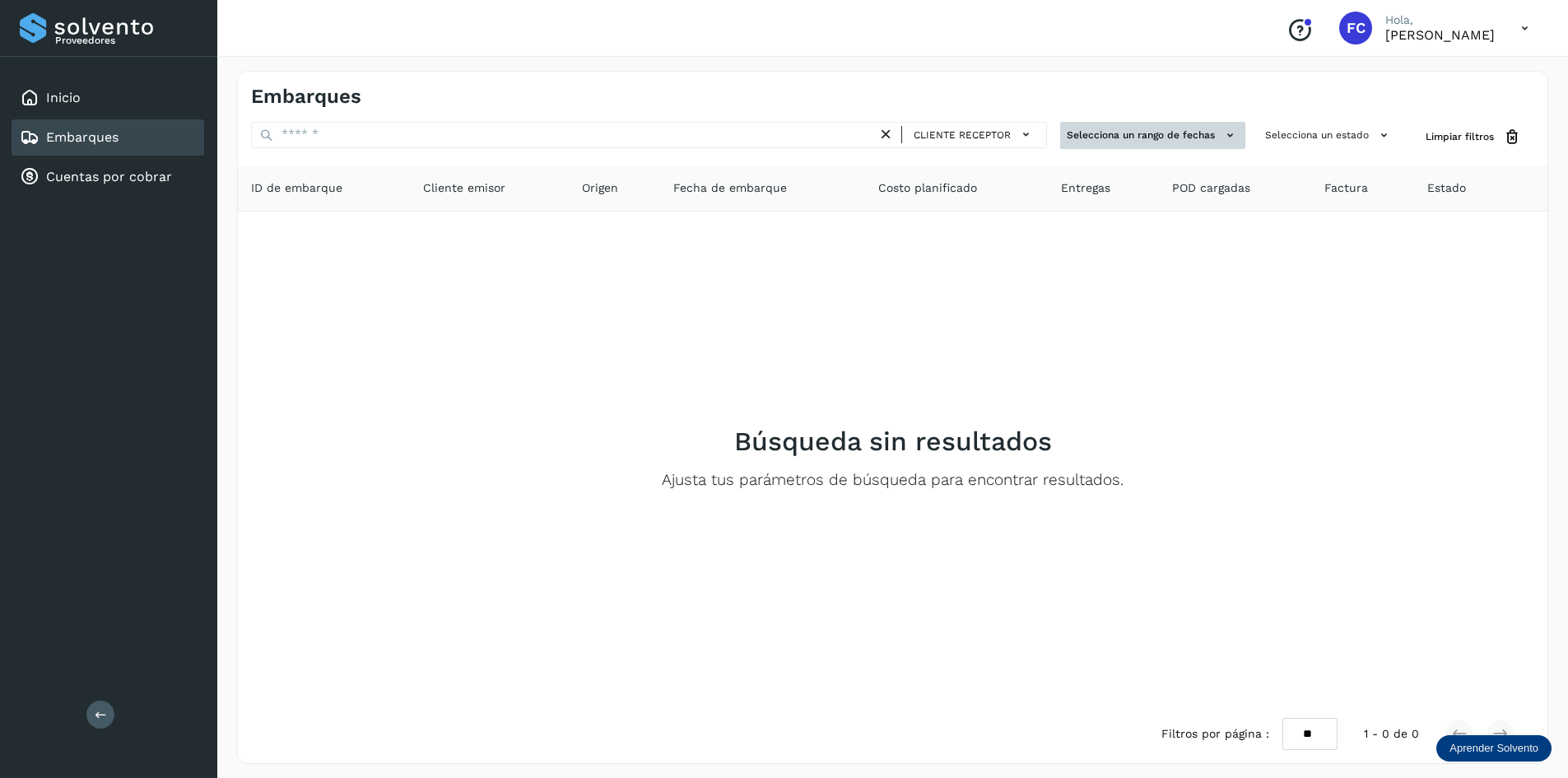
click at [1230, 131] on icon at bounding box center [1230, 135] width 18 height 18
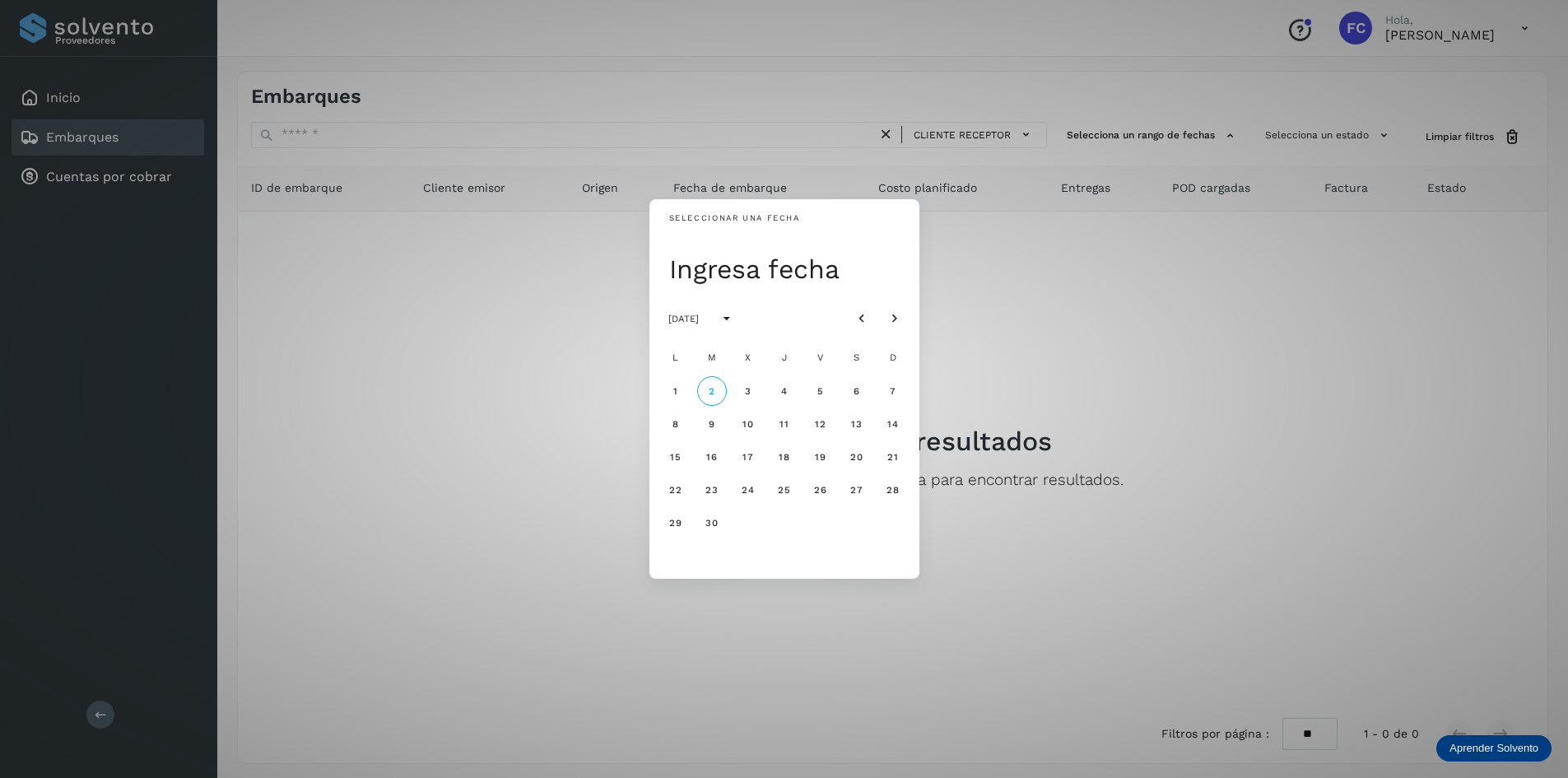
click at [1027, 132] on div "Seleccionar una fecha Ingresa fecha [DATE] L M X J V S D 1 2 3 4 5 6 7 8 9 10 1…" at bounding box center [784, 389] width 1568 height 778
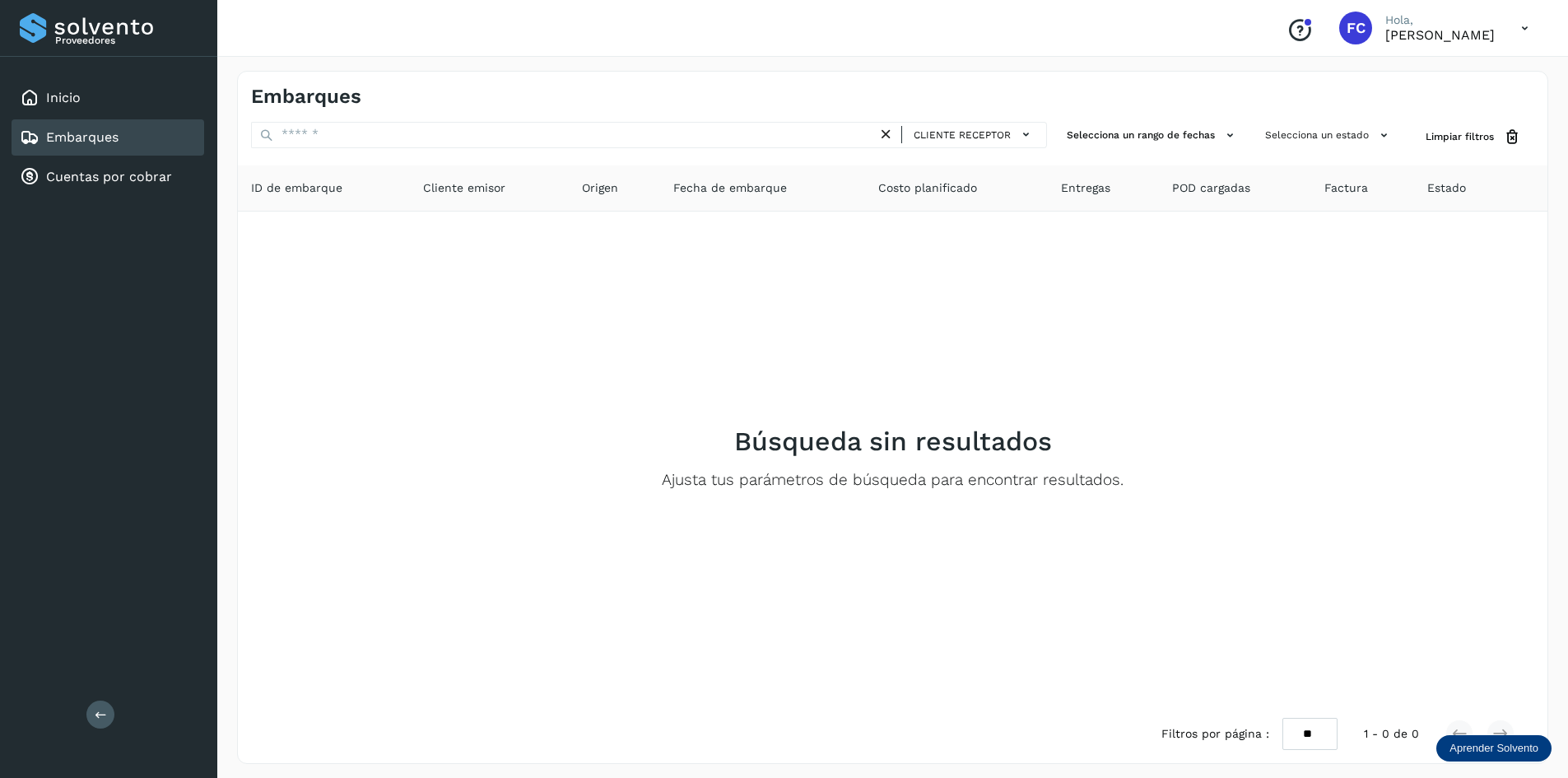
click at [1027, 132] on icon at bounding box center [1027, 135] width 18 height 18
click at [592, 331] on div at bounding box center [784, 389] width 1568 height 778
click at [106, 89] on div "Inicio" at bounding box center [108, 97] width 193 height 36
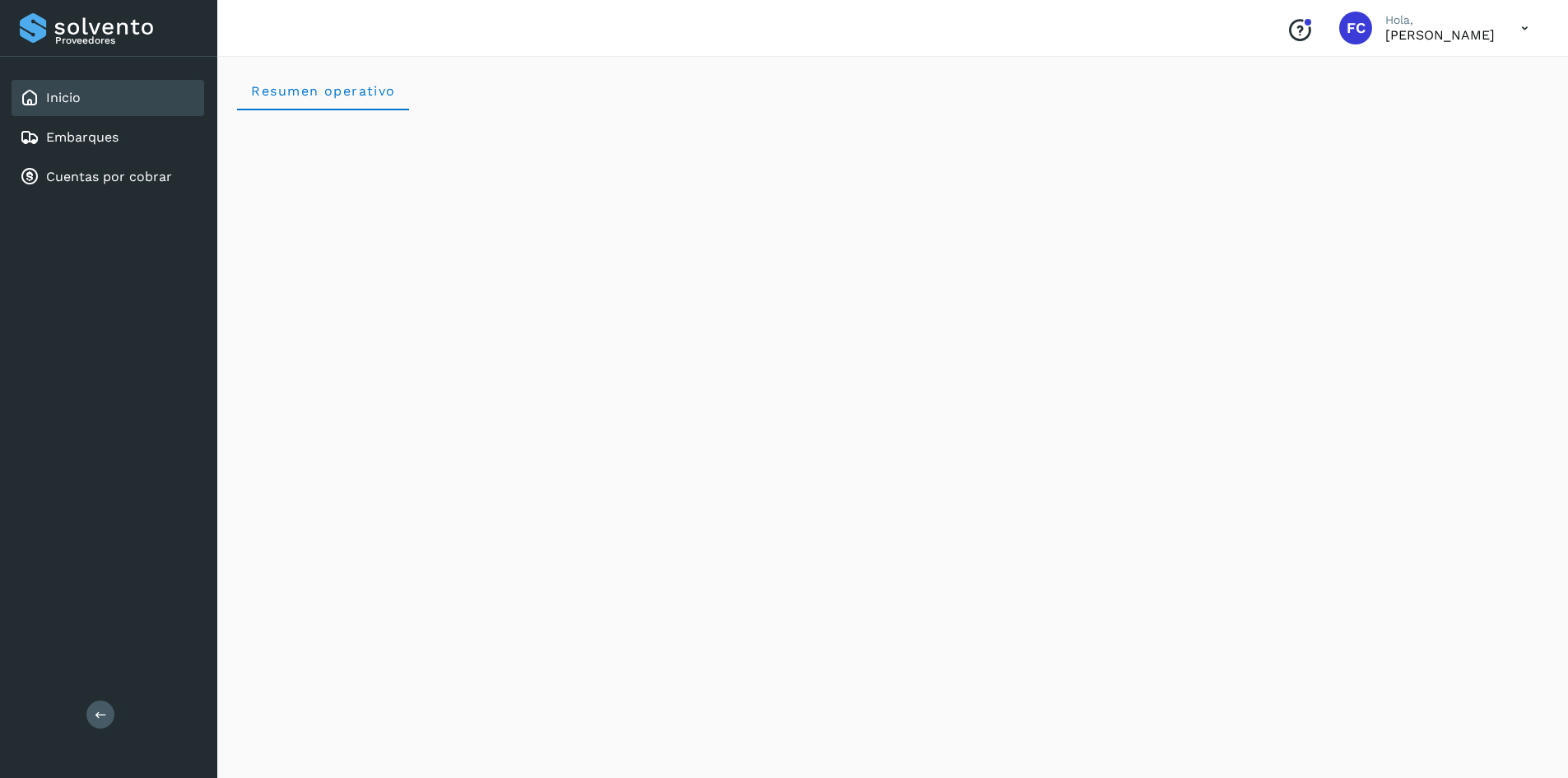
click at [1286, 33] on icon "Conoce nuestros beneficios" at bounding box center [1300, 31] width 26 height 26
